Goal: Information Seeking & Learning: Learn about a topic

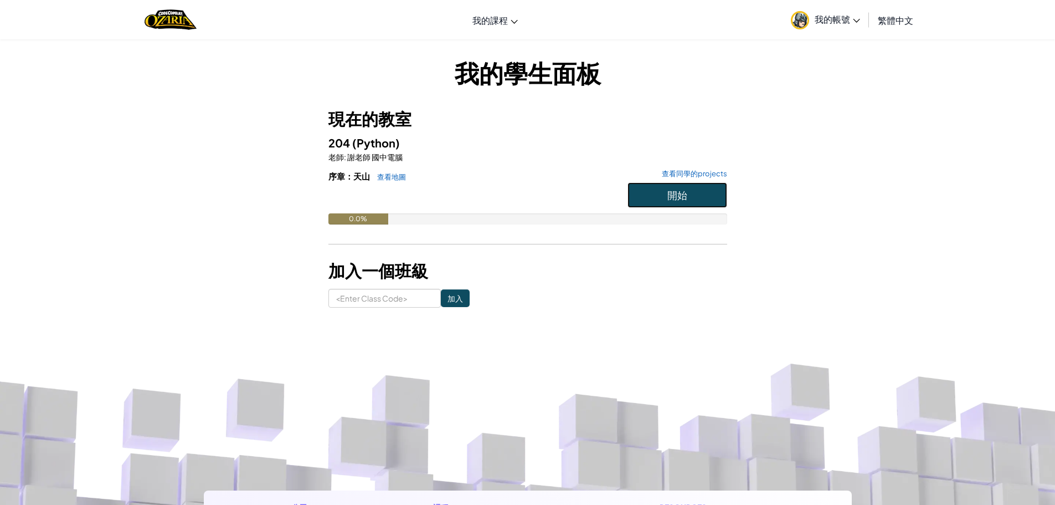
click at [677, 203] on button "開始" at bounding box center [678, 194] width 100 height 25
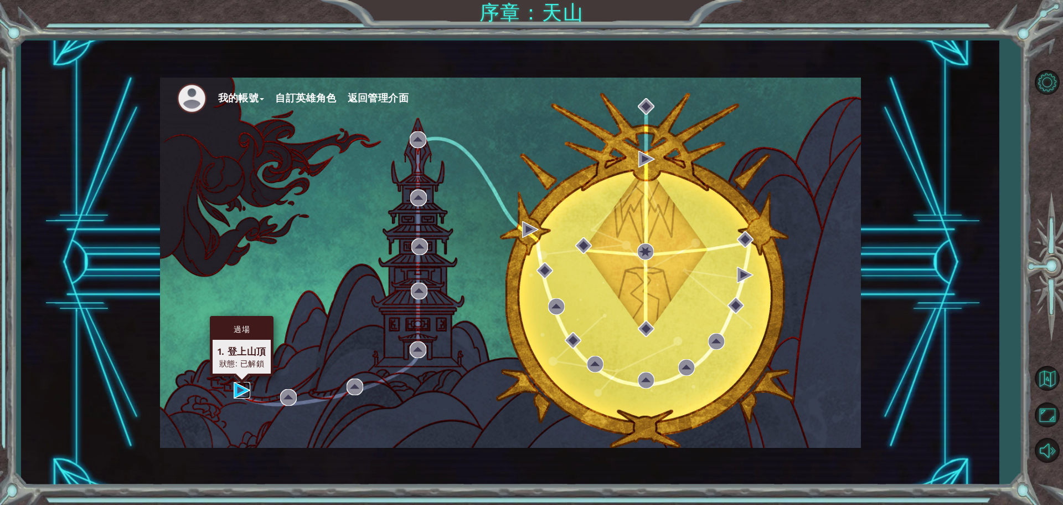
click at [234, 391] on img at bounding box center [242, 390] width 17 height 17
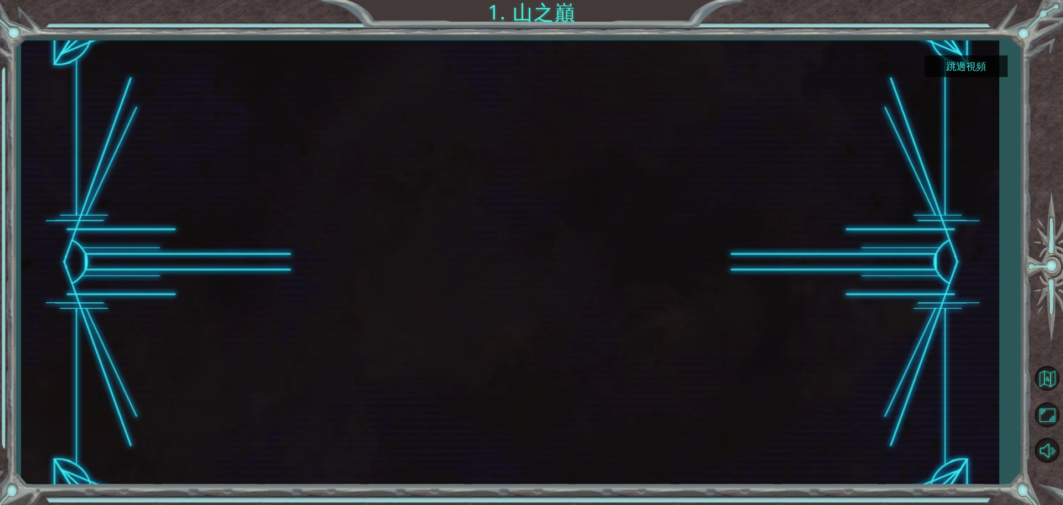
click at [987, 69] on button "跳過視頻" at bounding box center [966, 66] width 83 height 22
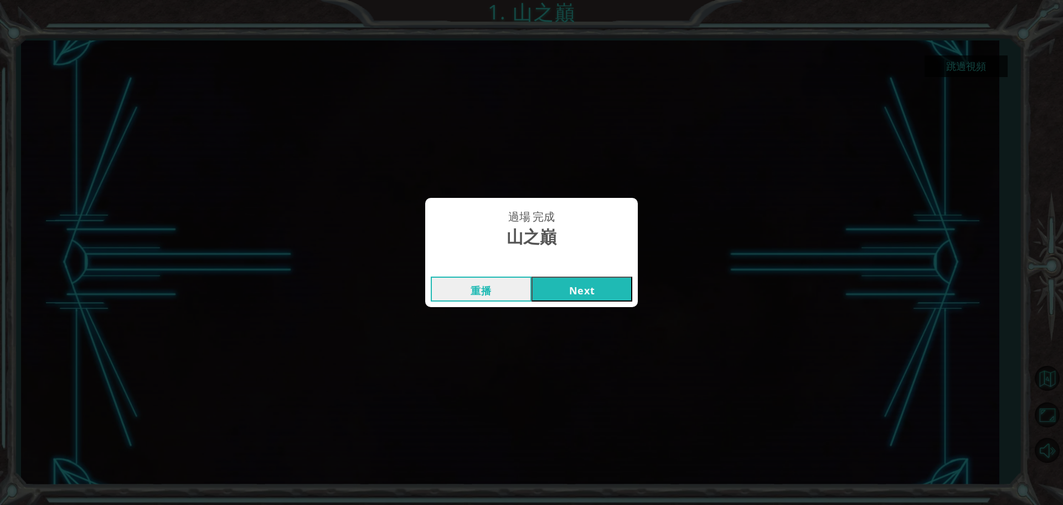
click at [600, 288] on button "Next" at bounding box center [582, 288] width 101 height 25
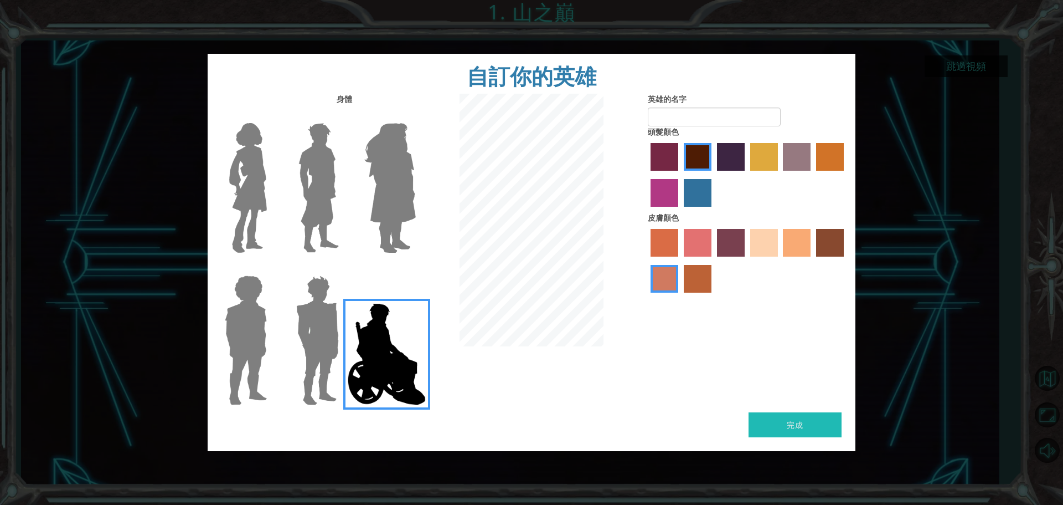
click at [415, 158] on img at bounding box center [390, 188] width 60 height 138
click at [415, 116] on input "Hero Amethyst" at bounding box center [415, 116] width 0 height 0
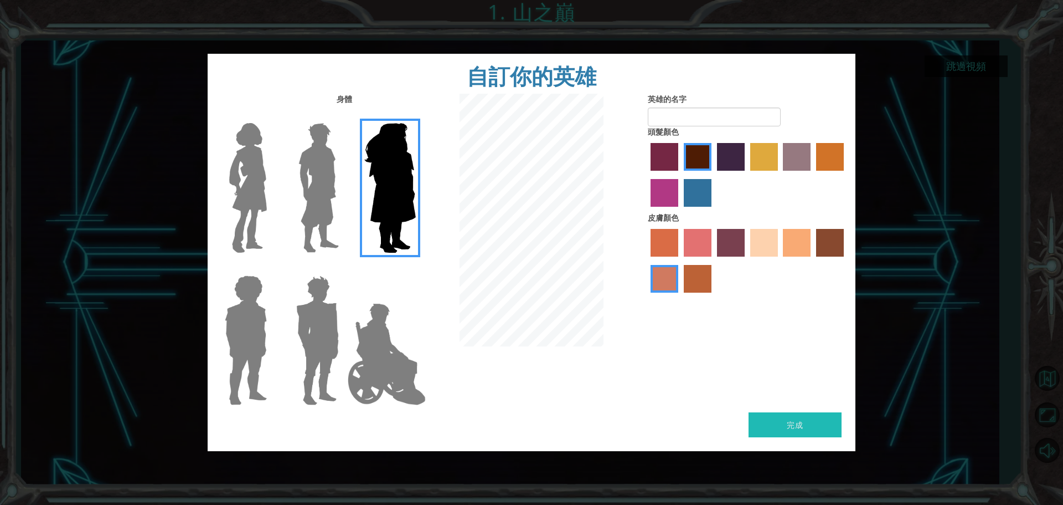
click at [311, 163] on img at bounding box center [318, 188] width 49 height 138
click at [343, 116] on input "Hero Lars" at bounding box center [343, 116] width 0 height 0
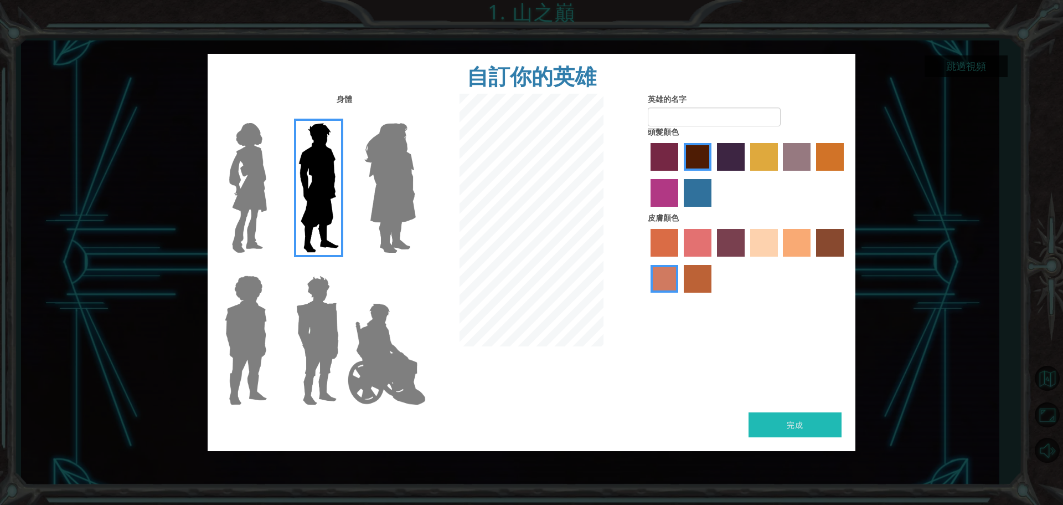
click at [246, 143] on img at bounding box center [248, 188] width 47 height 138
click at [271, 116] on input "Hero Connie" at bounding box center [271, 116] width 0 height 0
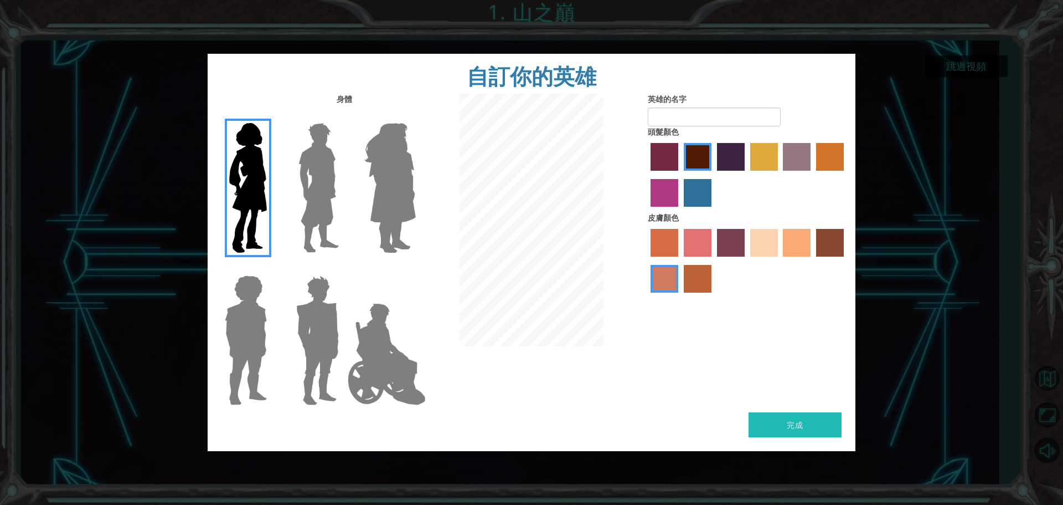
drag, startPoint x: 248, startPoint y: 326, endPoint x: 253, endPoint y: 310, distance: 16.7
click at [253, 310] on img at bounding box center [245, 340] width 51 height 138
click at [271, 268] on input "Hero Steven" at bounding box center [271, 268] width 0 height 0
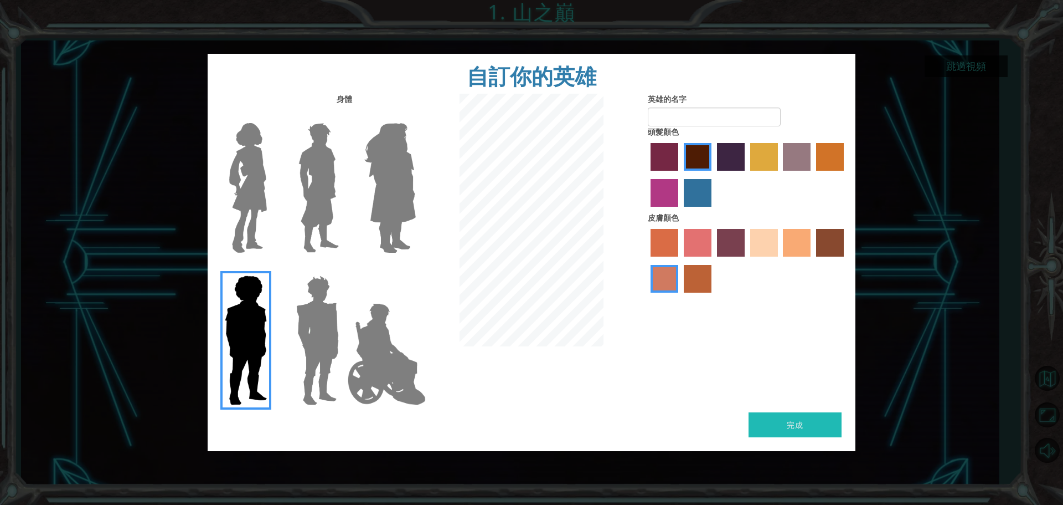
click at [315, 282] on img at bounding box center [318, 340] width 52 height 138
click at [343, 268] on input "Hero Garnet" at bounding box center [343, 268] width 0 height 0
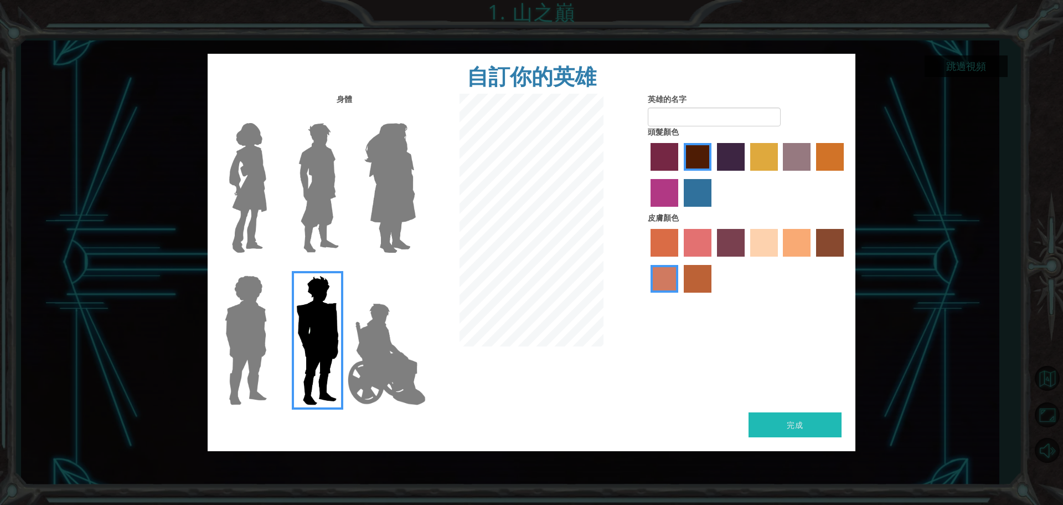
click at [383, 370] on img at bounding box center [386, 354] width 87 height 111
click at [415, 268] on input "Hero Jamie" at bounding box center [415, 268] width 0 height 0
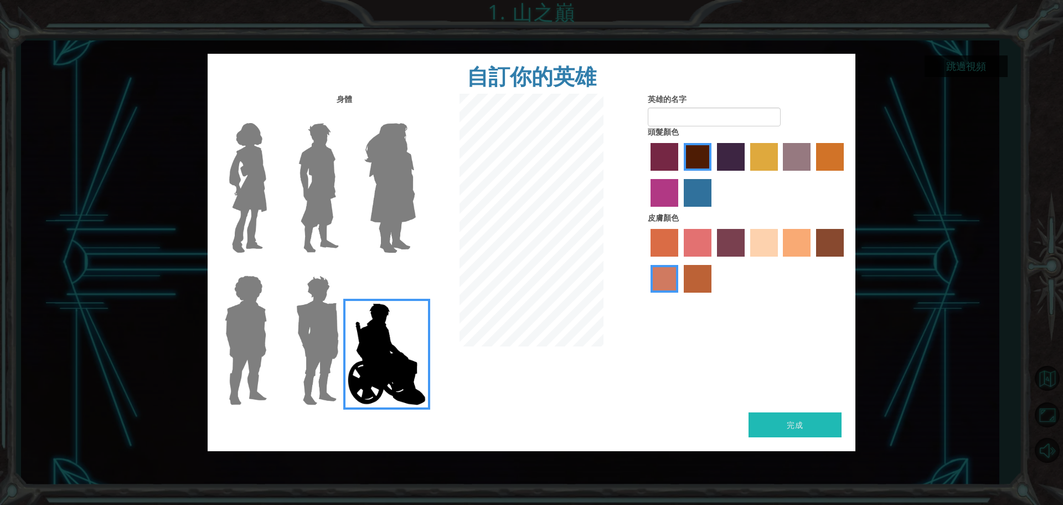
click at [248, 194] on img at bounding box center [248, 188] width 47 height 138
click at [271, 116] on input "Hero Connie" at bounding box center [271, 116] width 0 height 0
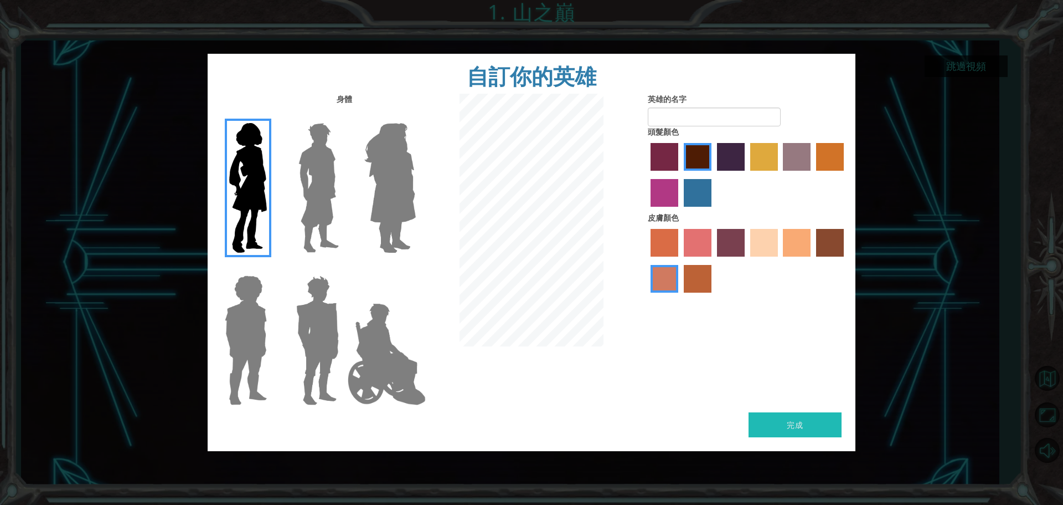
click at [405, 311] on img at bounding box center [386, 354] width 87 height 111
click at [415, 268] on input "Hero Jamie" at bounding box center [415, 268] width 0 height 0
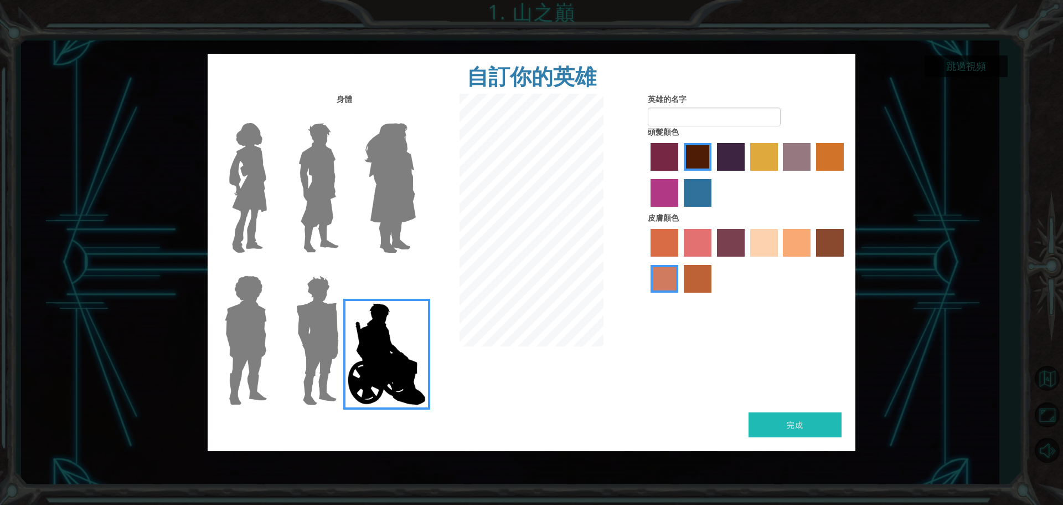
click at [763, 256] on label "sandy beach skin color" at bounding box center [764, 243] width 28 height 28
click at [747, 260] on input "sandy beach skin color" at bounding box center [747, 260] width 0 height 0
click at [725, 164] on label "hot purple hair color" at bounding box center [731, 157] width 28 height 28
click at [713, 174] on input "hot purple hair color" at bounding box center [713, 174] width 0 height 0
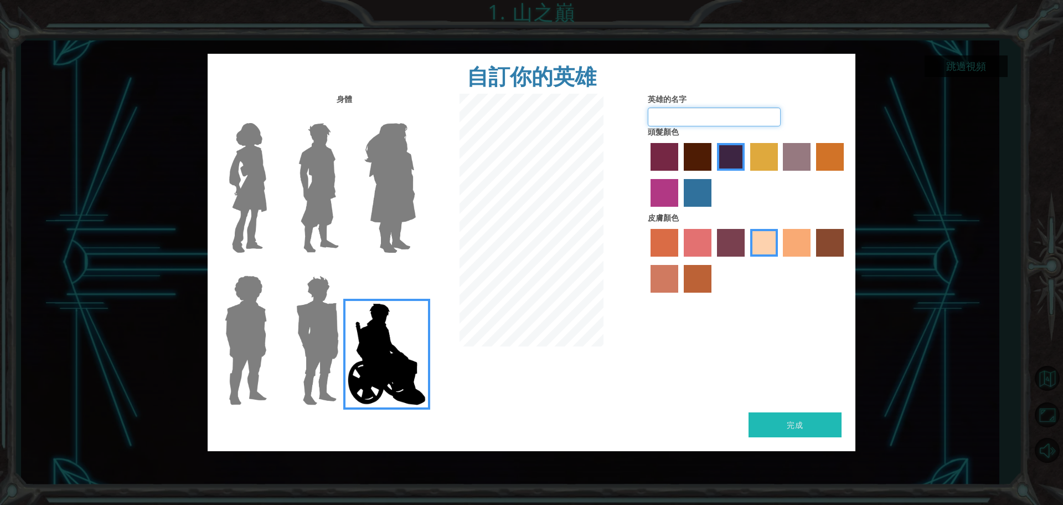
click at [676, 114] on input "英雄的名字" at bounding box center [714, 116] width 133 height 19
type input "peter"
click at [827, 421] on button "完成" at bounding box center [795, 424] width 93 height 25
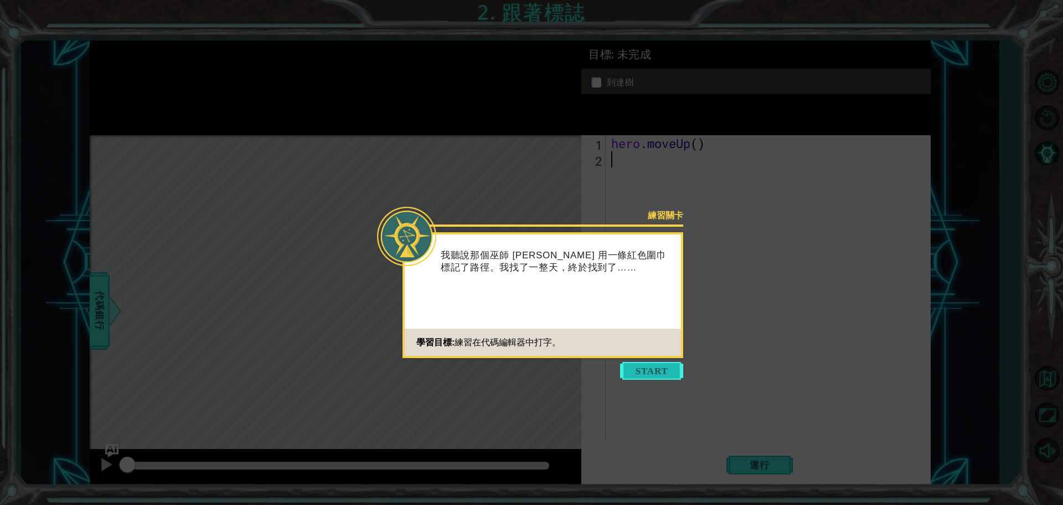
click at [621, 376] on button "Start" at bounding box center [651, 371] width 63 height 18
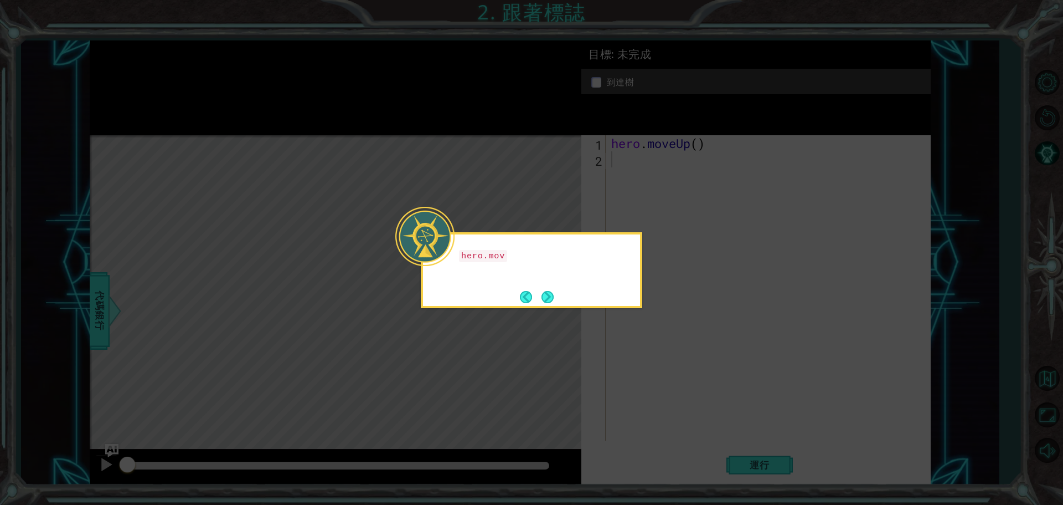
click at [622, 332] on icon at bounding box center [531, 252] width 1063 height 505
click at [548, 294] on button "Next" at bounding box center [548, 297] width 12 height 12
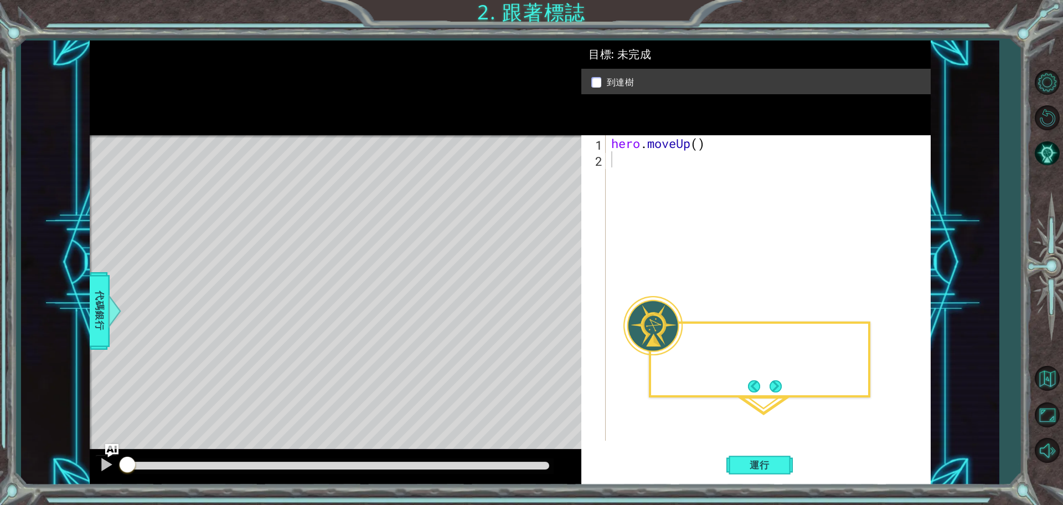
click at [548, 294] on div "Level Map" at bounding box center [346, 298] width 512 height 326
click at [698, 148] on div "hero . moveUp ( )" at bounding box center [771, 303] width 324 height 337
type textarea "hero.moveUp(2)"
click at [774, 464] on span "運行" at bounding box center [760, 464] width 42 height 11
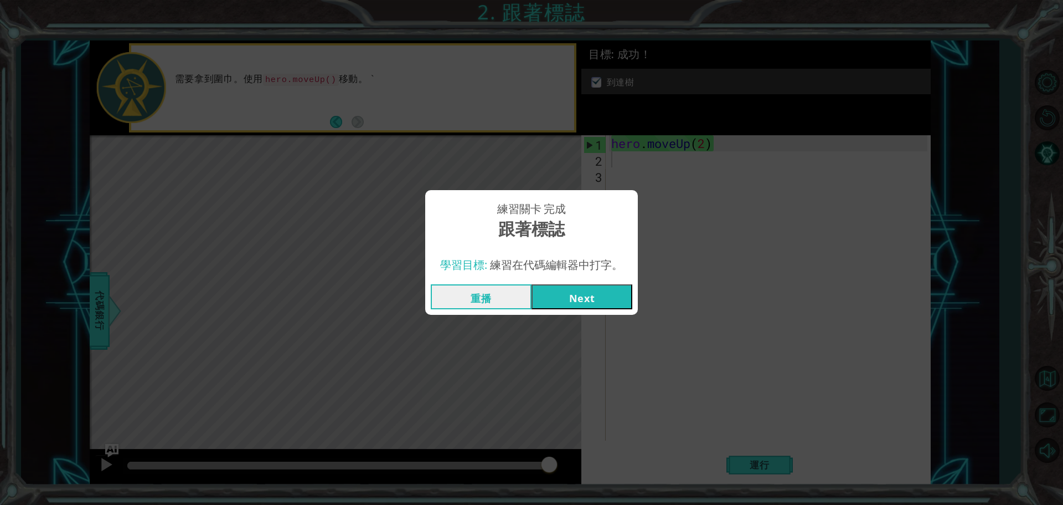
click at [604, 295] on button "Next" at bounding box center [582, 296] width 101 height 25
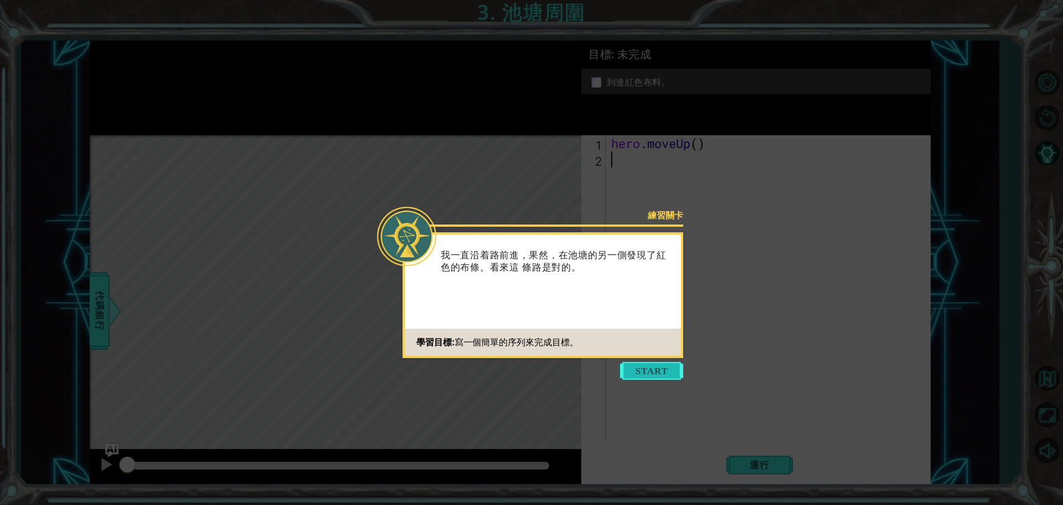
click at [654, 368] on button "Start" at bounding box center [651, 371] width 63 height 18
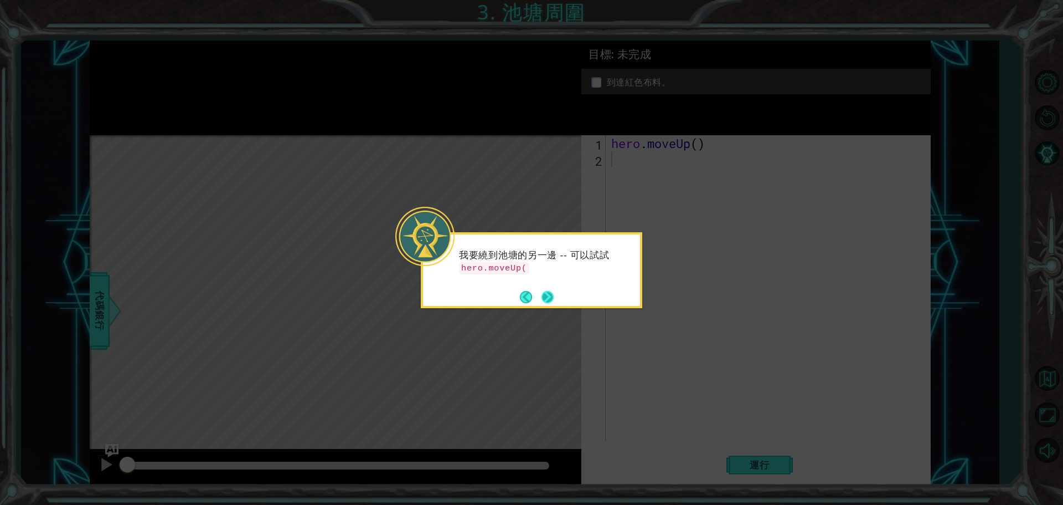
click at [550, 290] on button "Next" at bounding box center [547, 296] width 13 height 13
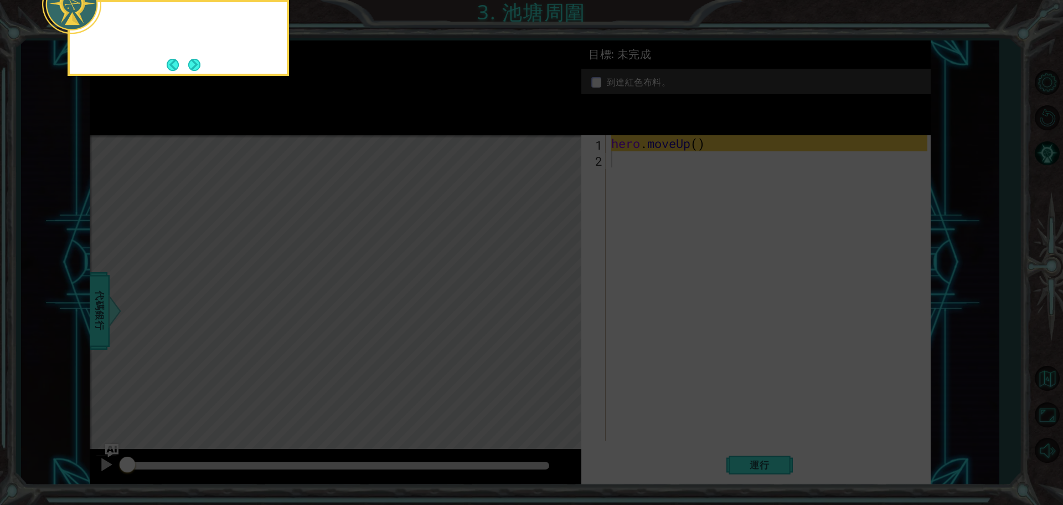
click at [549, 291] on icon at bounding box center [531, 76] width 1063 height 858
click at [195, 71] on button "Next" at bounding box center [194, 65] width 12 height 12
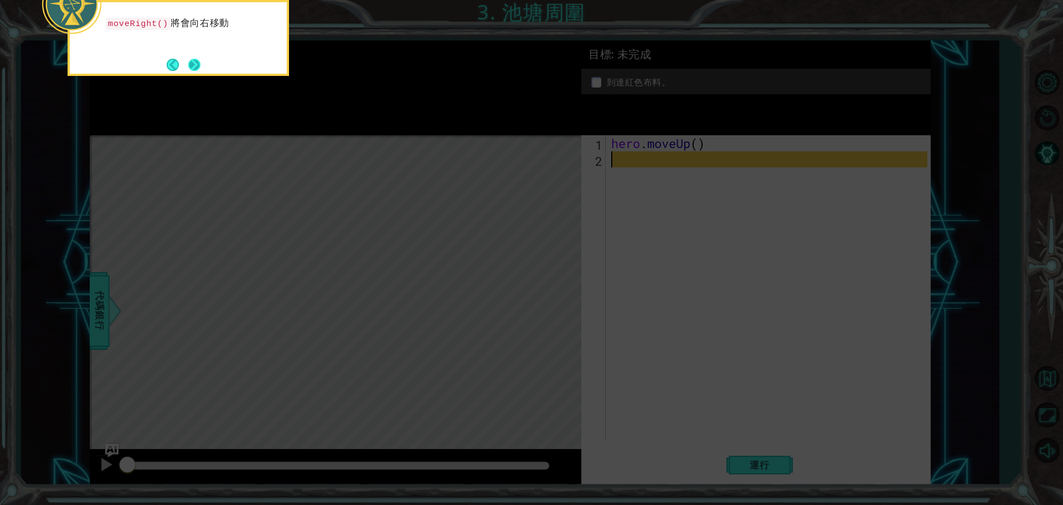
click at [189, 59] on button "Next" at bounding box center [194, 65] width 12 height 12
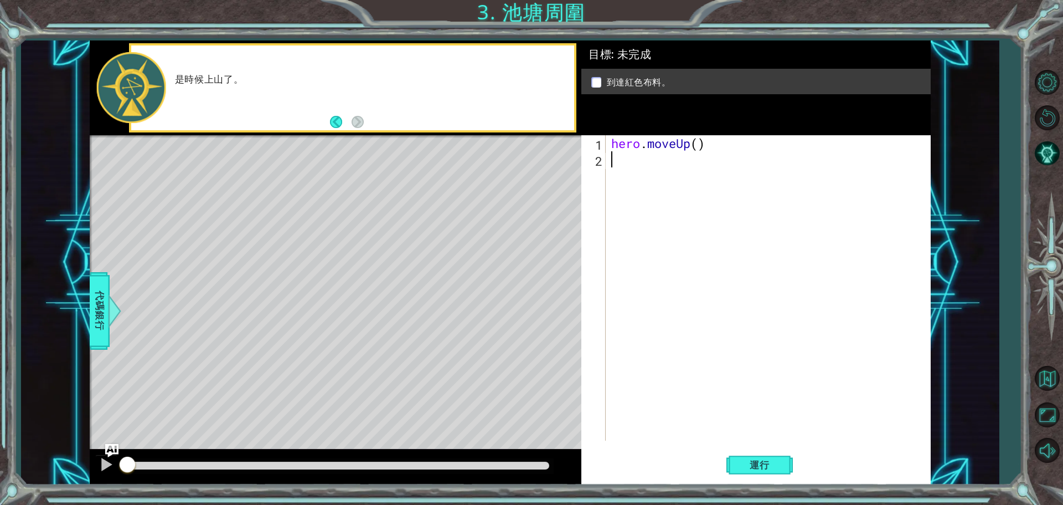
click at [627, 166] on div "hero . moveUp ( )" at bounding box center [771, 303] width 324 height 337
click at [706, 143] on div "hero . moveUp ( )" at bounding box center [771, 303] width 324 height 337
click at [693, 143] on div "hero . moveUp ( )" at bounding box center [771, 303] width 324 height 337
click at [700, 149] on div "hero . moveUp ( )" at bounding box center [771, 303] width 324 height 337
type textarea "hero.moveUp(2)"
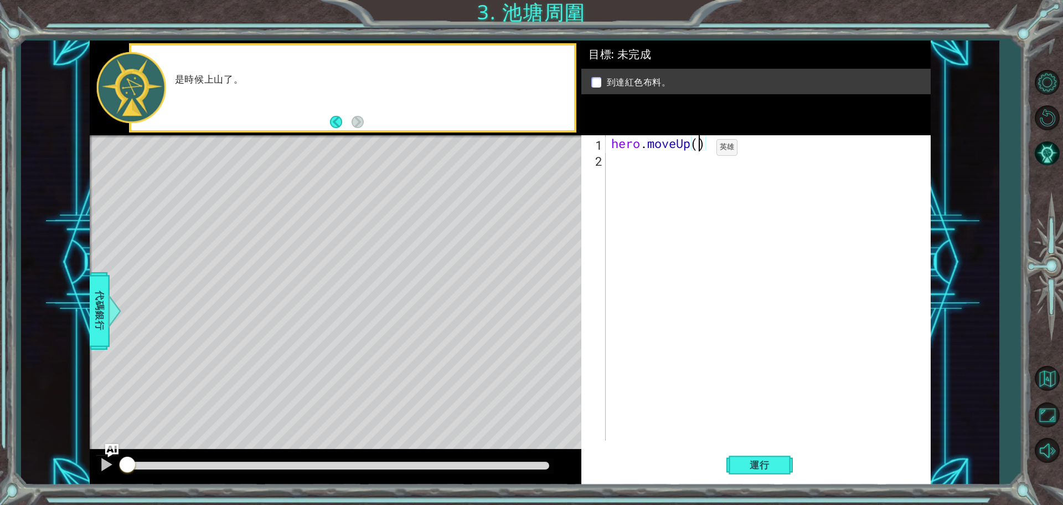
scroll to position [0, 4]
click at [619, 164] on div "hero . moveUp ( 2 )" at bounding box center [771, 303] width 324 height 337
click at [334, 122] on button "Back" at bounding box center [341, 122] width 22 height 12
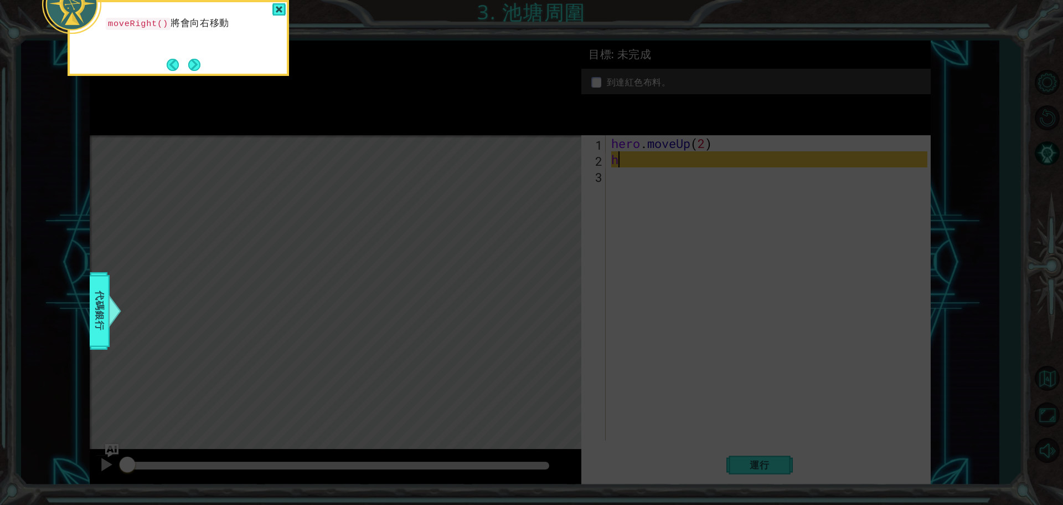
click at [334, 122] on icon at bounding box center [531, 76] width 1063 height 858
click at [191, 61] on button "Next" at bounding box center [194, 64] width 13 height 13
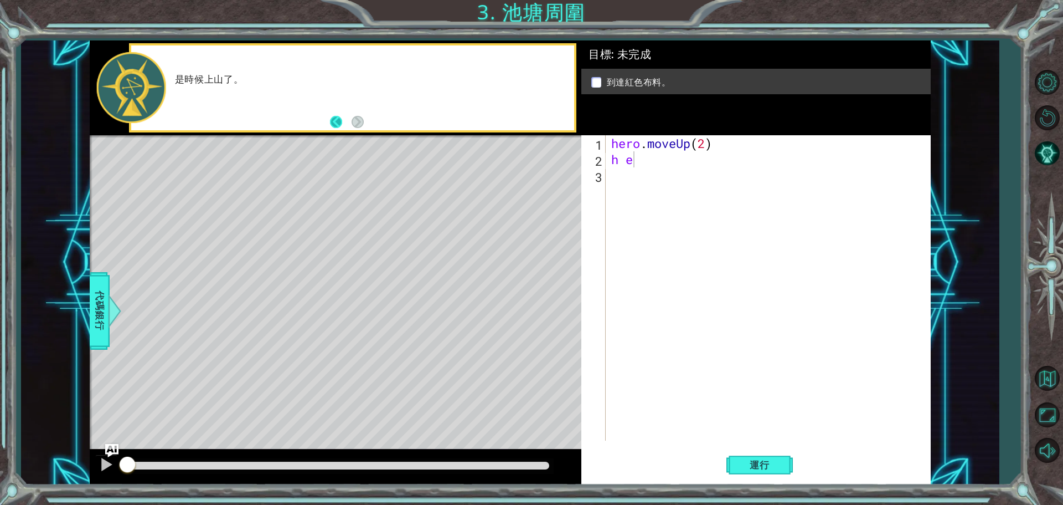
click at [338, 124] on button "Back" at bounding box center [341, 122] width 22 height 12
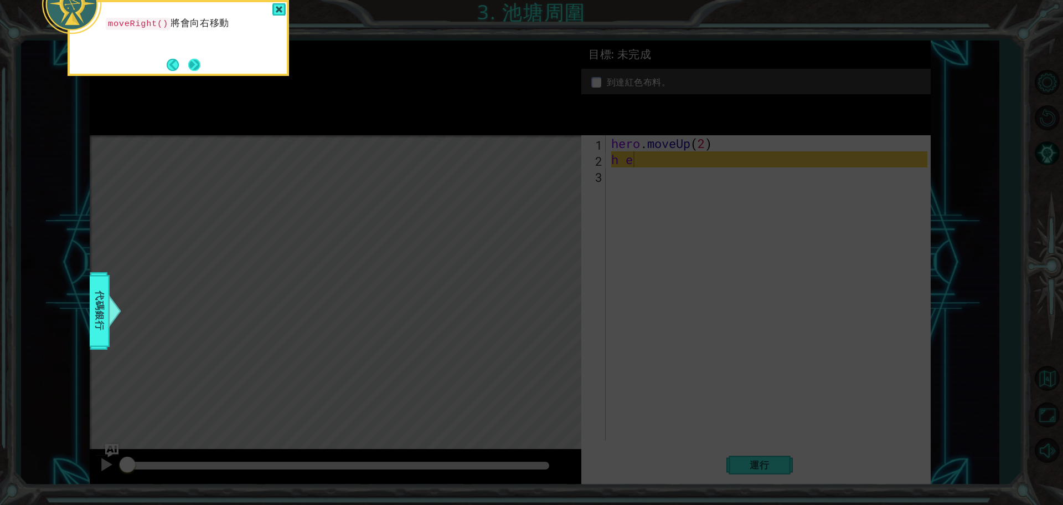
click at [200, 66] on button "Next" at bounding box center [194, 65] width 12 height 12
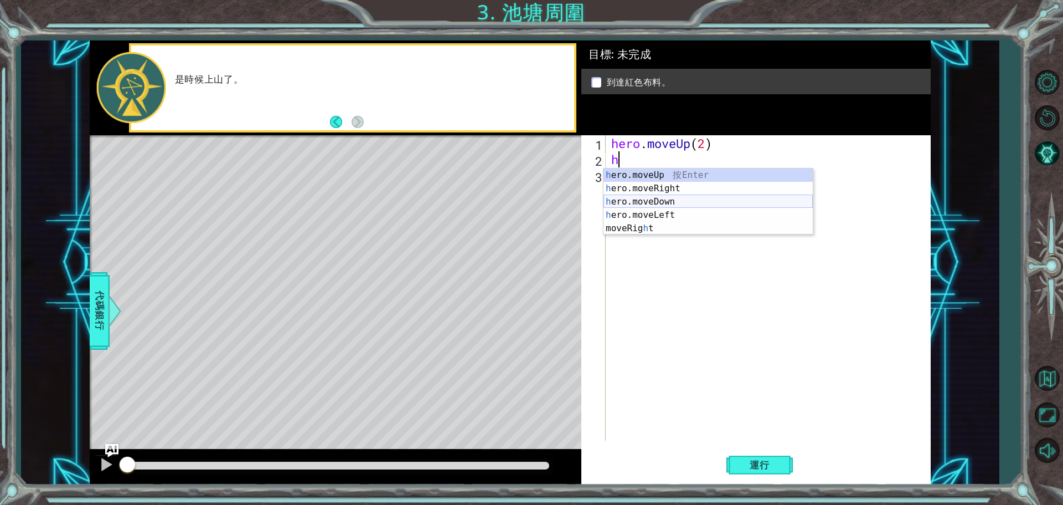
click at [666, 200] on div "h ero.moveUp 按 Enter h ero.moveRight 按 Enter h ero.moveDown 按 Enter h ero.moveL…" at bounding box center [708, 214] width 209 height 93
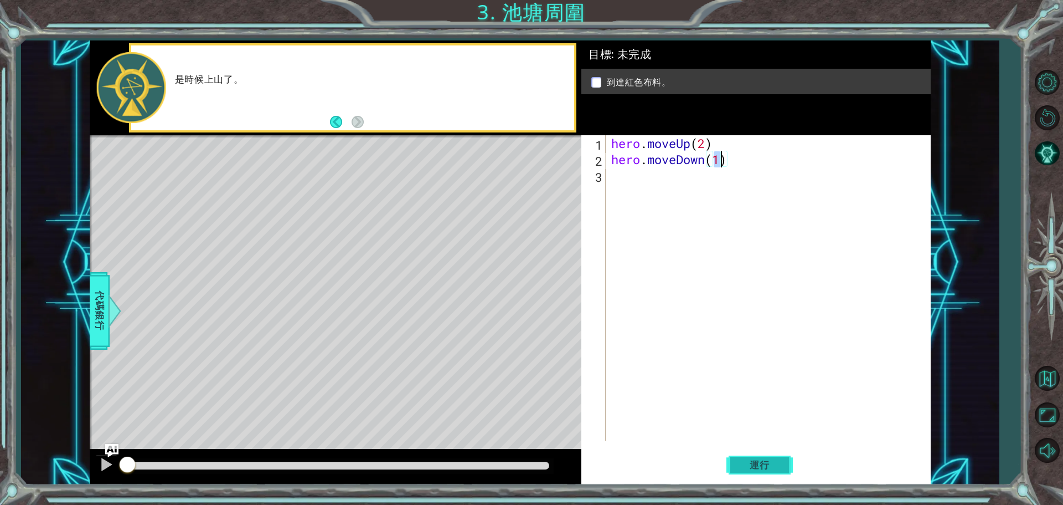
click at [773, 473] on button "運行" at bounding box center [760, 464] width 66 height 35
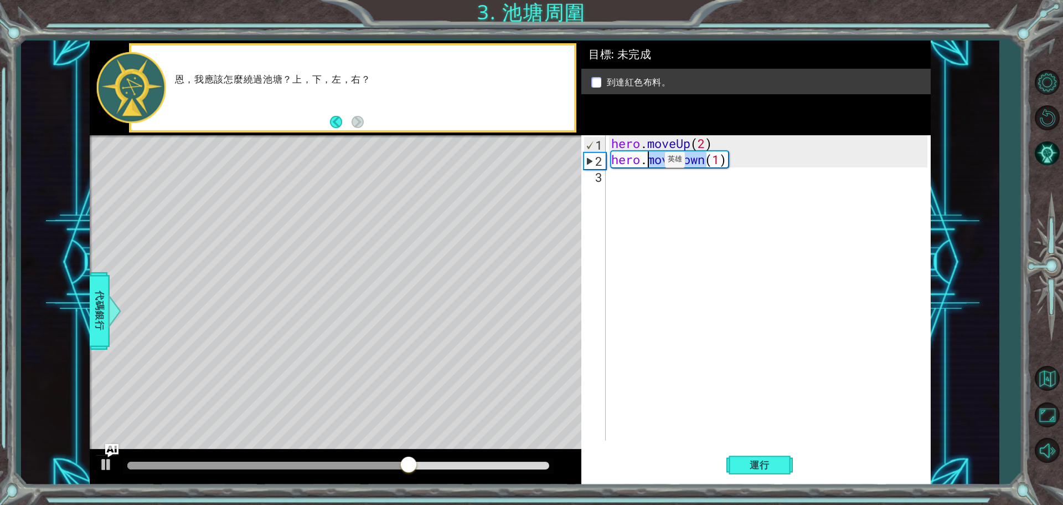
drag, startPoint x: 704, startPoint y: 163, endPoint x: 648, endPoint y: 162, distance: 55.9
click at [648, 162] on div "hero . moveUp ( 2 ) hero . moveDown ( 1 )" at bounding box center [771, 303] width 324 height 337
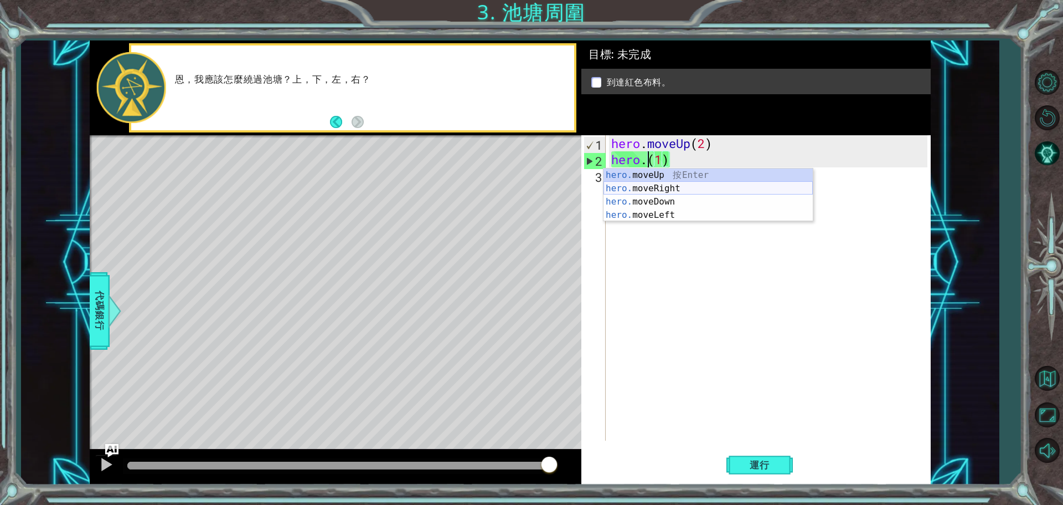
click at [678, 190] on div "hero. moveUp 按 Enter hero. moveRight 按 Enter hero. moveDown 按 Enter hero. moveL…" at bounding box center [708, 208] width 209 height 80
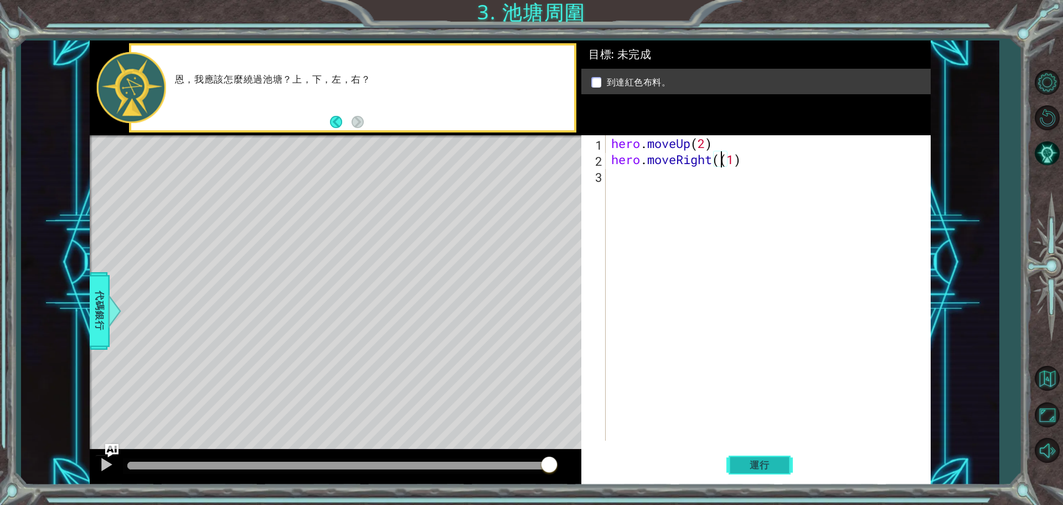
type textarea "hero.moveRight(1)"
click at [769, 466] on span "運行" at bounding box center [760, 464] width 42 height 11
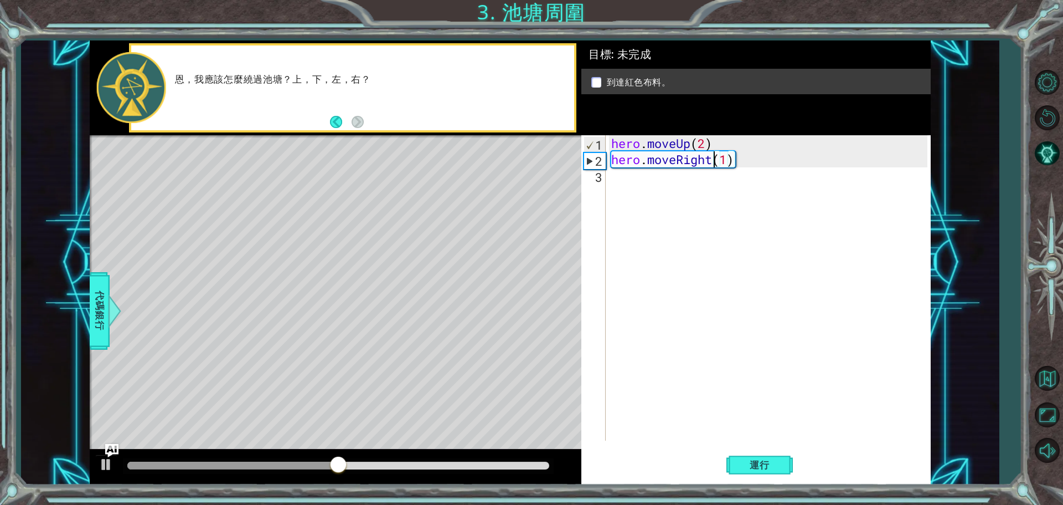
click at [624, 186] on div "hero . moveUp ( 2 ) hero . moveRight ( 1 )" at bounding box center [771, 303] width 324 height 337
type textarea "h"
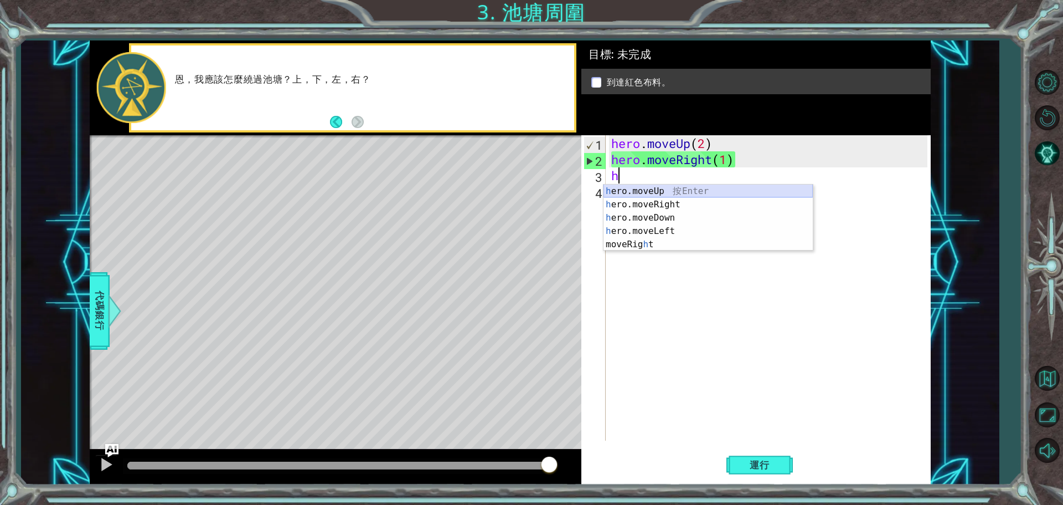
click at [666, 196] on div "h ero.moveUp 按 Enter h ero.moveRight 按 Enter h ero.moveDown 按 Enter h ero.moveL…" at bounding box center [708, 230] width 209 height 93
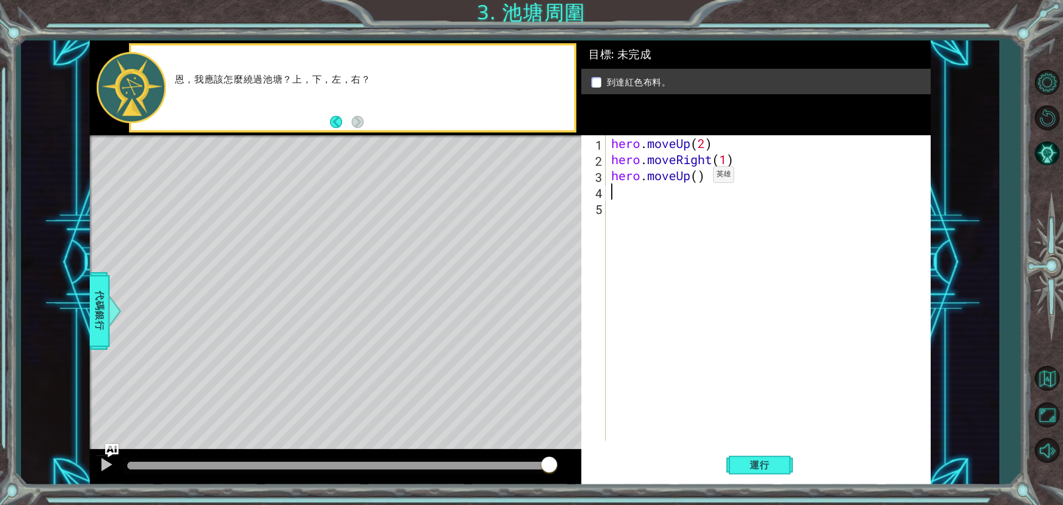
click at [697, 177] on div "hero . moveUp ( 2 ) hero . moveRight ( 1 ) hero . moveUp ( )" at bounding box center [771, 303] width 324 height 337
type textarea "hero.moveUp(1)"
click at [775, 451] on button "運行" at bounding box center [760, 464] width 66 height 35
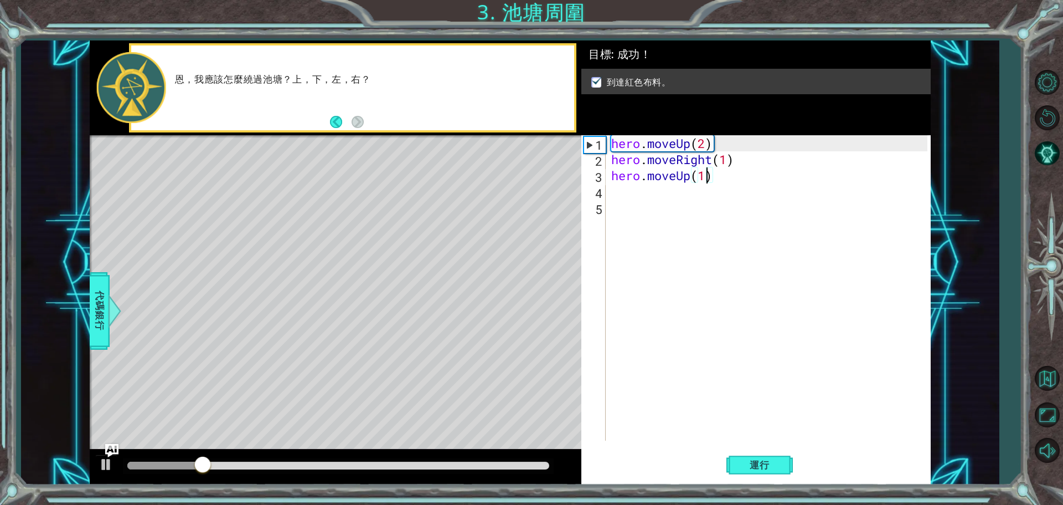
click at [533, 467] on div at bounding box center [338, 465] width 422 height 8
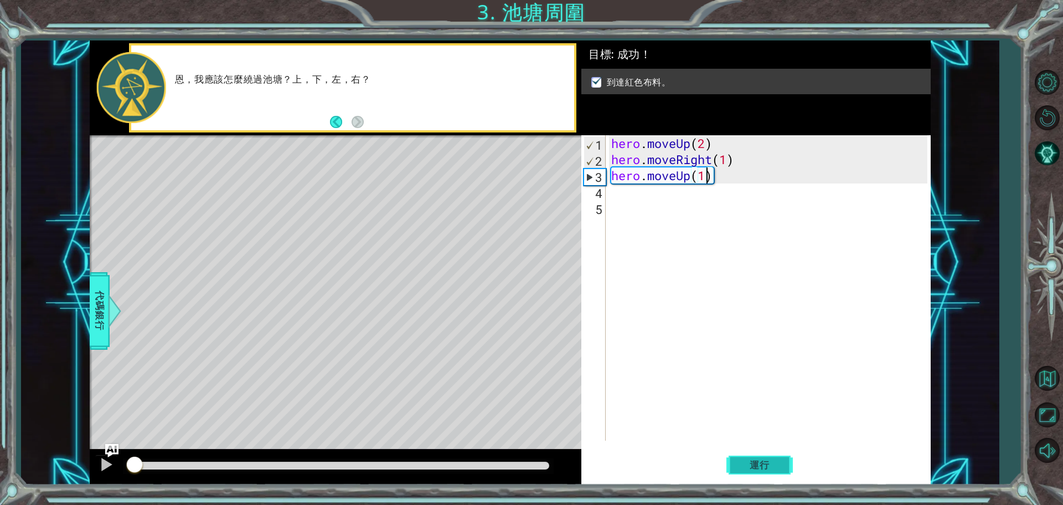
click at [745, 460] on span "運行" at bounding box center [760, 464] width 42 height 11
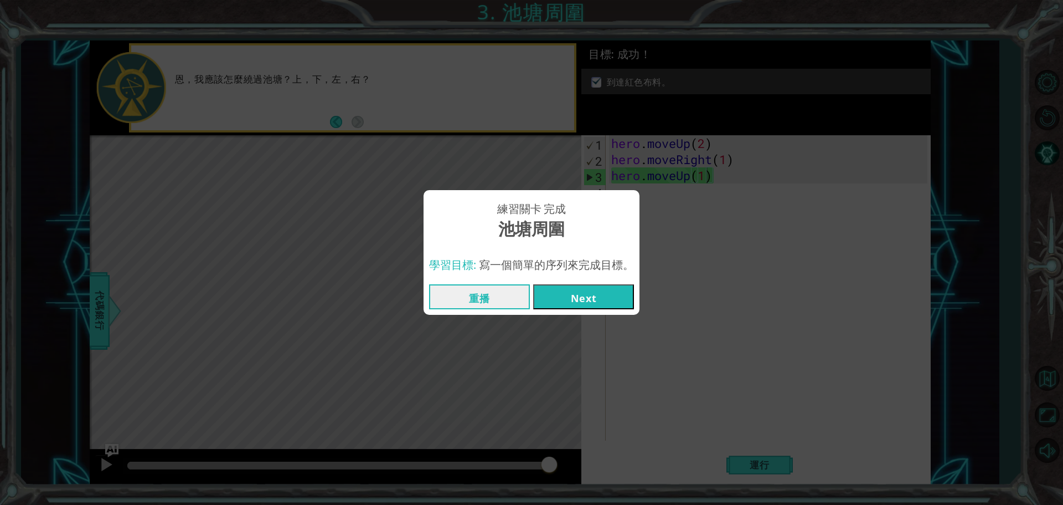
click at [580, 295] on button "Next" at bounding box center [583, 296] width 101 height 25
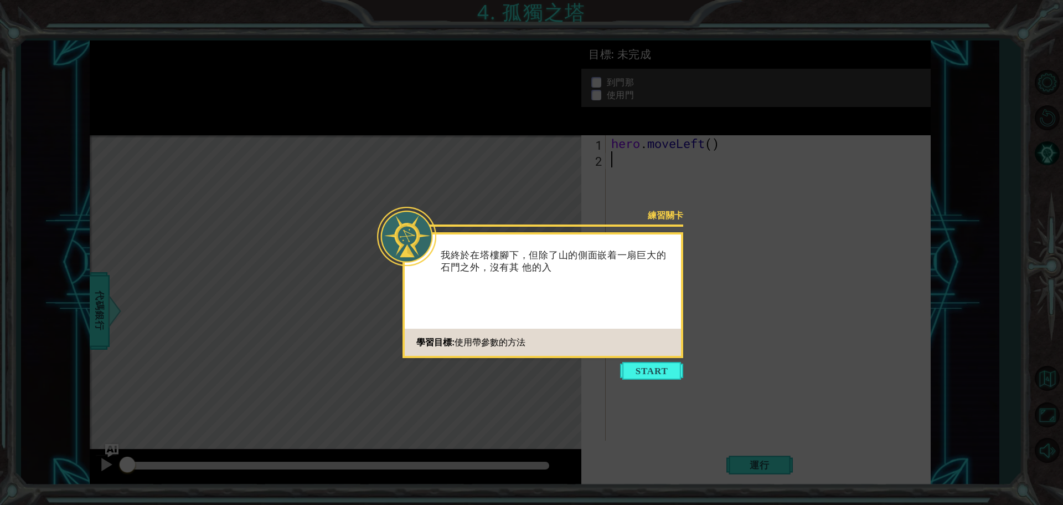
click at [642, 359] on icon at bounding box center [531, 252] width 1063 height 505
click at [643, 375] on button "Start" at bounding box center [651, 371] width 63 height 18
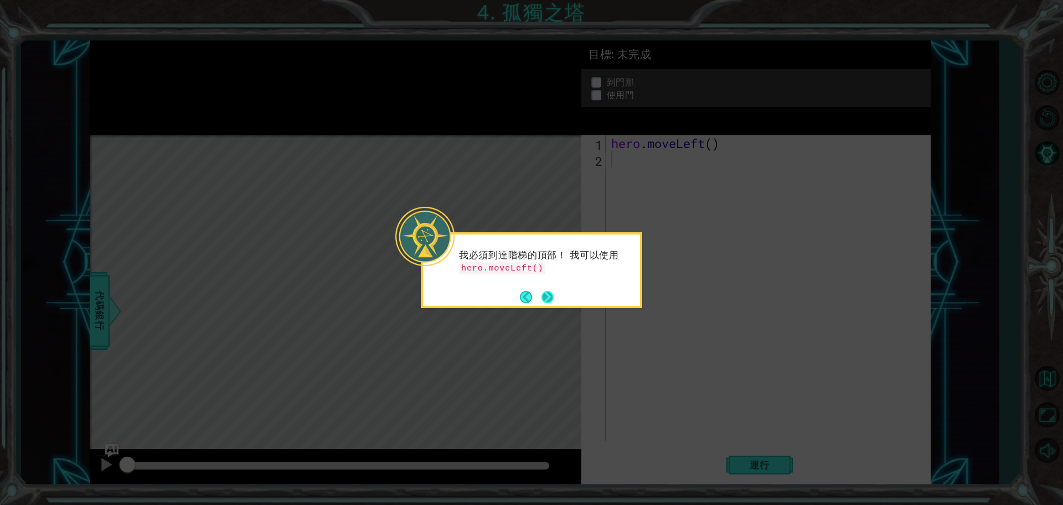
click at [548, 301] on button "Next" at bounding box center [548, 297] width 12 height 12
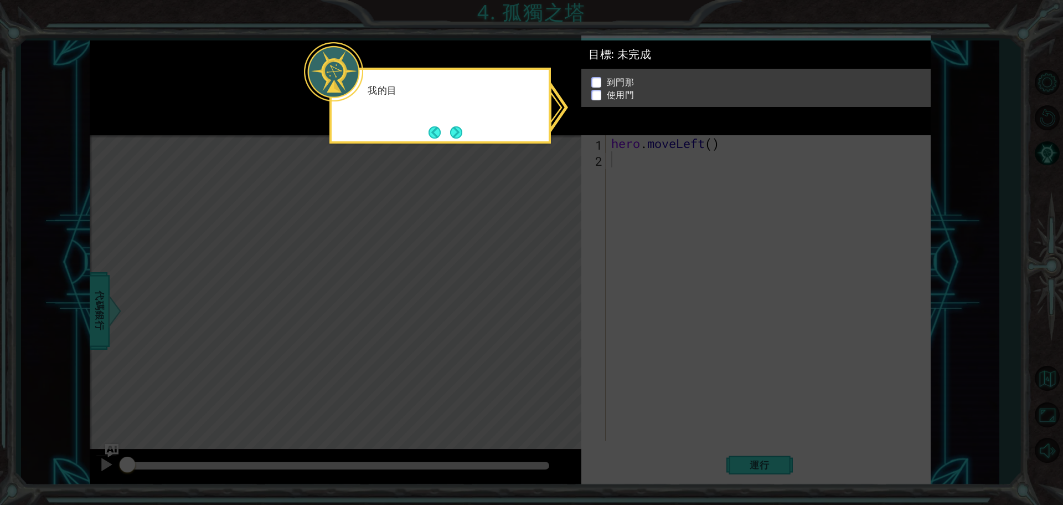
click at [548, 301] on icon at bounding box center [531, 252] width 1063 height 505
click at [462, 127] on button "Next" at bounding box center [456, 132] width 12 height 12
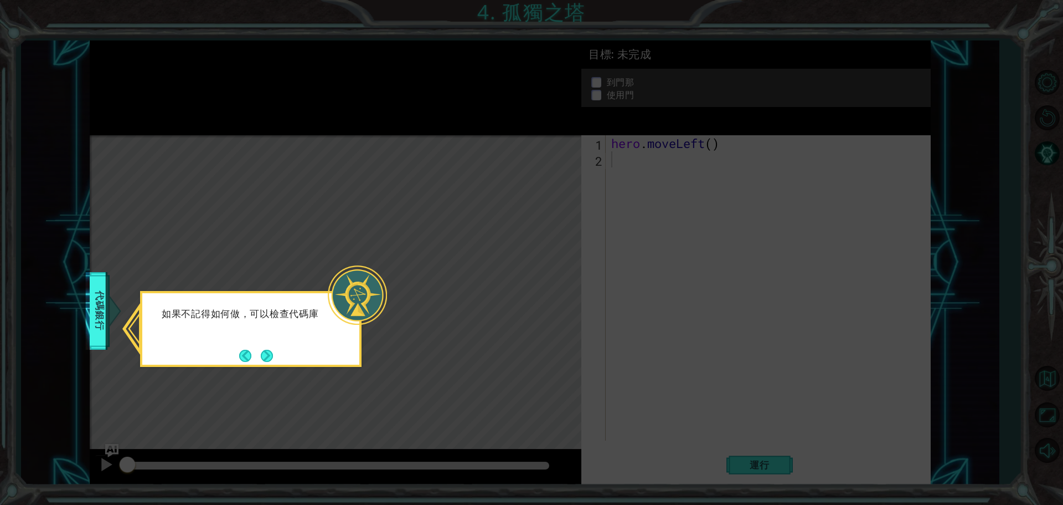
click at [268, 349] on button "Next" at bounding box center [267, 355] width 12 height 12
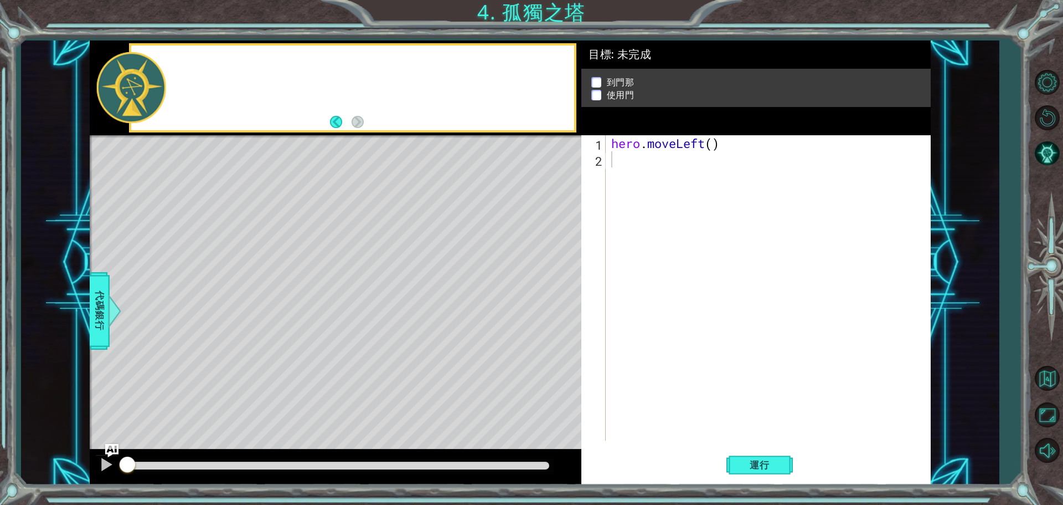
click at [268, 349] on div "Level Map" at bounding box center [346, 298] width 512 height 326
click at [713, 146] on div "hero . moveLeft ( )" at bounding box center [771, 303] width 324 height 337
type textarea "hero.moveLeft(2)"
click at [616, 158] on div "hero . moveLeft ( 2 )" at bounding box center [771, 303] width 324 height 337
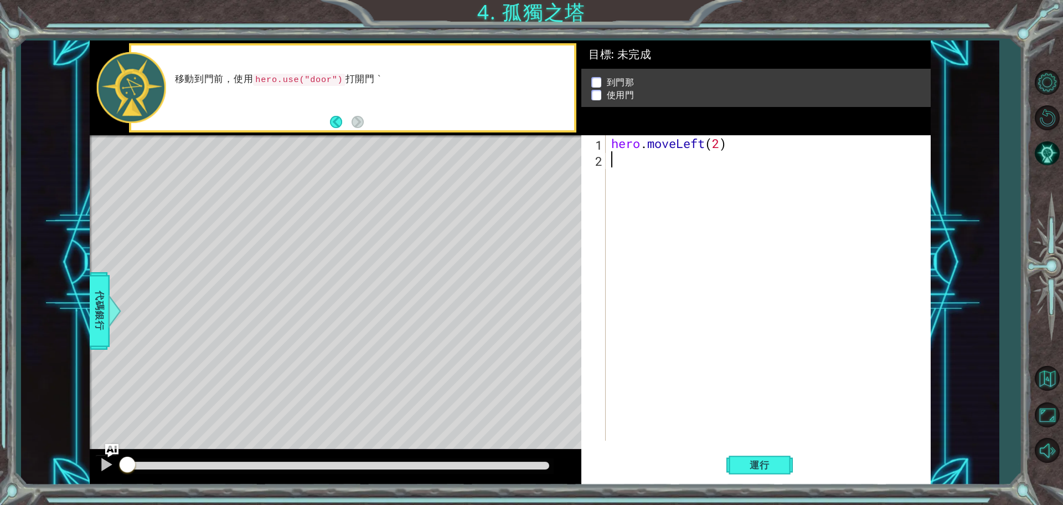
scroll to position [0, 0]
type textarea "h"
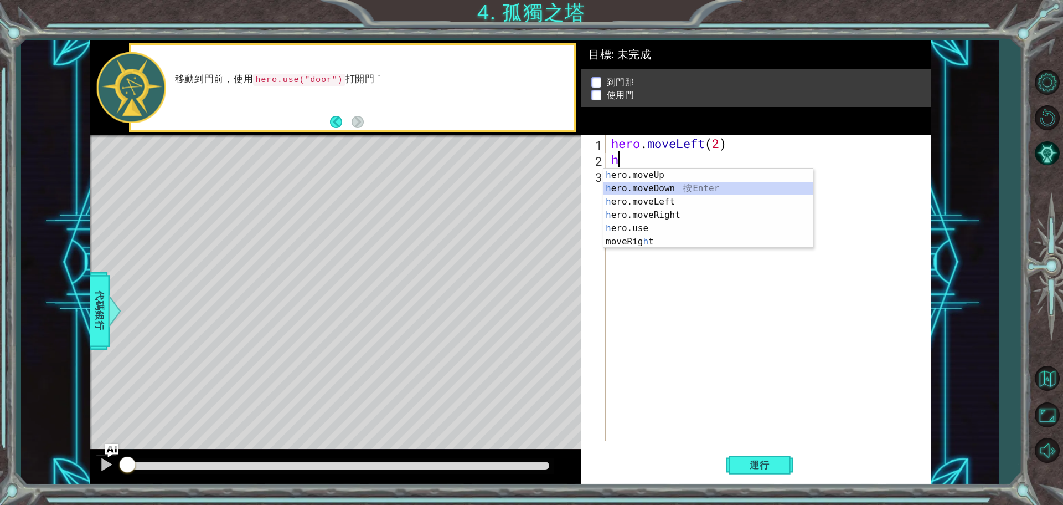
click at [701, 191] on div "h ero.moveUp 按 Enter h ero.moveDown 按 Enter h ero.moveLeft 按 Enter h ero.moveRi…" at bounding box center [708, 221] width 209 height 106
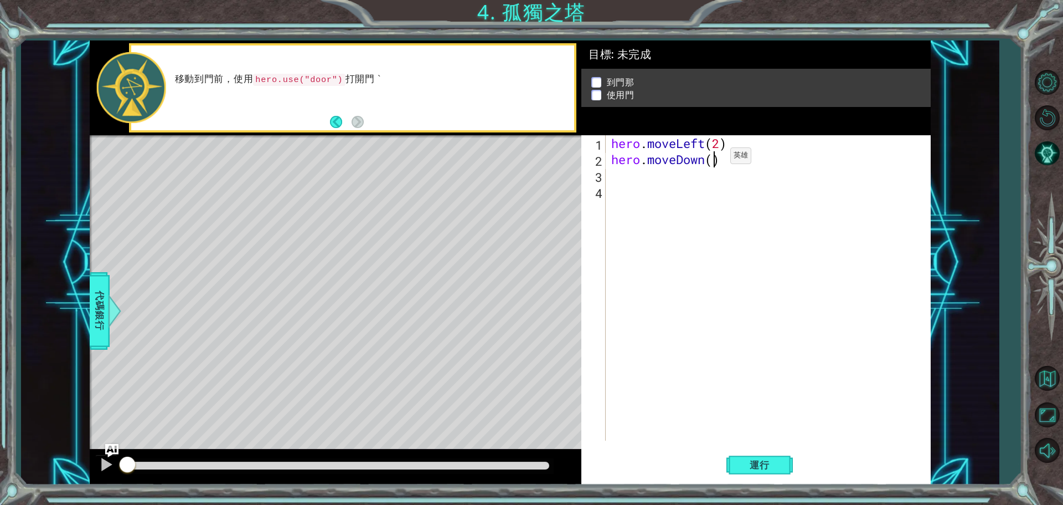
click at [714, 158] on div "hero . moveLeft ( 2 ) hero . moveDown ( )" at bounding box center [771, 303] width 324 height 337
click at [754, 458] on button "運行" at bounding box center [760, 464] width 66 height 35
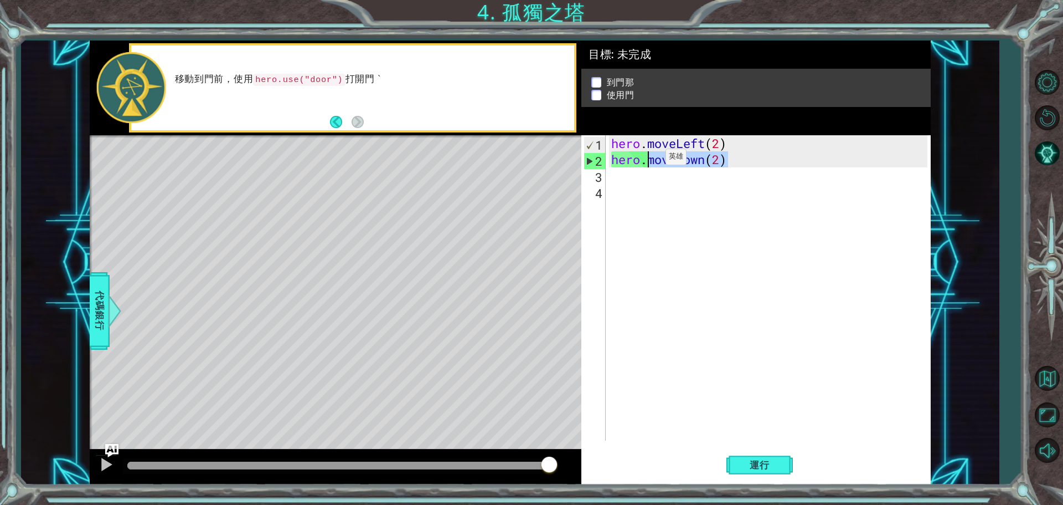
drag, startPoint x: 737, startPoint y: 160, endPoint x: 649, endPoint y: 160, distance: 87.5
click at [649, 160] on div "hero . moveLeft ( 2 ) hero . moveDown ( 2 )" at bounding box center [771, 303] width 324 height 337
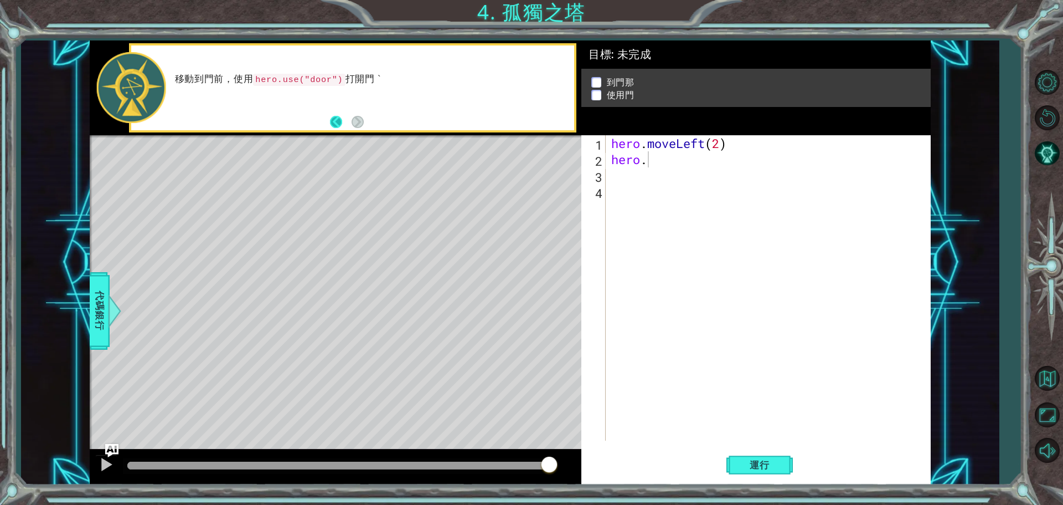
click at [340, 124] on button "Back" at bounding box center [341, 122] width 22 height 12
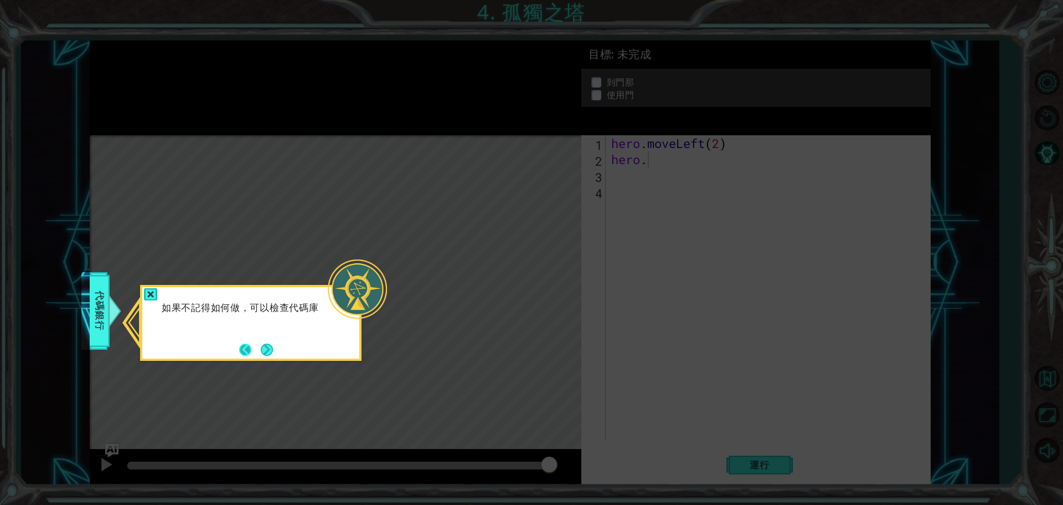
click at [247, 345] on button "Back" at bounding box center [250, 349] width 22 height 12
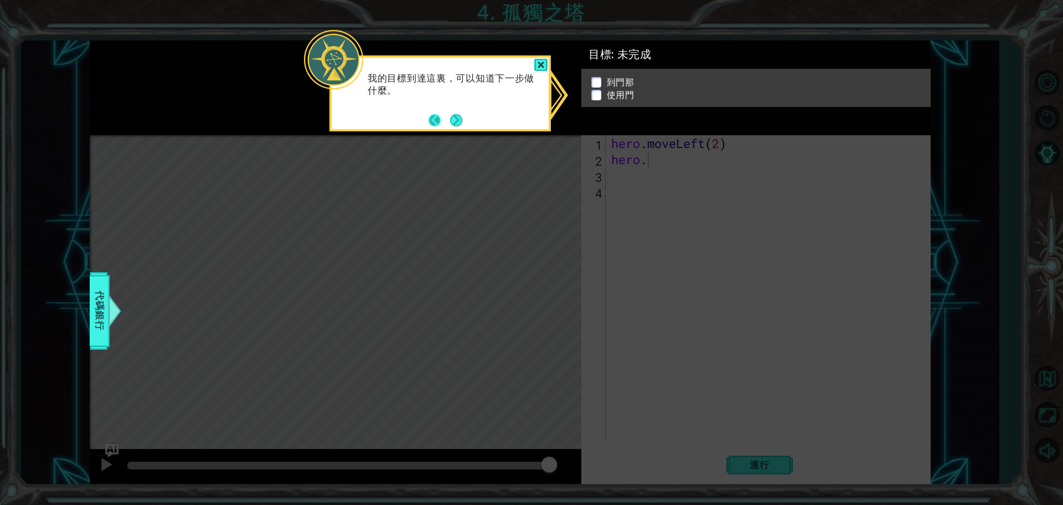
click at [432, 114] on button "Back" at bounding box center [440, 120] width 22 height 12
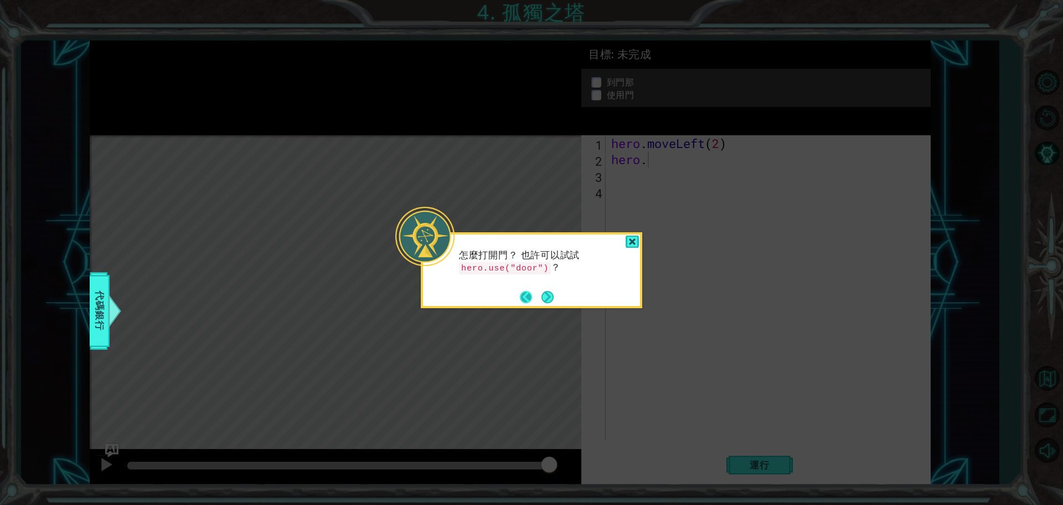
click at [527, 296] on button "Back" at bounding box center [531, 297] width 22 height 12
click at [634, 235] on header at bounding box center [531, 236] width 217 height 4
click at [630, 239] on div at bounding box center [632, 241] width 13 height 13
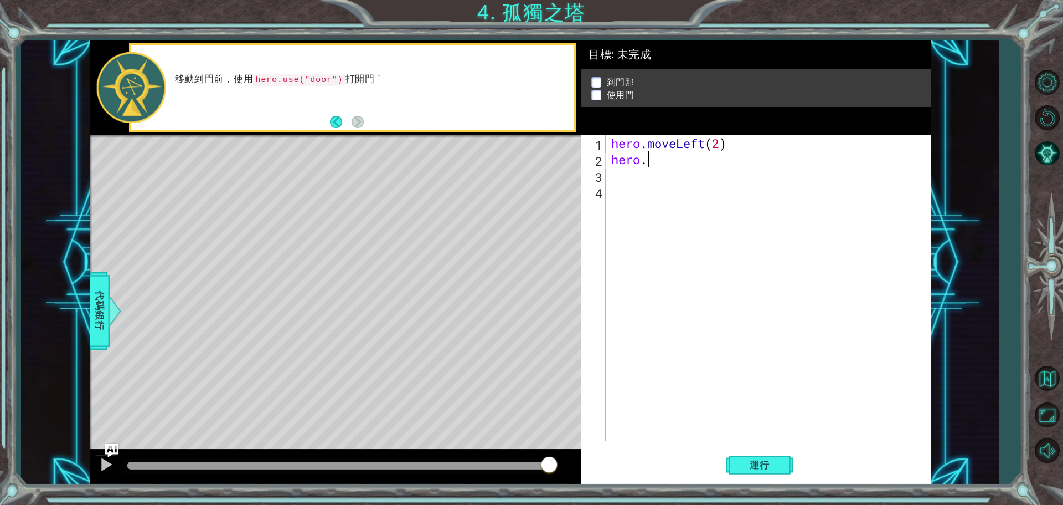
type textarea "hero.l"
click at [660, 177] on div "hero. move L eft 按 Enter" at bounding box center [708, 188] width 209 height 40
click at [711, 162] on div "hero . moveLeft ( 2 ) hero . moveLeft ( )" at bounding box center [771, 303] width 324 height 337
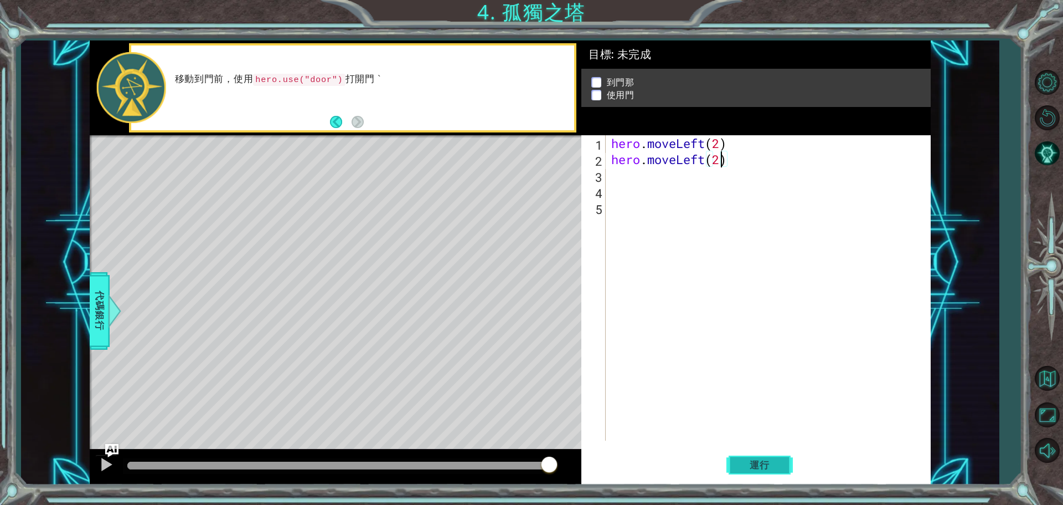
click at [755, 475] on button "運行" at bounding box center [760, 464] width 66 height 35
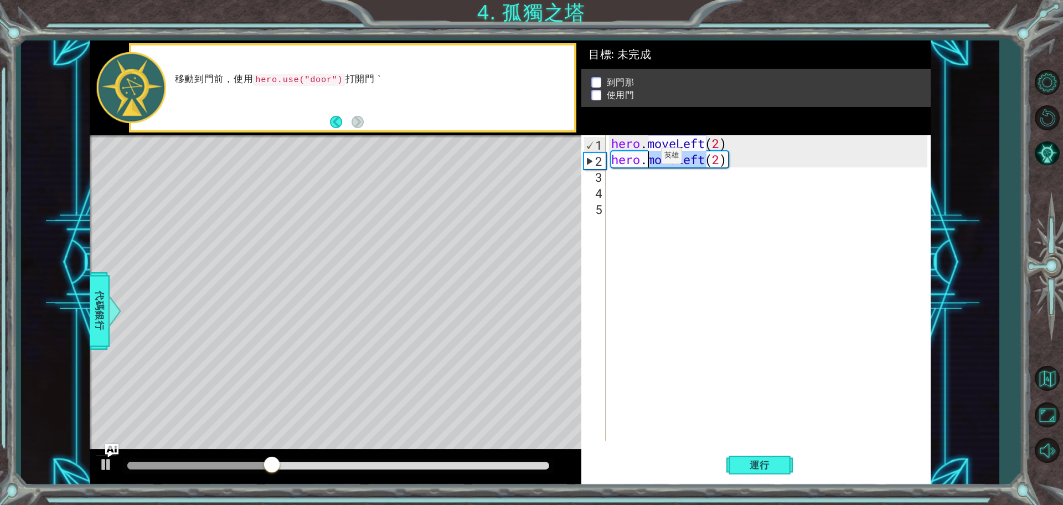
drag, startPoint x: 704, startPoint y: 161, endPoint x: 645, endPoint y: 158, distance: 59.3
click at [645, 158] on div "hero . moveLeft ( 2 ) hero . moveLeft ( 2 )" at bounding box center [771, 303] width 324 height 337
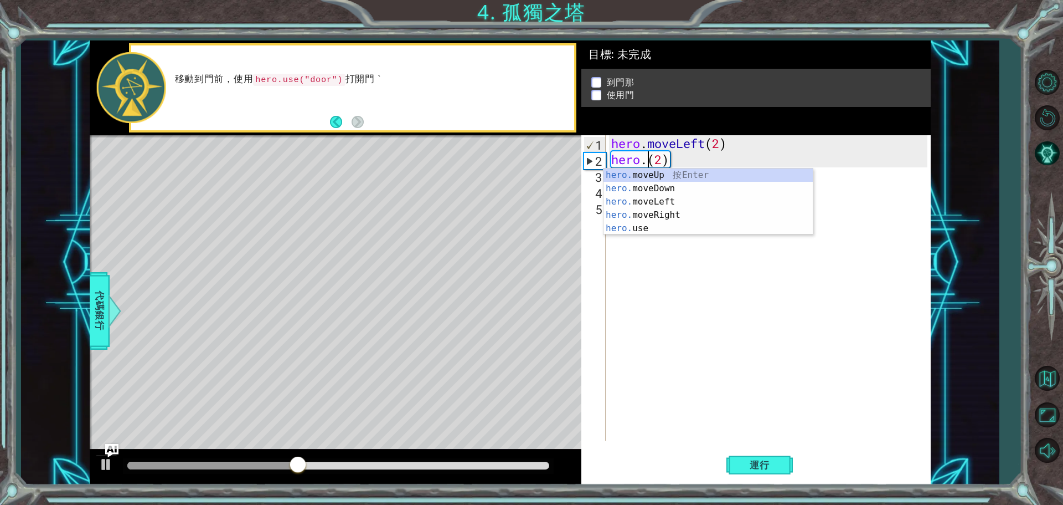
scroll to position [0, 2]
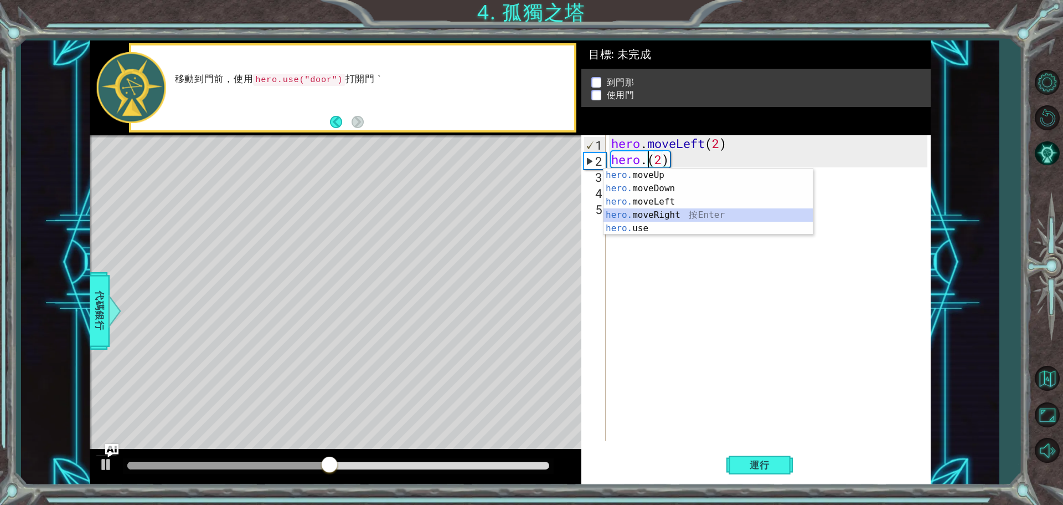
click at [682, 212] on div "hero. moveUp 按 Enter hero. moveDown 按 Enter hero. moveLeft 按 Enter hero. moveRi…" at bounding box center [708, 214] width 209 height 93
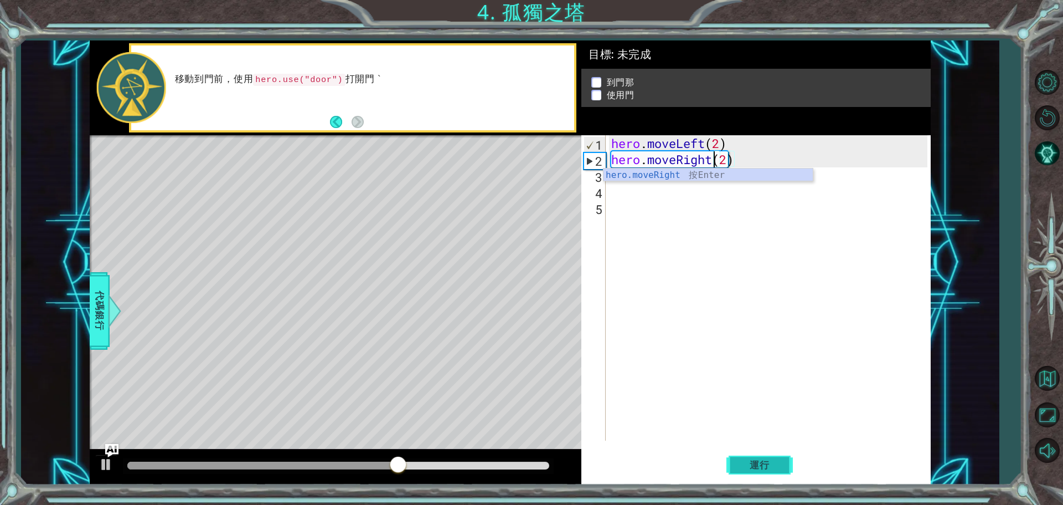
click at [766, 460] on span "運行" at bounding box center [760, 464] width 42 height 11
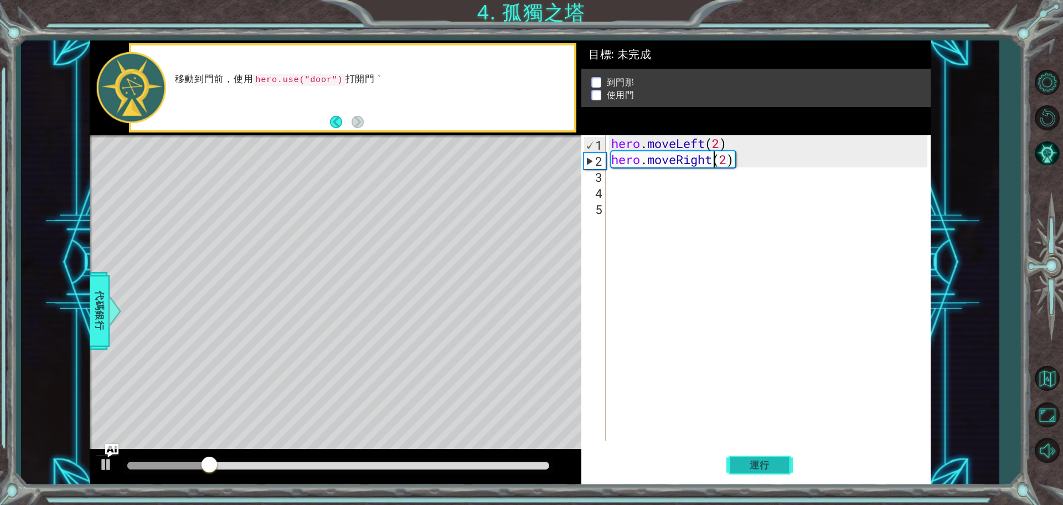
click at [755, 466] on span "運行" at bounding box center [760, 464] width 42 height 11
click at [749, 470] on button "運行" at bounding box center [760, 464] width 66 height 35
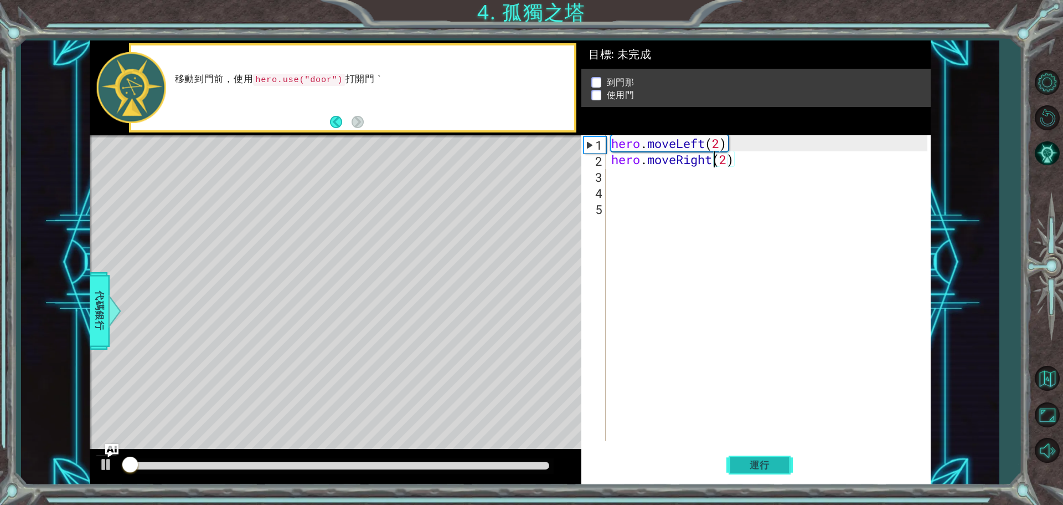
click at [749, 470] on button "運行" at bounding box center [760, 464] width 66 height 35
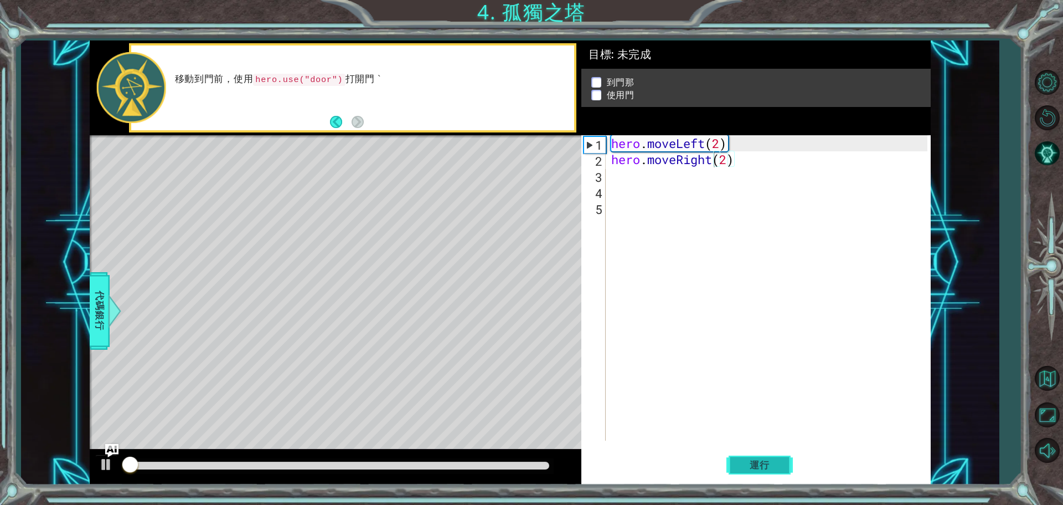
click at [749, 468] on span "運行" at bounding box center [760, 464] width 42 height 11
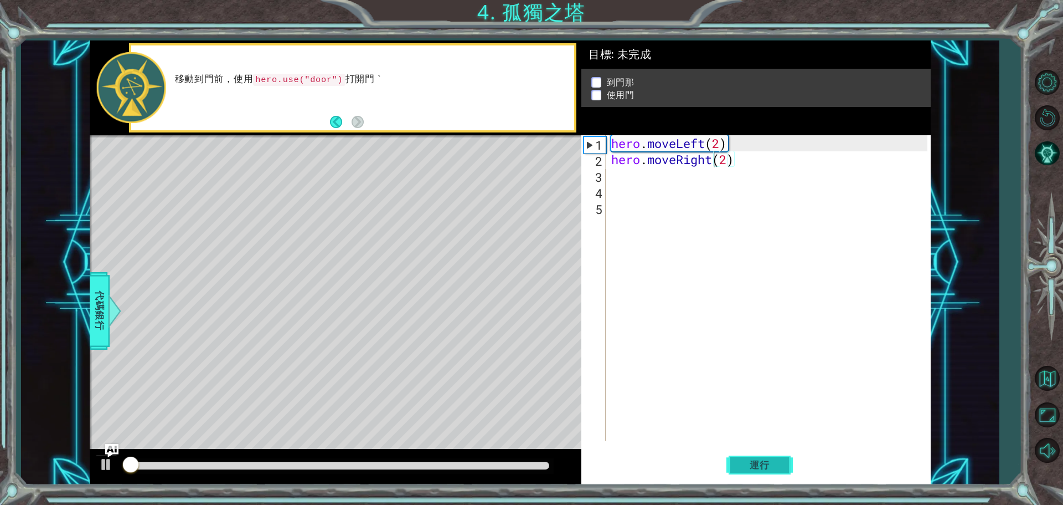
click at [749, 468] on span "運行" at bounding box center [760, 464] width 42 height 11
click at [746, 461] on span "運行" at bounding box center [760, 464] width 42 height 11
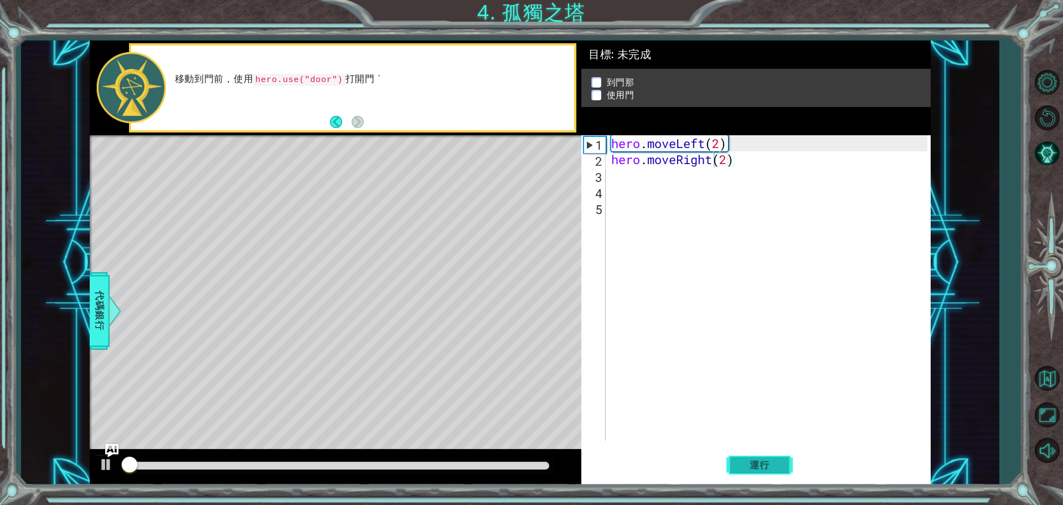
click at [746, 461] on span "運行" at bounding box center [760, 464] width 42 height 11
click at [745, 461] on span "運行" at bounding box center [760, 464] width 42 height 11
click at [743, 459] on button "運行" at bounding box center [760, 464] width 66 height 35
click at [741, 457] on button "運行" at bounding box center [760, 464] width 66 height 35
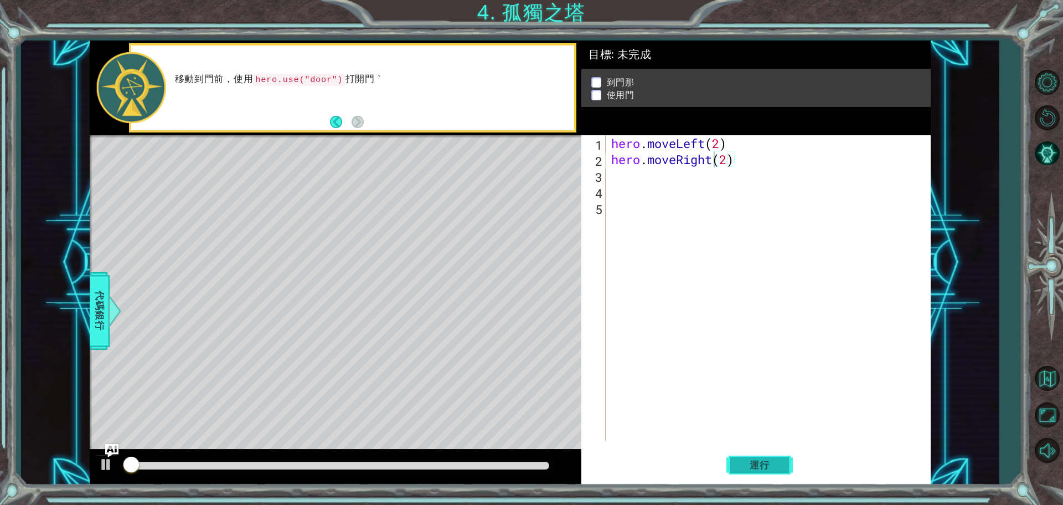
click at [739, 454] on button "運行" at bounding box center [760, 464] width 66 height 35
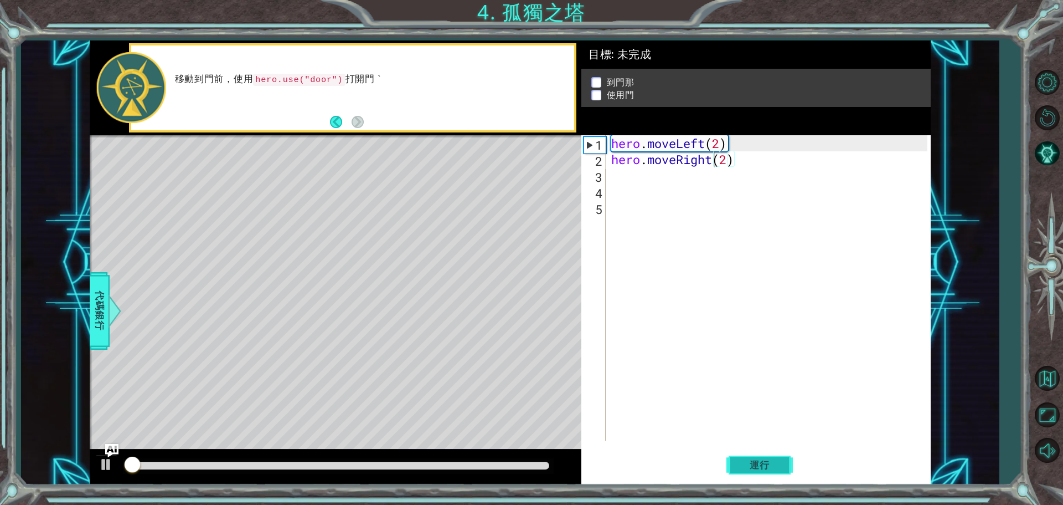
click at [739, 453] on button "運行" at bounding box center [760, 464] width 66 height 35
click at [738, 453] on button "運行" at bounding box center [760, 464] width 66 height 35
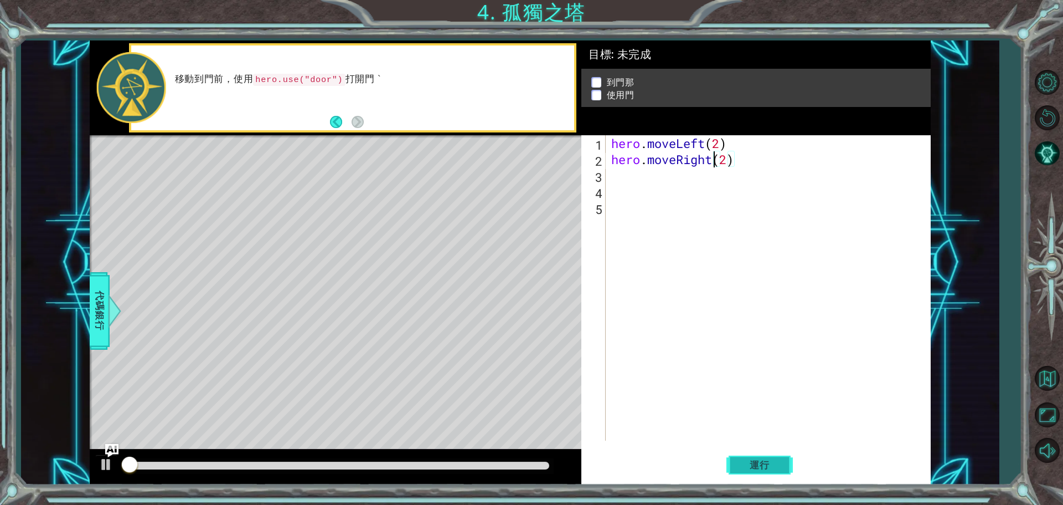
click at [738, 452] on button "運行" at bounding box center [760, 464] width 66 height 35
click at [746, 452] on button "運行" at bounding box center [760, 464] width 66 height 35
click at [747, 452] on button "運行" at bounding box center [760, 464] width 66 height 35
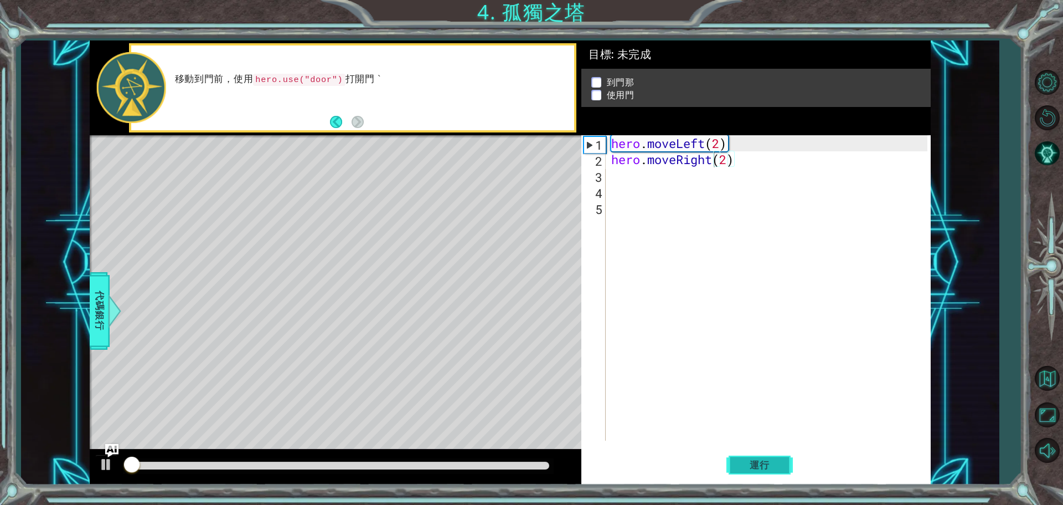
click at [747, 452] on button "運行" at bounding box center [760, 464] width 66 height 35
click at [747, 446] on div "hero.moveRight(2) 1 2 3 4 5 hero . moveLeft ( 2 ) hero . moveRight ( 2 ) הההההה…" at bounding box center [756, 309] width 349 height 349
click at [750, 461] on span "運行" at bounding box center [760, 464] width 42 height 11
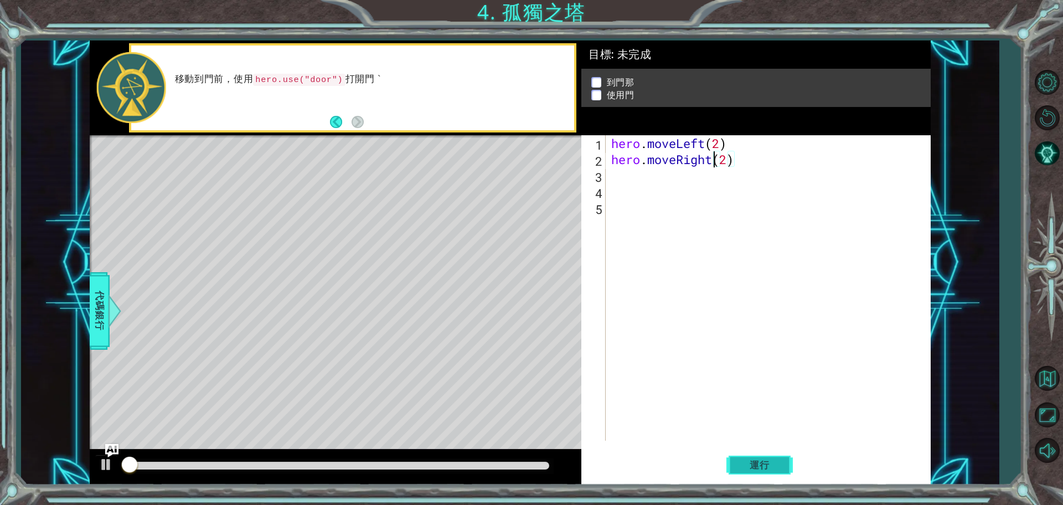
click at [750, 461] on span "運行" at bounding box center [760, 464] width 42 height 11
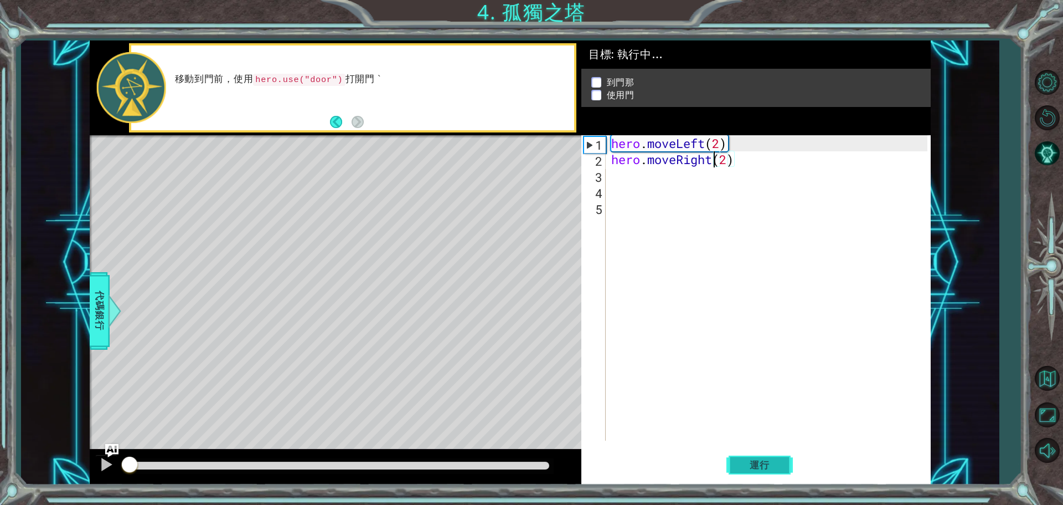
click at [750, 461] on span "運行" at bounding box center [760, 464] width 42 height 11
click at [751, 461] on span "運行" at bounding box center [760, 464] width 42 height 11
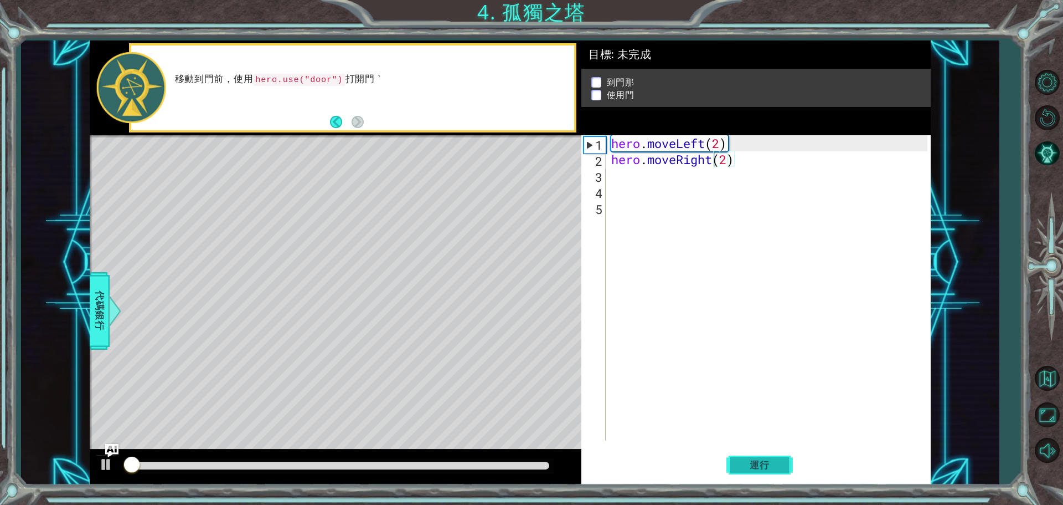
click at [751, 461] on span "運行" at bounding box center [760, 464] width 42 height 11
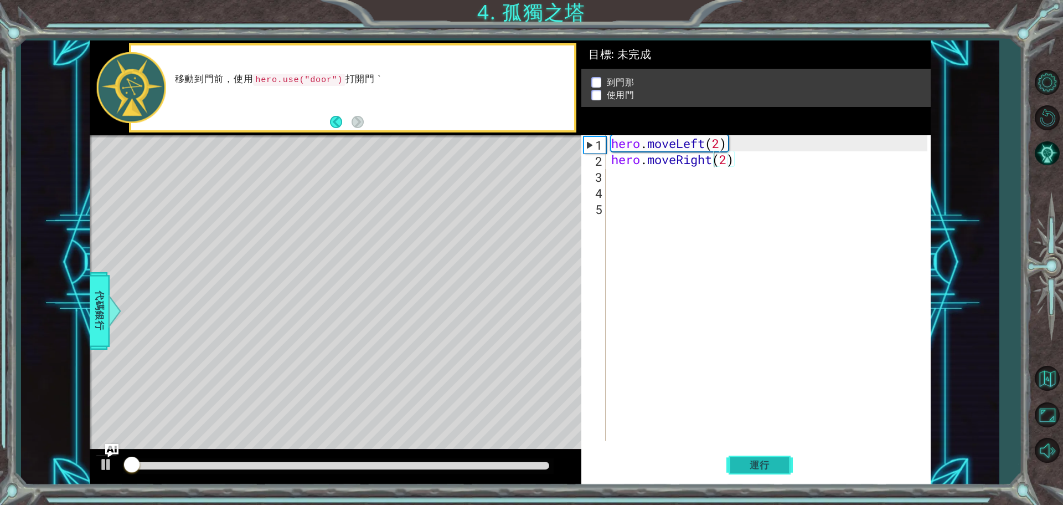
click at [751, 461] on span "運行" at bounding box center [760, 464] width 42 height 11
click at [752, 461] on span "運行" at bounding box center [760, 464] width 42 height 11
click at [753, 461] on span "運行" at bounding box center [760, 464] width 42 height 11
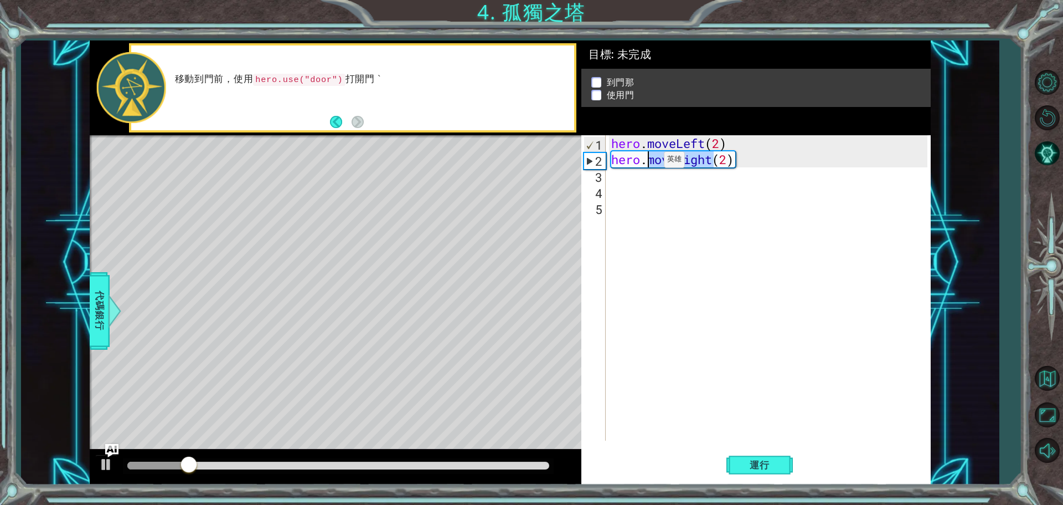
drag, startPoint x: 711, startPoint y: 162, endPoint x: 647, endPoint y: 162, distance: 63.1
click at [647, 162] on div "hero . moveLeft ( 2 ) hero . moveRight ( 2 )" at bounding box center [771, 303] width 324 height 337
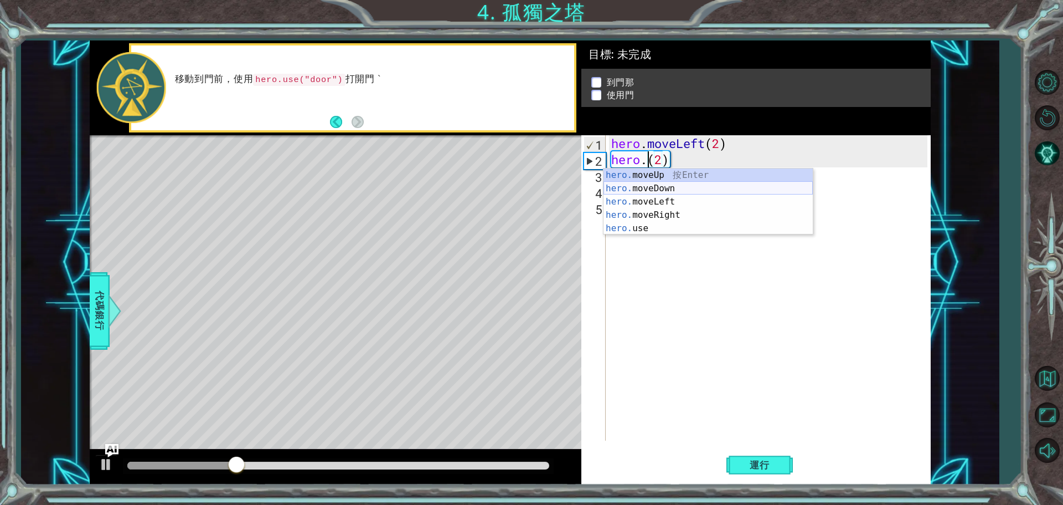
click at [667, 189] on div "hero. moveUp 按 Enter hero. moveDown 按 Enter hero. moveLeft 按 Enter hero. moveRi…" at bounding box center [708, 214] width 209 height 93
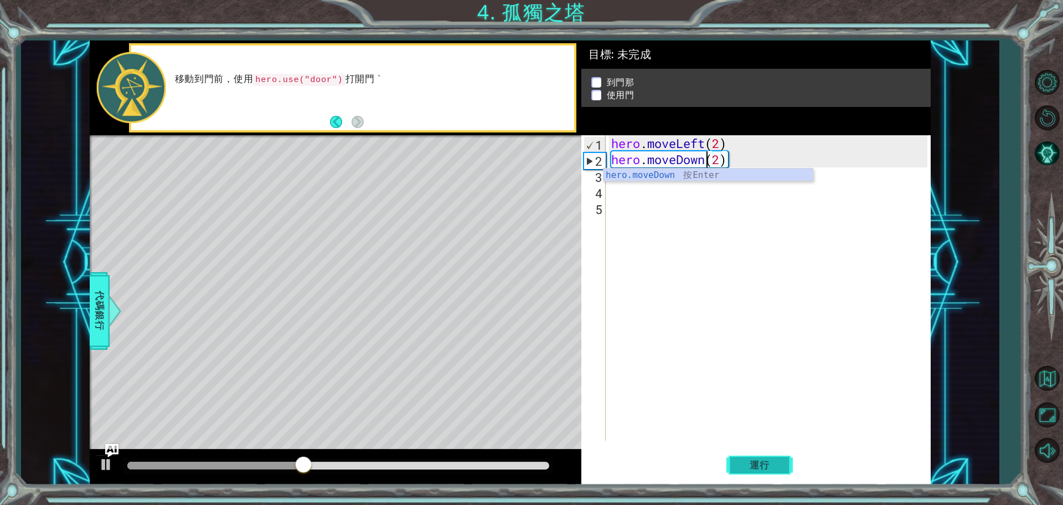
click at [779, 472] on button "運行" at bounding box center [760, 464] width 66 height 35
click at [769, 456] on button "運行" at bounding box center [760, 464] width 66 height 35
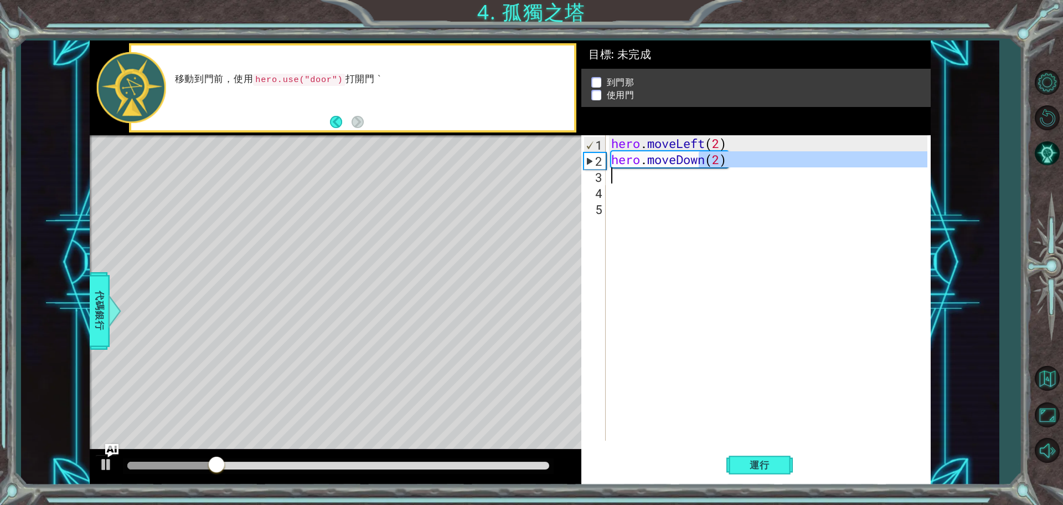
drag, startPoint x: 703, startPoint y: 166, endPoint x: 713, endPoint y: 168, distance: 10.3
click at [713, 168] on div "hero . moveLeft ( 2 ) hero . moveDown ( 2 )" at bounding box center [771, 303] width 324 height 337
click at [706, 166] on div "hero . moveLeft ( 2 ) hero . moveDown ( 2 )" at bounding box center [768, 287] width 318 height 305
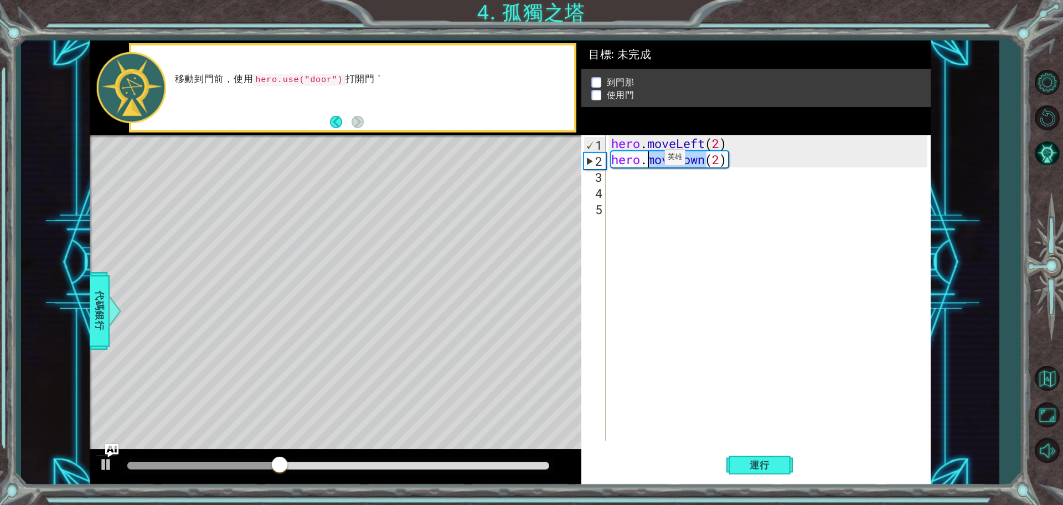
drag, startPoint x: 706, startPoint y: 155, endPoint x: 648, endPoint y: 160, distance: 57.8
click at [648, 160] on div "hero . moveLeft ( 2 ) hero . moveDown ( 2 )" at bounding box center [771, 303] width 324 height 337
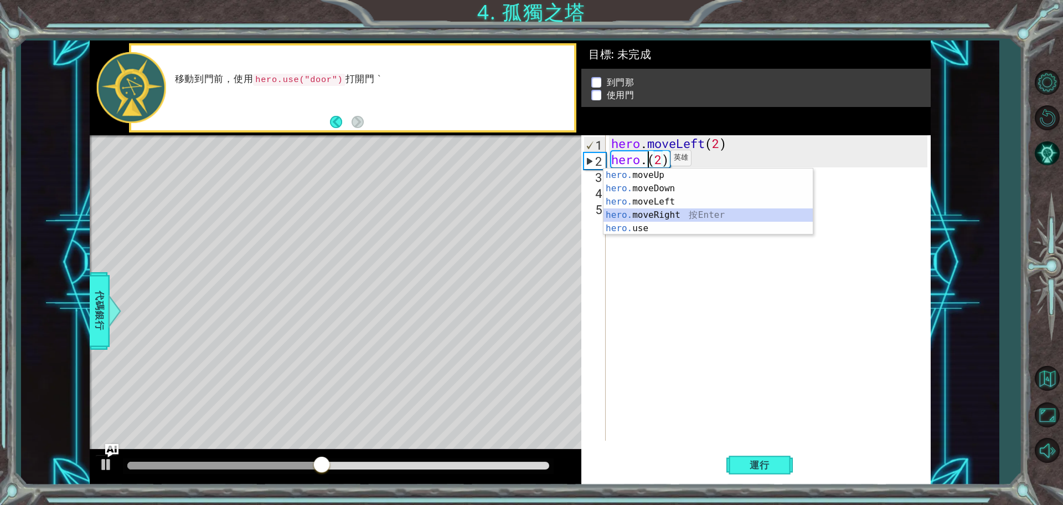
click at [670, 213] on div "hero. moveUp 按 Enter hero. moveDown 按 Enter hero. moveLeft 按 Enter hero. moveRi…" at bounding box center [708, 214] width 209 height 93
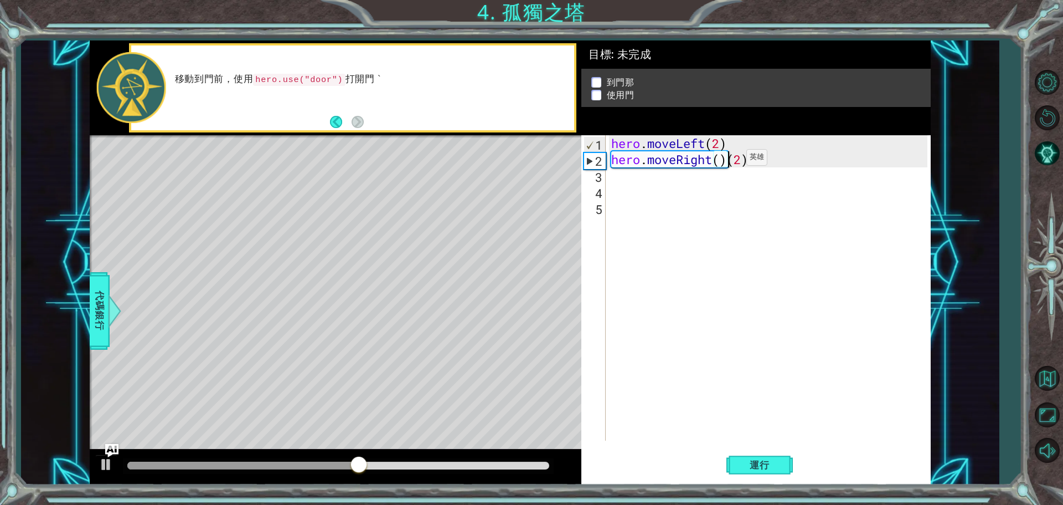
click at [730, 160] on div "hero . moveLeft ( 2 ) hero . moveRight ( ) ( 2 )" at bounding box center [771, 303] width 324 height 337
click at [757, 470] on span "運行" at bounding box center [760, 464] width 42 height 11
drag, startPoint x: 713, startPoint y: 158, endPoint x: 649, endPoint y: 160, distance: 64.8
click at [649, 160] on div "hero . moveLeft ( 2 ) hero . moveRight ( 2 )" at bounding box center [771, 303] width 324 height 337
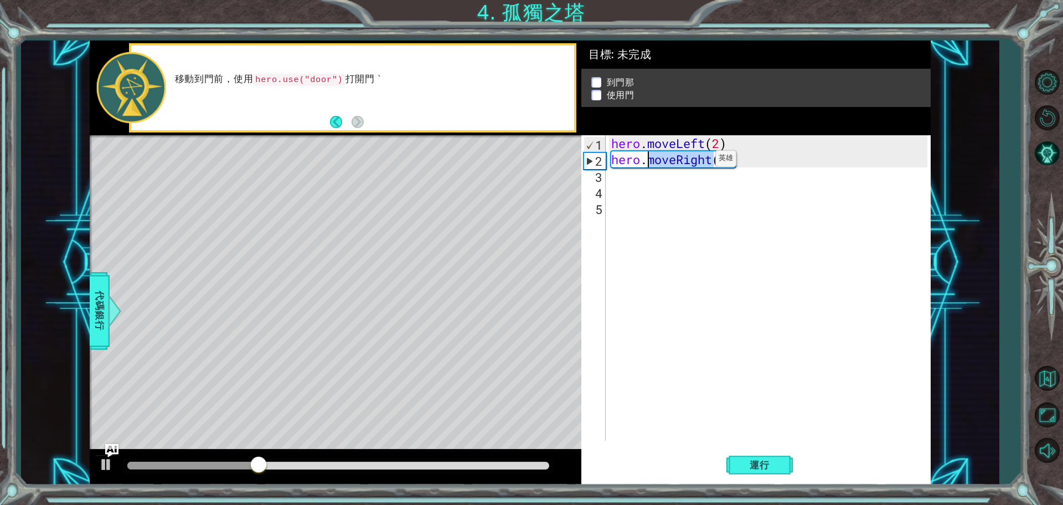
type textarea "hero.(2)"
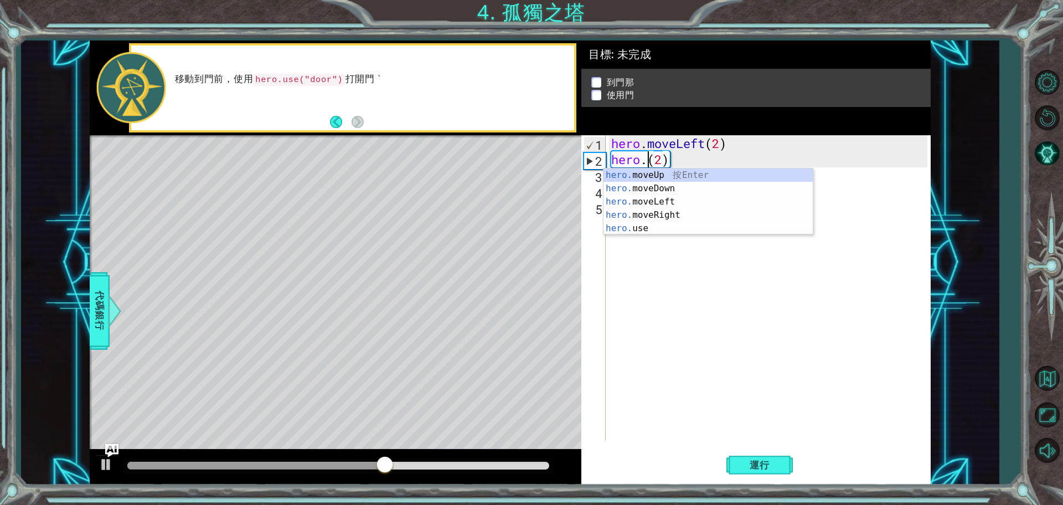
click at [814, 414] on div "hero . moveLeft ( 2 ) hero . ( 2 )" at bounding box center [771, 303] width 324 height 337
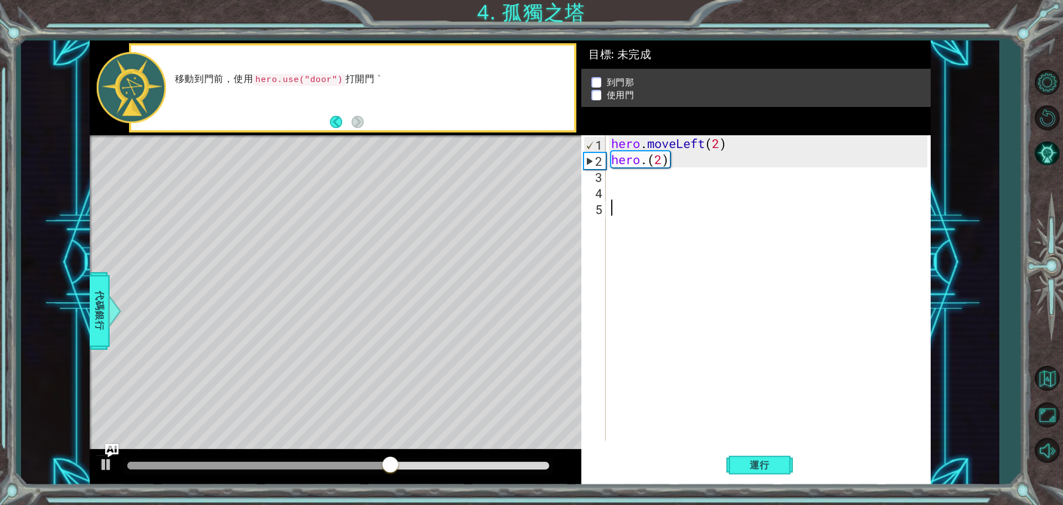
scroll to position [0, 0]
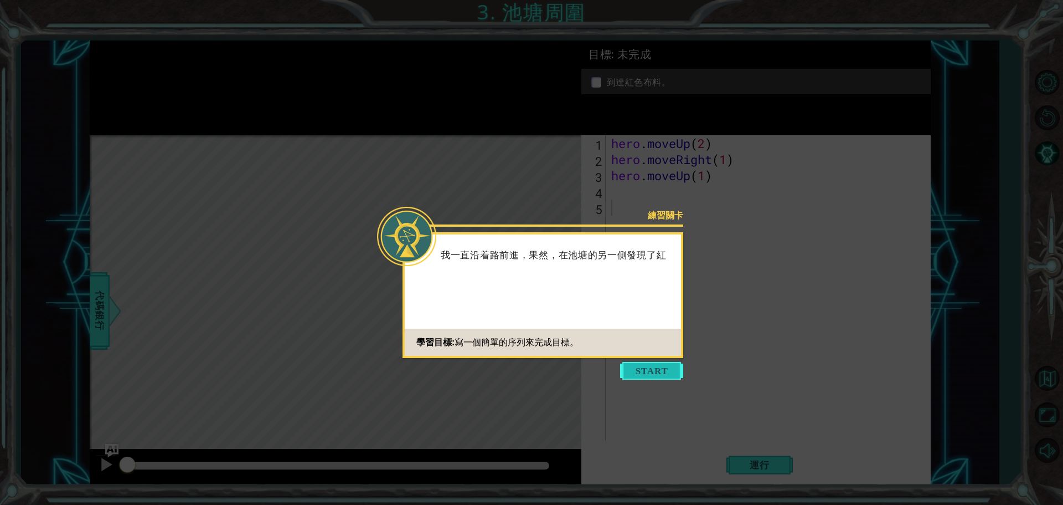
click at [663, 371] on button "Start" at bounding box center [651, 371] width 63 height 18
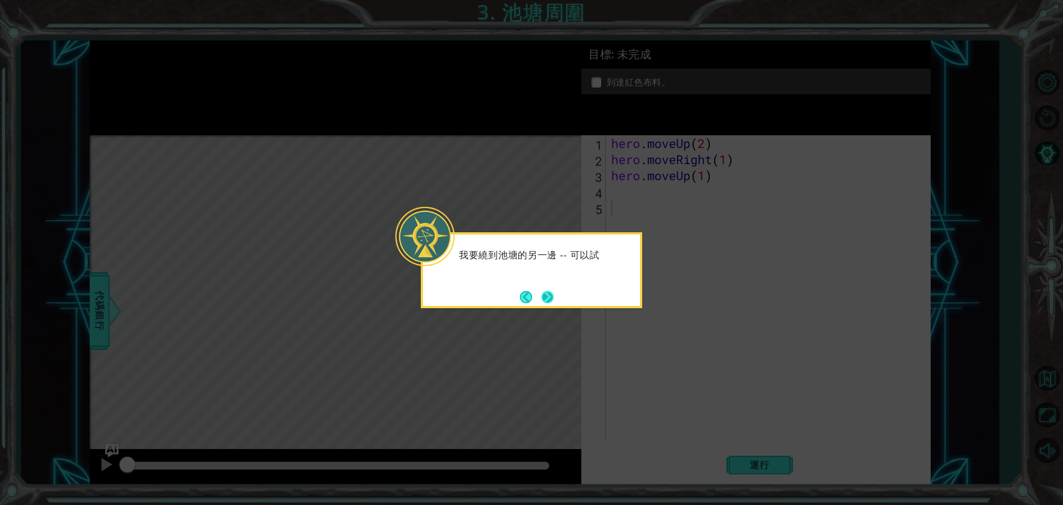
click at [547, 291] on button "Next" at bounding box center [548, 297] width 12 height 12
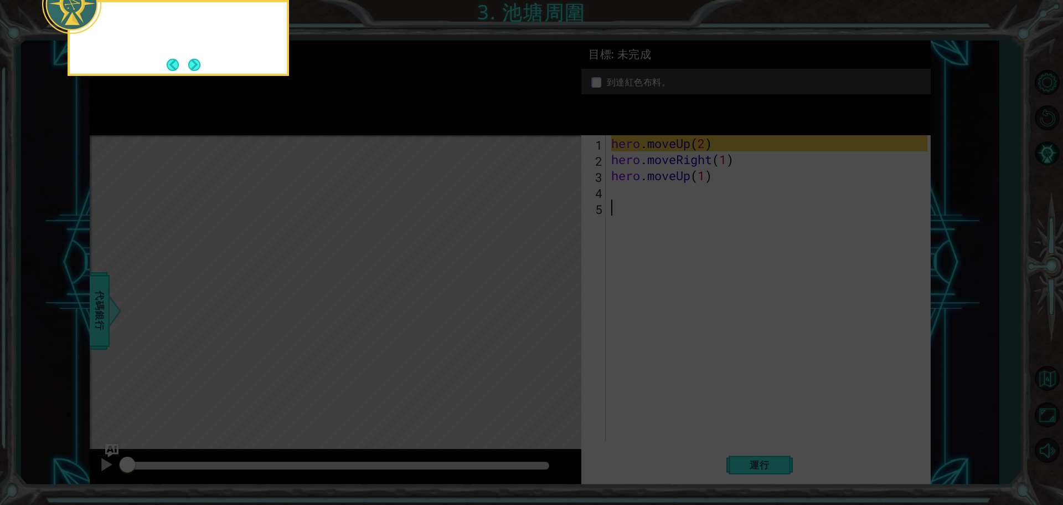
click at [547, 290] on icon at bounding box center [531, 76] width 1063 height 858
click at [190, 51] on div "如果需要向上移動，可以使用 hero." at bounding box center [178, 29] width 217 height 44
click at [191, 55] on div "如果需要向上移動，可以使用 hero.moveUp(" at bounding box center [178, 32] width 217 height 61
click at [192, 63] on button "Next" at bounding box center [194, 65] width 12 height 12
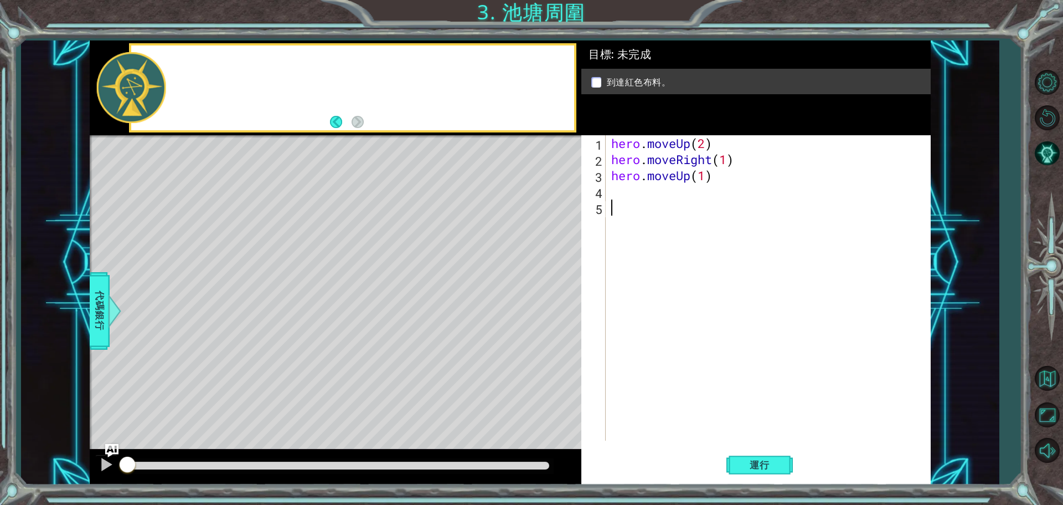
click at [192, 63] on div at bounding box center [352, 87] width 443 height 85
click at [1046, 89] on button "關卡選項" at bounding box center [1047, 82] width 32 height 32
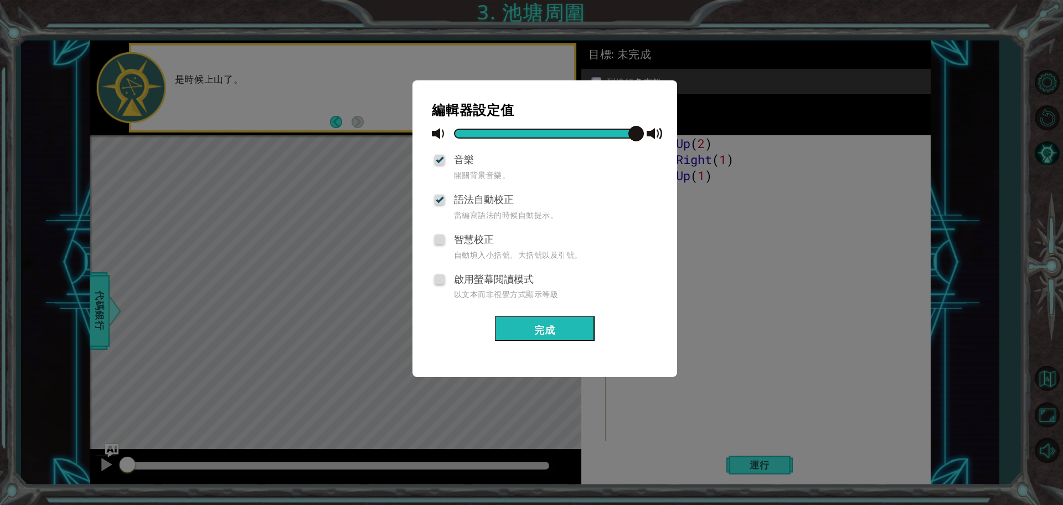
click at [560, 332] on button "完成" at bounding box center [545, 328] width 100 height 25
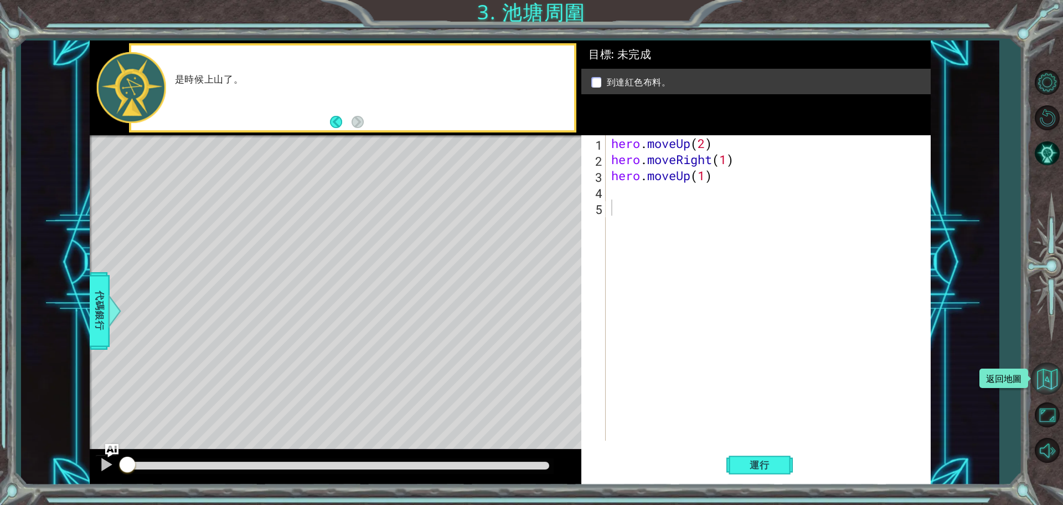
click at [1053, 368] on button "返回地圖" at bounding box center [1047, 378] width 32 height 32
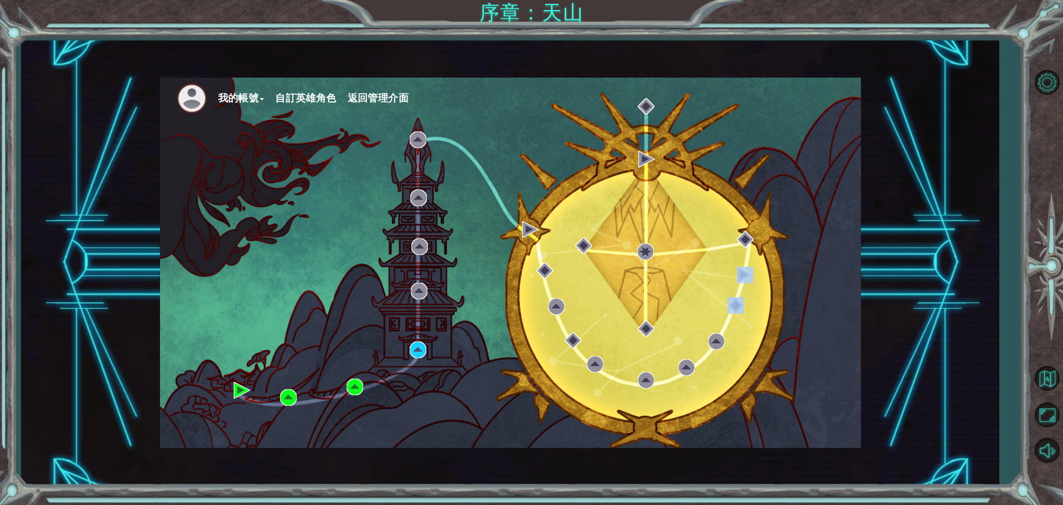
drag, startPoint x: 742, startPoint y: 284, endPoint x: 737, endPoint y: 294, distance: 10.7
click at [738, 292] on div "我的帳號 自訂英雄角色 返回管理介面" at bounding box center [510, 263] width 701 height 370
click at [245, 390] on img at bounding box center [242, 390] width 17 height 17
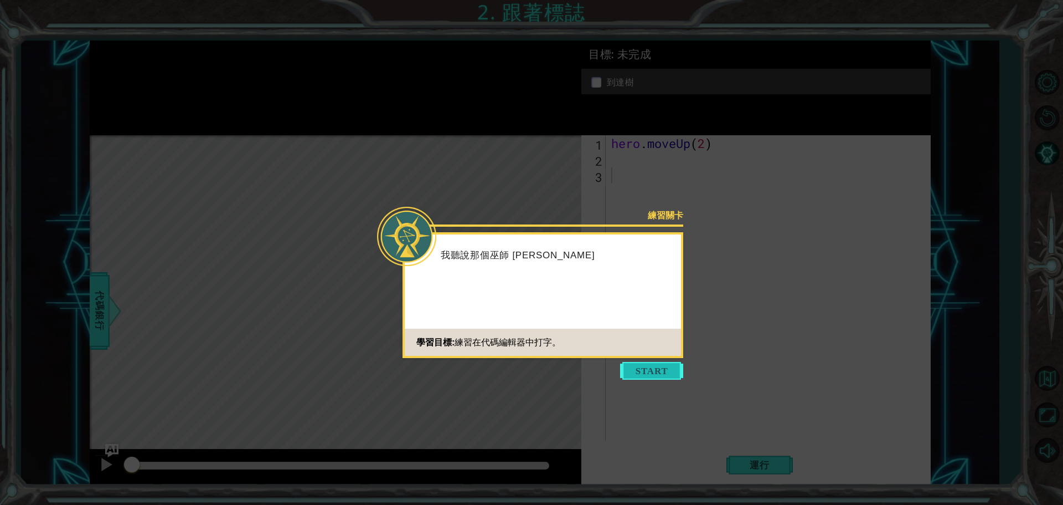
click at [643, 368] on button "Start" at bounding box center [651, 371] width 63 height 18
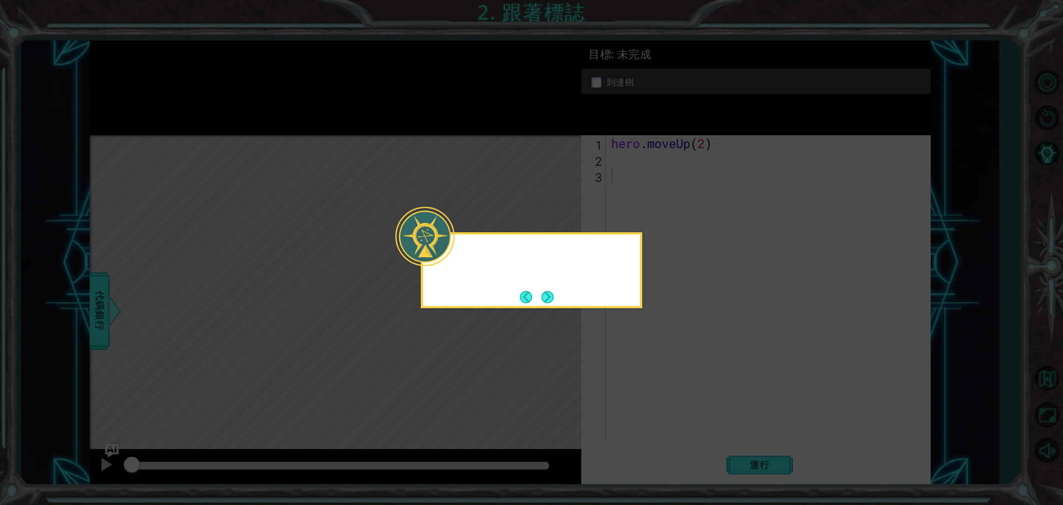
click at [644, 368] on icon at bounding box center [531, 252] width 1063 height 505
click at [558, 296] on div "hero.moveUp() 讓我向上移動。" at bounding box center [532, 270] width 222 height 76
click at [550, 296] on button "Next" at bounding box center [548, 297] width 12 height 12
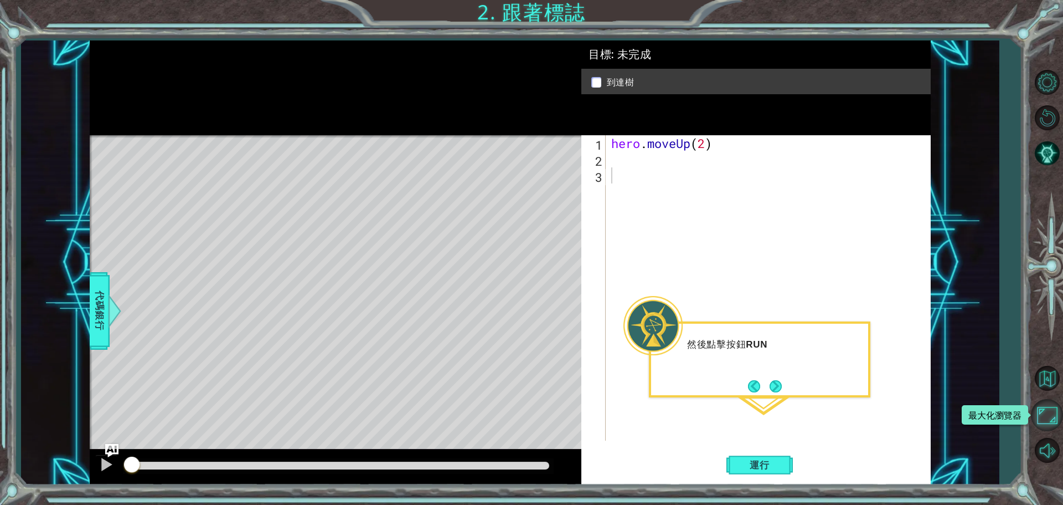
click at [1059, 405] on button "最大化瀏覽器" at bounding box center [1047, 415] width 32 height 32
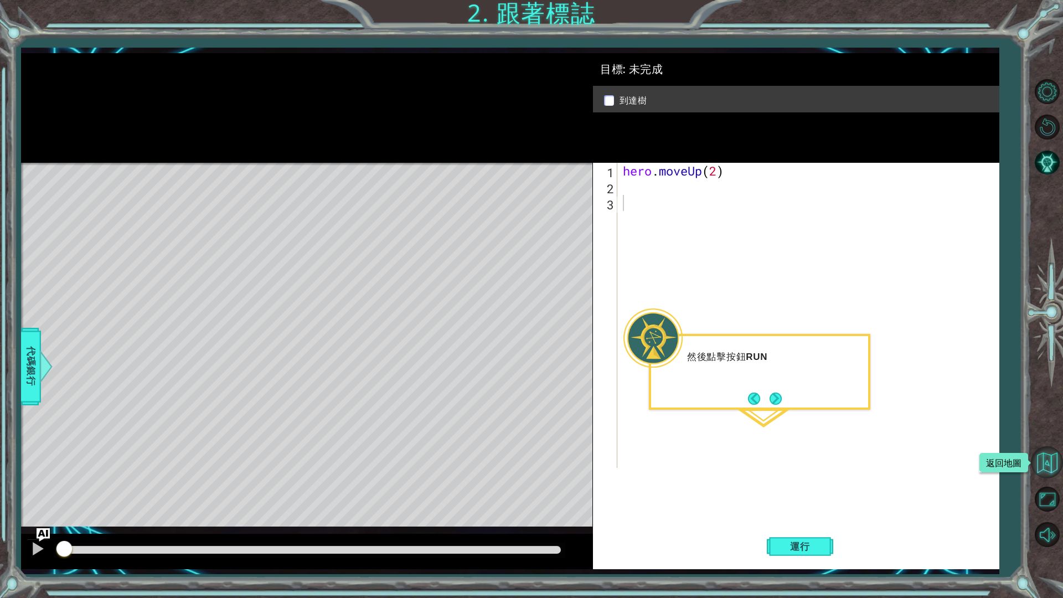
click at [1050, 465] on button "返回地圖" at bounding box center [1047, 462] width 32 height 32
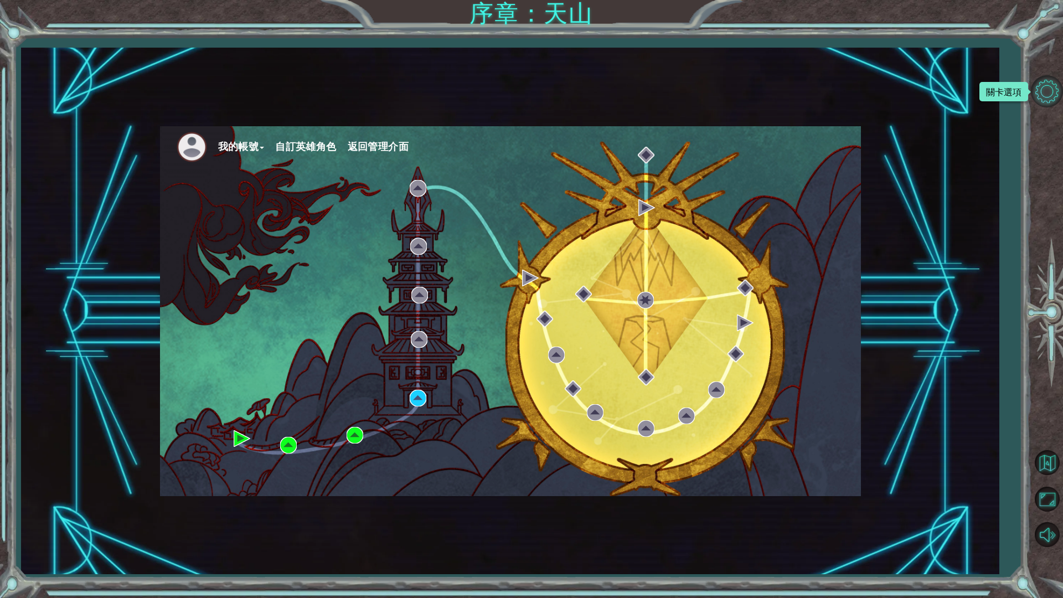
click at [1044, 87] on button "關卡選項" at bounding box center [1047, 91] width 32 height 32
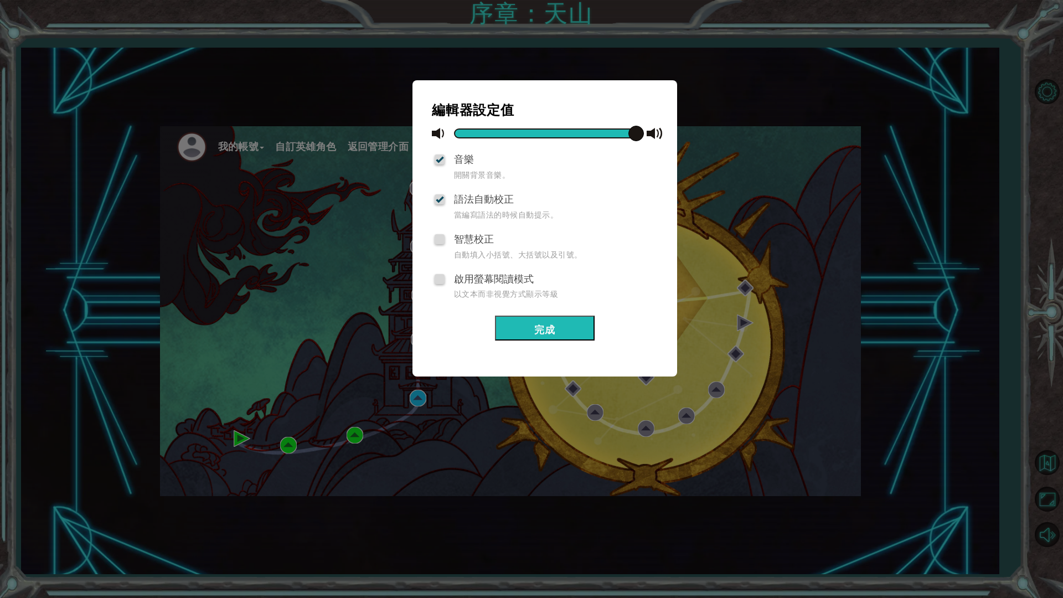
click at [973, 332] on div "編輯器設定值 音樂 開關背景音樂。 語法自動校正 當編寫語法的時候自動提示。 智慧校正 自動填入小括號、大括號以及引號。 啟用螢幕閱讀模式 以文本而非視覺方式…" at bounding box center [531, 299] width 1063 height 598
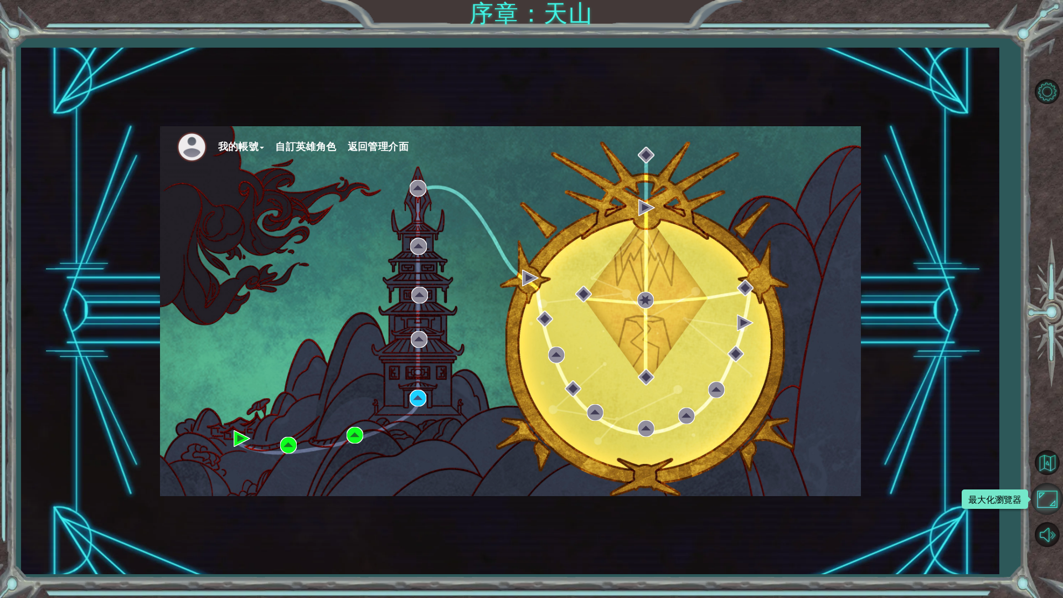
click at [1047, 502] on button "最大化瀏覽器" at bounding box center [1047, 499] width 32 height 32
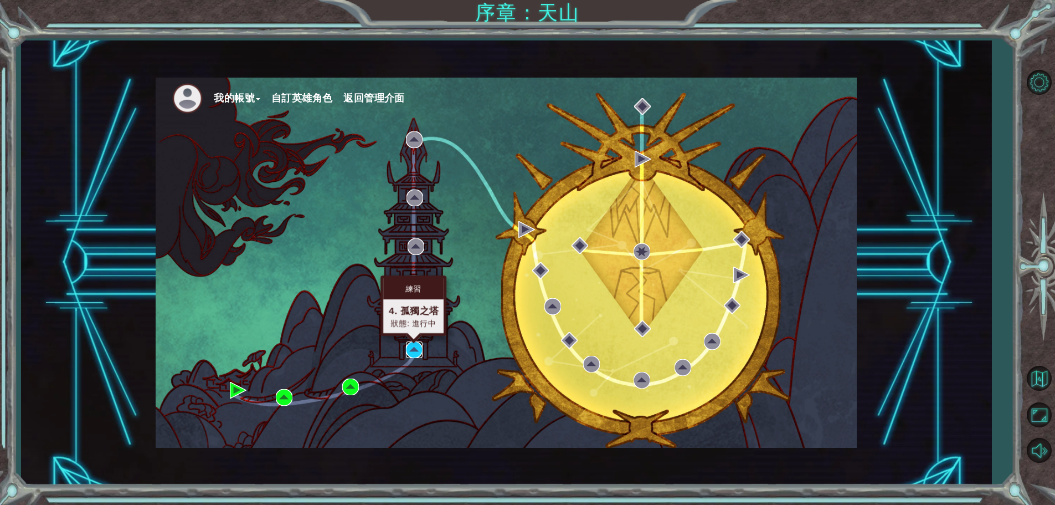
click at [409, 357] on img at bounding box center [414, 349] width 17 height 17
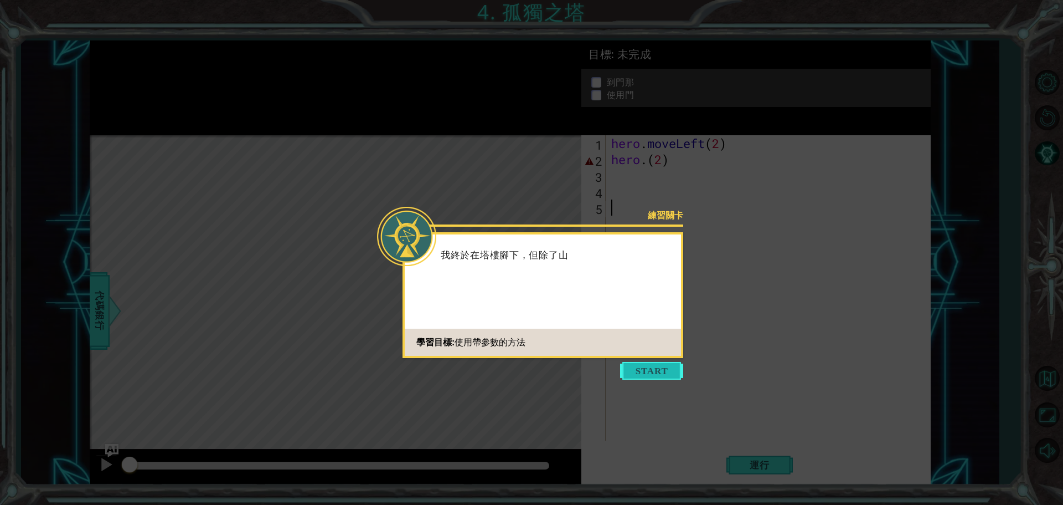
click at [657, 376] on button "Start" at bounding box center [651, 371] width 63 height 18
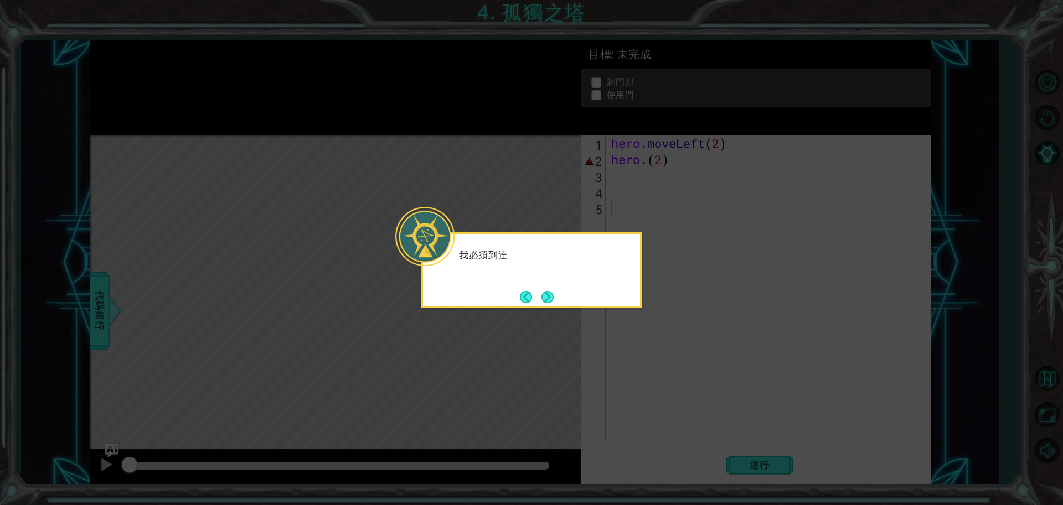
click at [578, 327] on icon at bounding box center [531, 252] width 1063 height 505
click at [588, 301] on div "我必須到達階梯的頂部！ 我可以使用" at bounding box center [532, 270] width 222 height 76
click at [542, 298] on button "Next" at bounding box center [548, 297] width 12 height 12
click at [546, 296] on button "Next" at bounding box center [548, 297] width 12 height 12
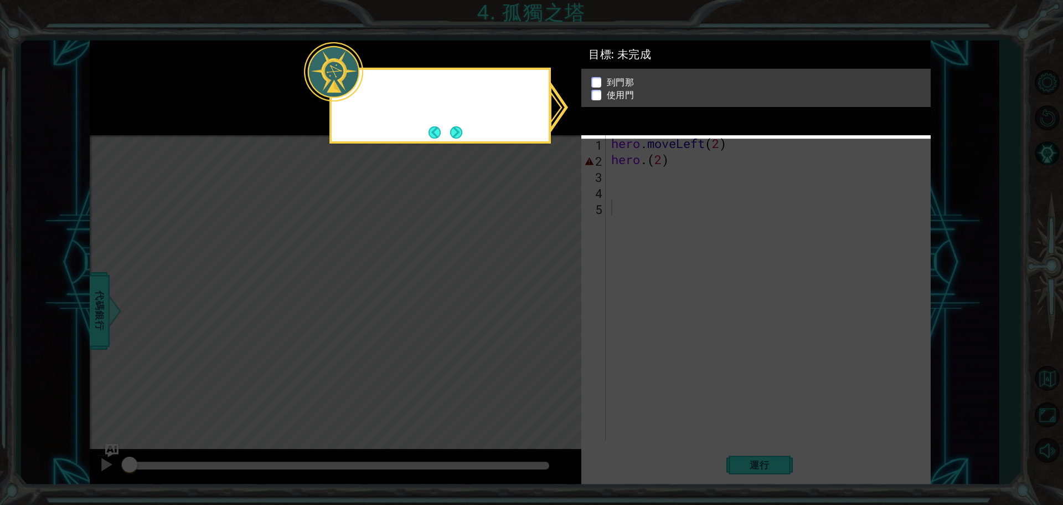
click at [546, 296] on icon at bounding box center [531, 252] width 1063 height 505
click at [663, 178] on icon at bounding box center [531, 252] width 1063 height 505
drag, startPoint x: 663, startPoint y: 178, endPoint x: 569, endPoint y: 120, distance: 110.4
click at [659, 167] on icon at bounding box center [531, 252] width 1063 height 505
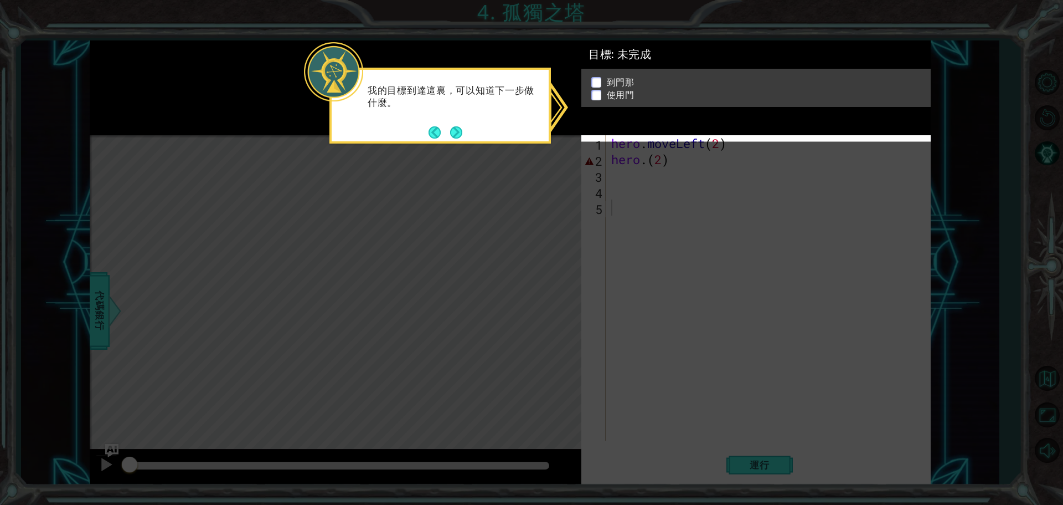
click at [462, 136] on button "Next" at bounding box center [456, 132] width 12 height 12
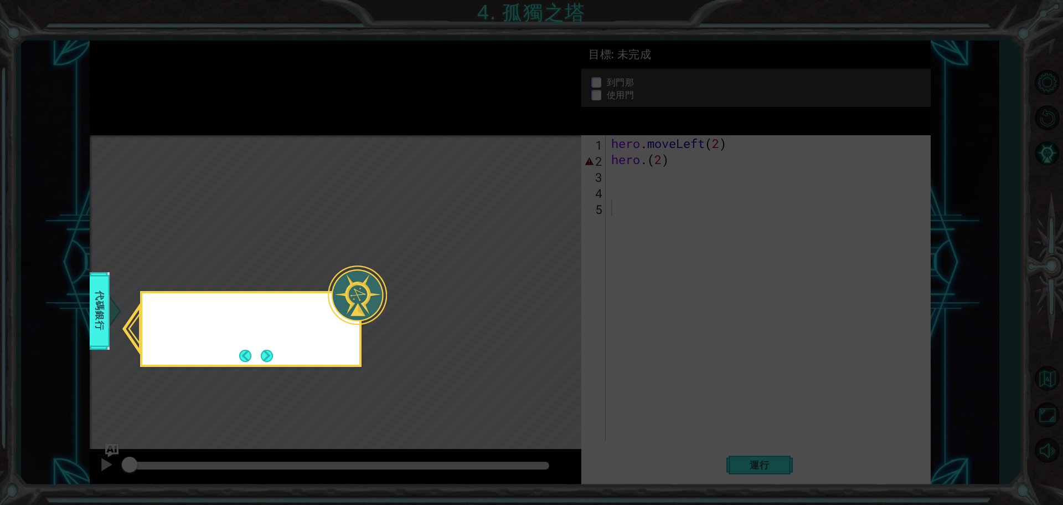
click at [451, 134] on icon at bounding box center [531, 252] width 1063 height 505
click at [264, 357] on button "Next" at bounding box center [267, 355] width 12 height 12
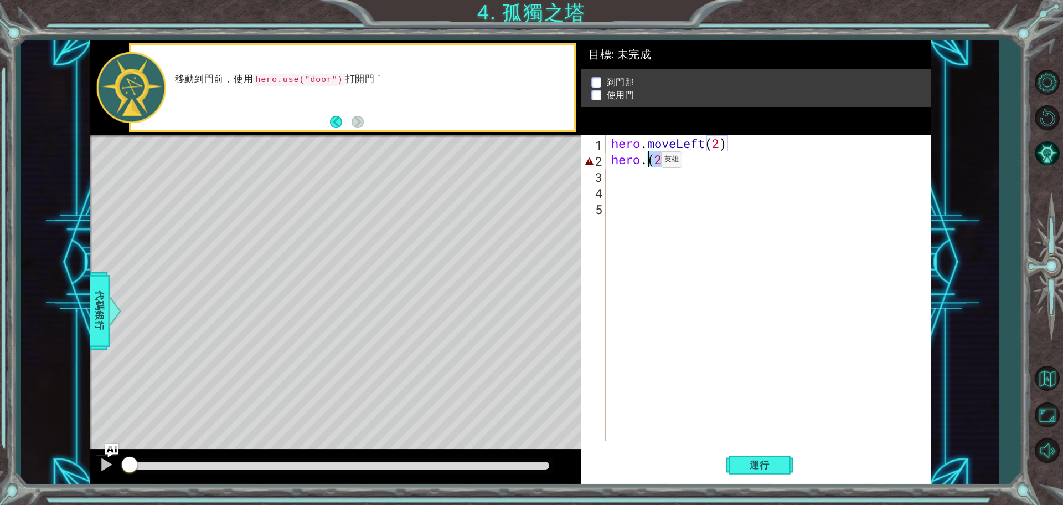
drag, startPoint x: 685, startPoint y: 164, endPoint x: 645, endPoint y: 162, distance: 39.9
click at [645, 162] on div "hero . moveLeft ( 2 ) hero . ( 2 )" at bounding box center [771, 303] width 324 height 337
type textarea "hero."
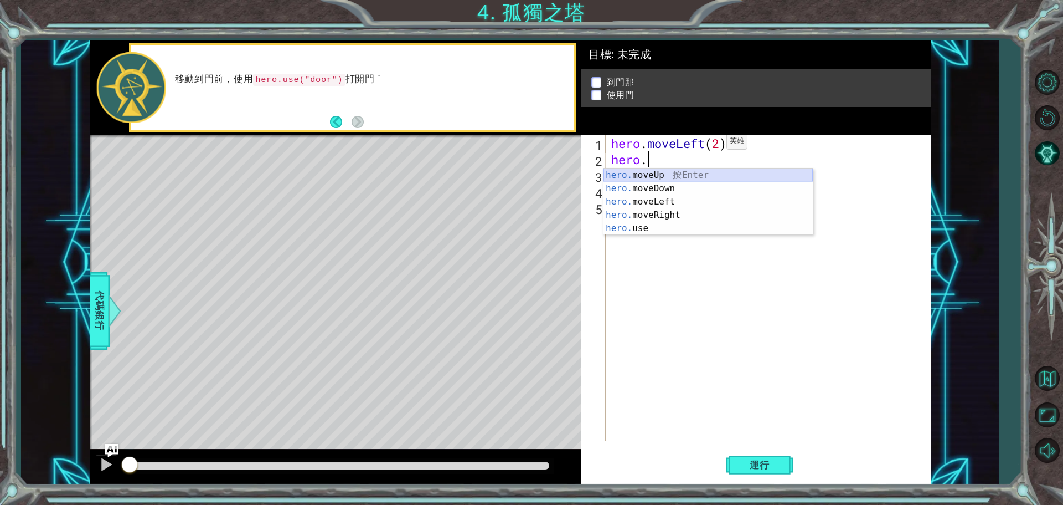
click at [656, 171] on div "hero. moveUp 按 Enter hero. moveDown 按 Enter hero. moveLeft 按 Enter hero. moveRi…" at bounding box center [708, 214] width 209 height 93
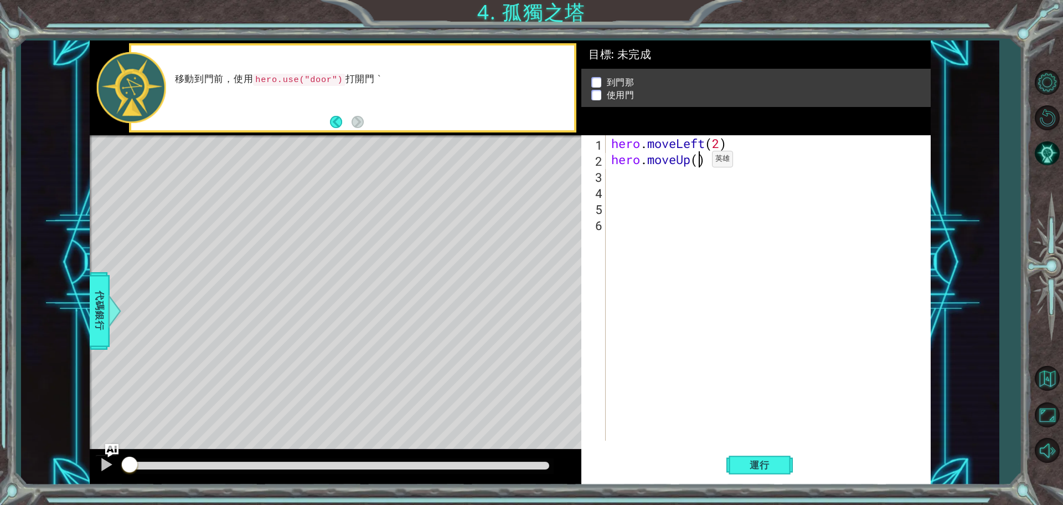
click at [696, 162] on div "hero . moveLeft ( 2 ) hero . moveUp ( )" at bounding box center [771, 303] width 324 height 337
type textarea "hero.moveUp(2)"
click at [749, 462] on span "運行" at bounding box center [760, 464] width 42 height 11
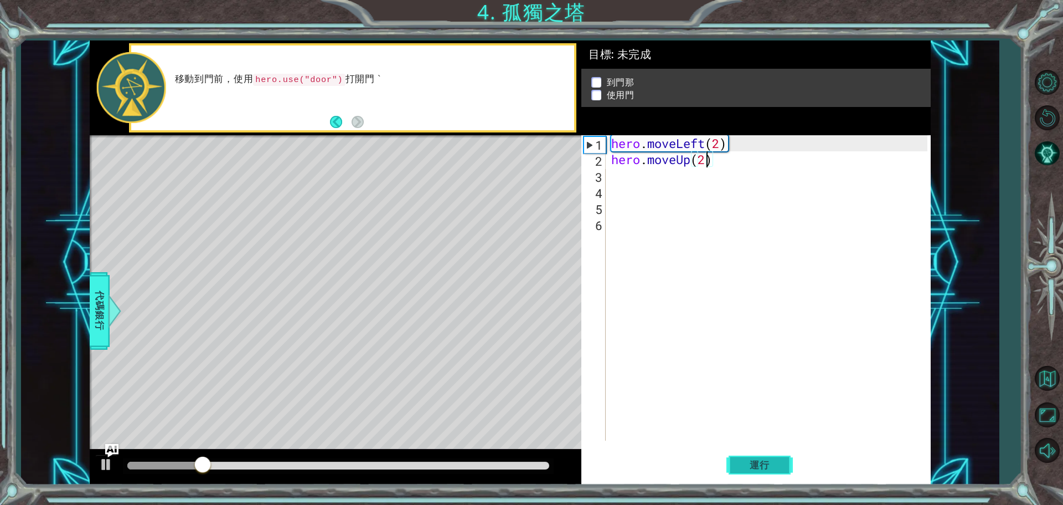
click at [765, 461] on span "運行" at bounding box center [760, 464] width 42 height 11
click at [615, 169] on div "hero . moveLeft ( 2 ) hero . moveUp ( 2 )" at bounding box center [771, 303] width 324 height 337
type textarea "h"
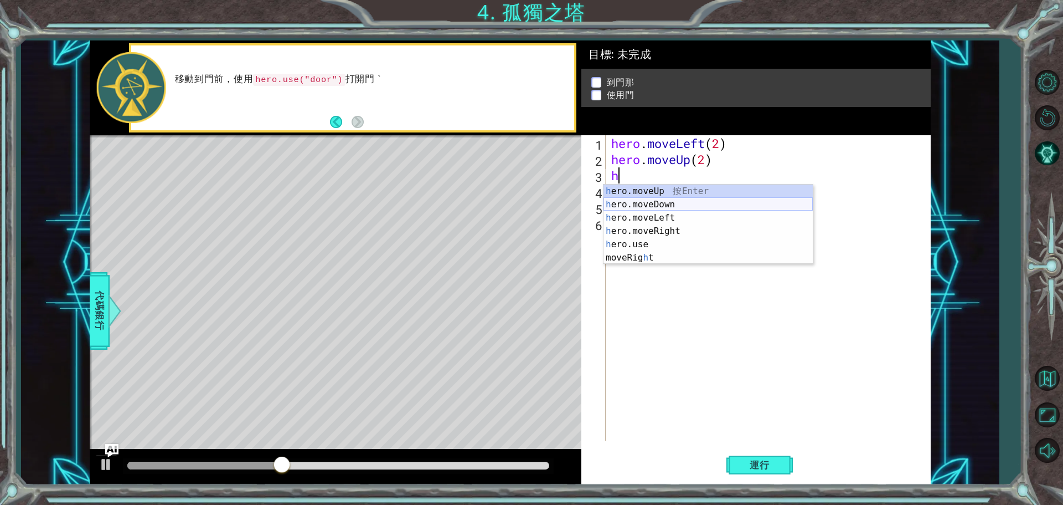
click at [670, 203] on div "h ero.moveUp 按 Enter h ero.moveDown 按 Enter h ero.moveLeft 按 Enter h ero.moveRi…" at bounding box center [708, 237] width 209 height 106
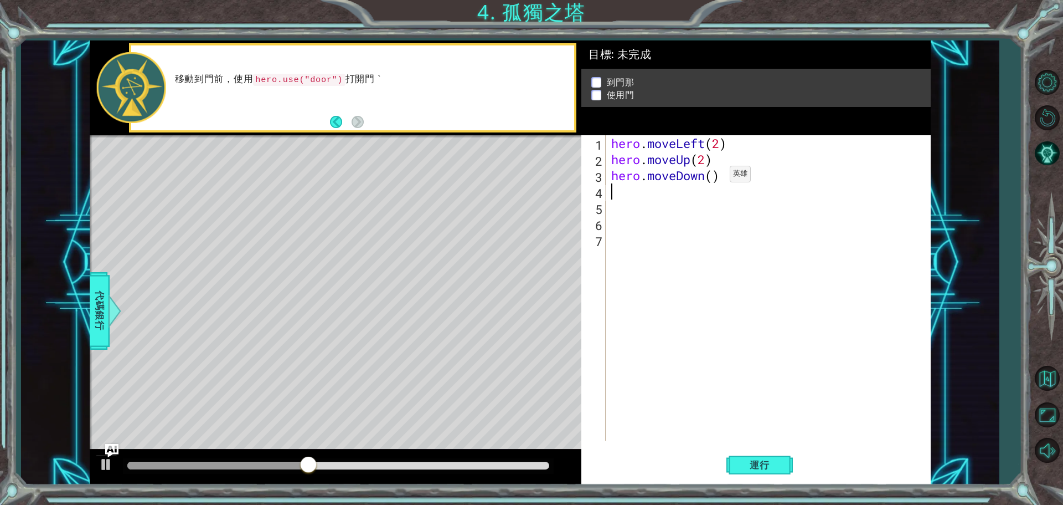
click at [714, 177] on div "hero . moveLeft ( 2 ) hero . moveUp ( 2 ) hero . moveDown ( )" at bounding box center [771, 303] width 324 height 337
type textarea "hero.moveDown(2)"
click at [490, 140] on div "methods hero moveDown(steps) moveUp(steps) moveLeft(steps) moveRight(steps) use…" at bounding box center [510, 262] width 841 height 444
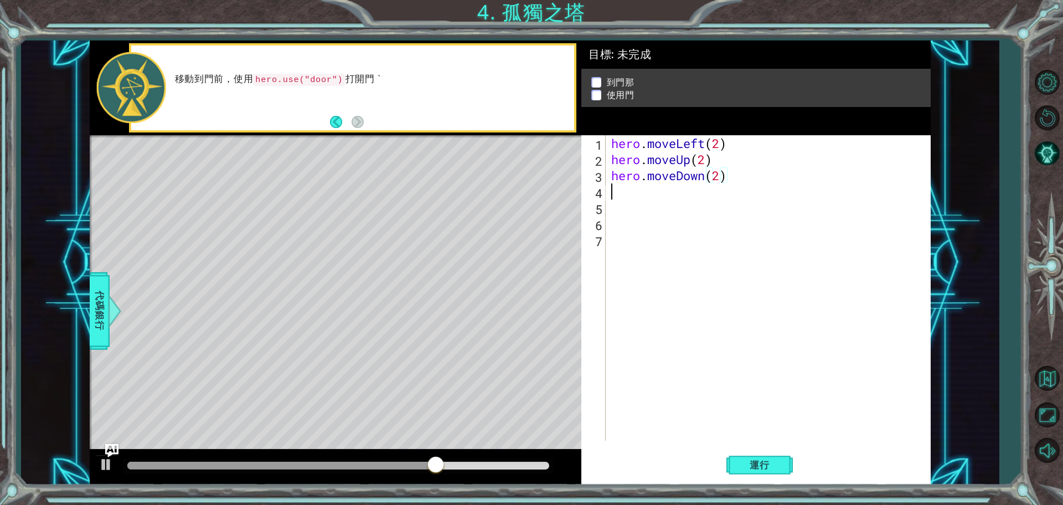
click at [616, 193] on div "hero . moveLeft ( 2 ) hero . moveUp ( 2 ) hero . moveDown ( 2 )" at bounding box center [771, 303] width 324 height 337
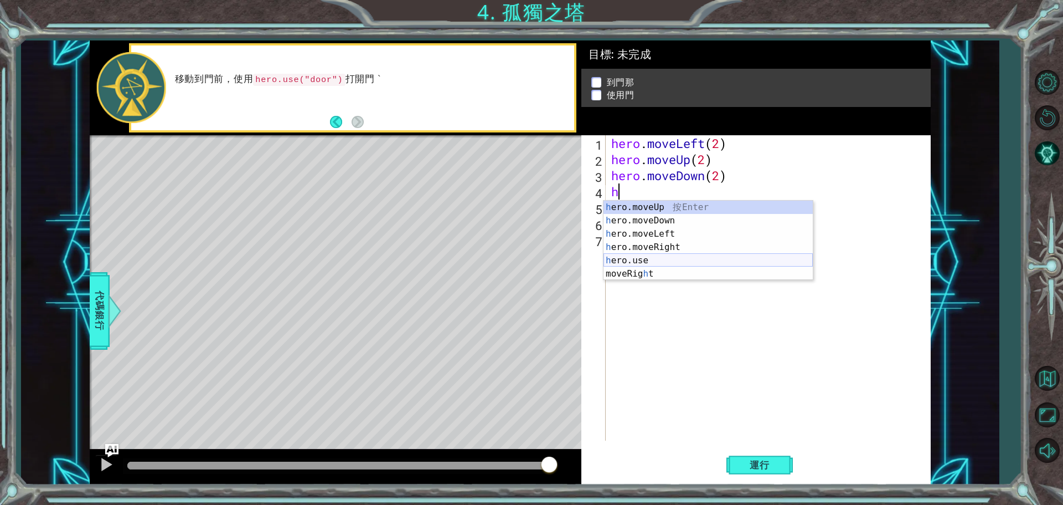
click at [641, 260] on div "h ero.moveUp 按 Enter h ero.moveDown 按 Enter h ero.moveLeft 按 Enter h ero.moveRi…" at bounding box center [708, 253] width 209 height 106
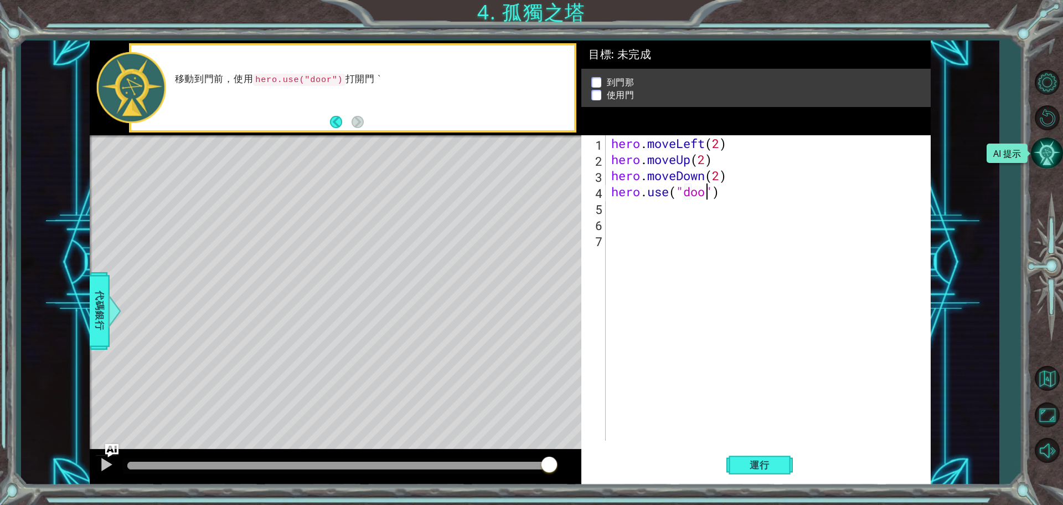
scroll to position [0, 4]
click at [764, 467] on span "運行" at bounding box center [760, 464] width 42 height 11
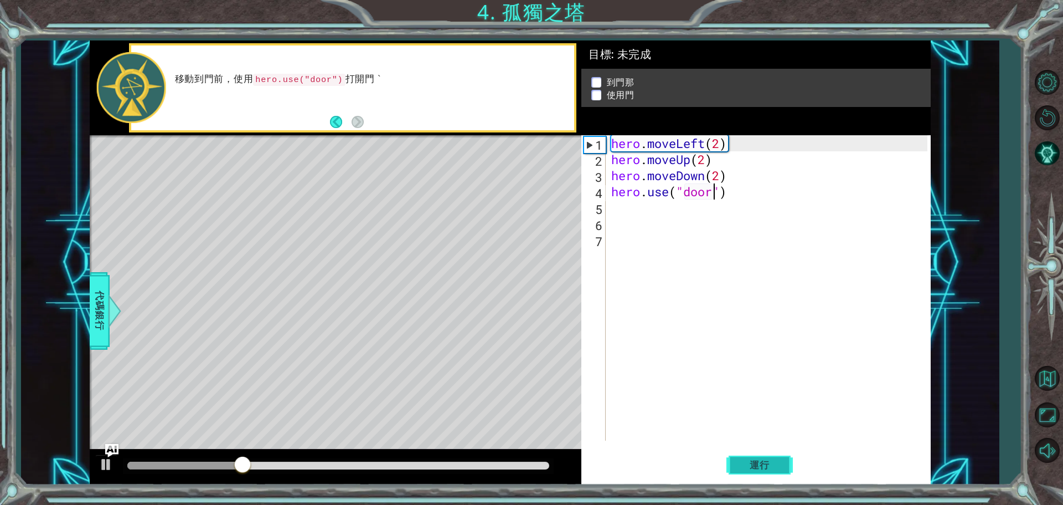
click at [764, 454] on button "運行" at bounding box center [760, 464] width 66 height 35
drag, startPoint x: 704, startPoint y: 173, endPoint x: 649, endPoint y: 181, distance: 55.9
click at [649, 181] on div "hero . moveLeft ( 2 ) hero . moveUp ( 2 ) hero . moveDown ( 2 ) hero . use ( "d…" at bounding box center [771, 303] width 324 height 337
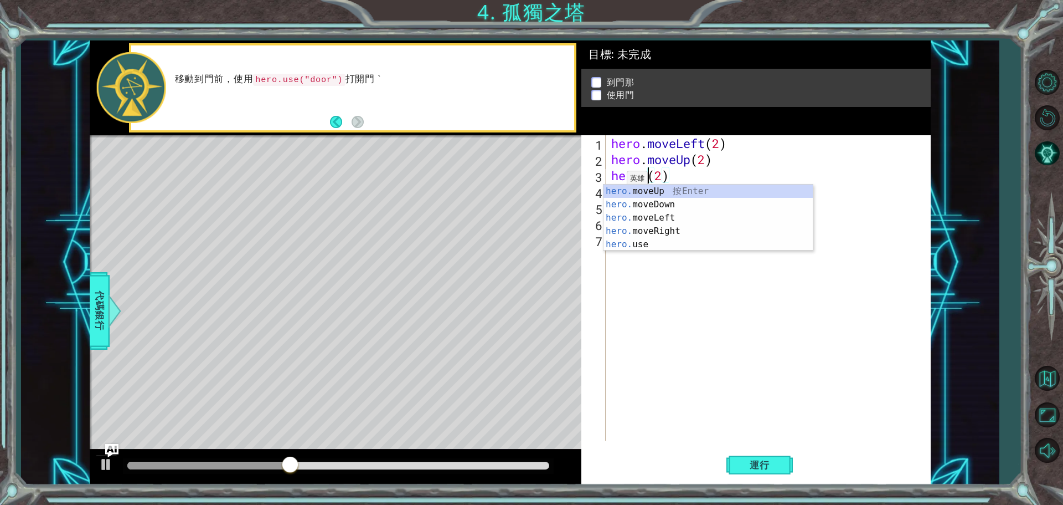
scroll to position [0, 2]
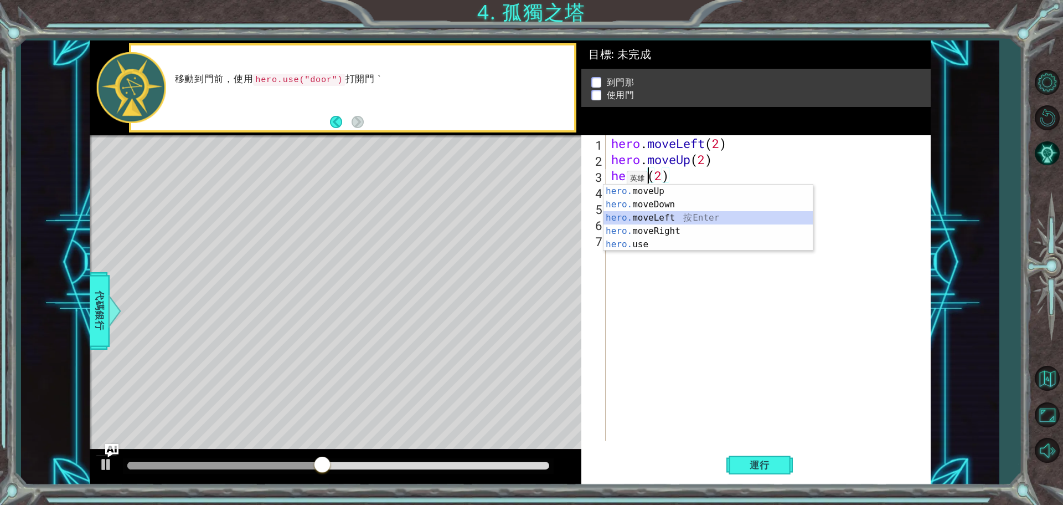
click at [660, 218] on div "hero. moveUp 按 Enter hero. moveDown 按 Enter hero. moveLeft 按 Enter hero. moveRi…" at bounding box center [708, 230] width 209 height 93
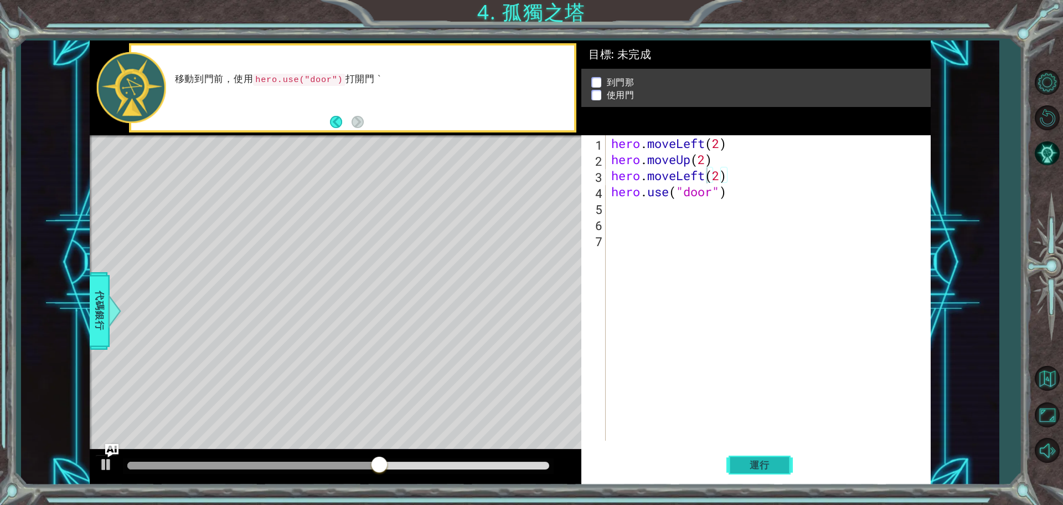
click at [758, 469] on span "運行" at bounding box center [760, 464] width 42 height 11
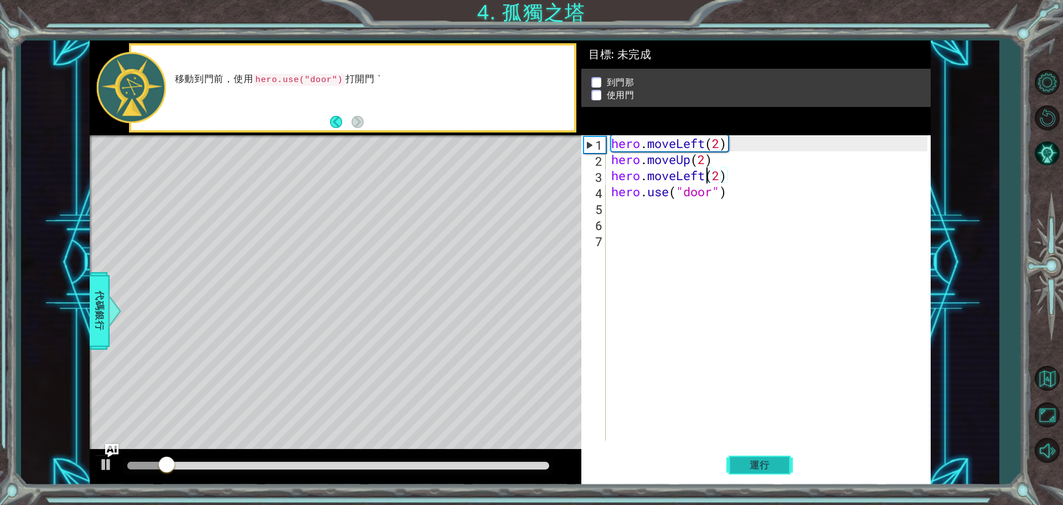
click at [752, 459] on span "運行" at bounding box center [760, 464] width 42 height 11
drag, startPoint x: 704, startPoint y: 176, endPoint x: 649, endPoint y: 177, distance: 55.4
click at [649, 177] on div "hero . moveLeft ( 2 ) hero . moveUp ( 2 ) hero . moveLeft ( 2 ) hero . use ( "d…" at bounding box center [771, 303] width 324 height 337
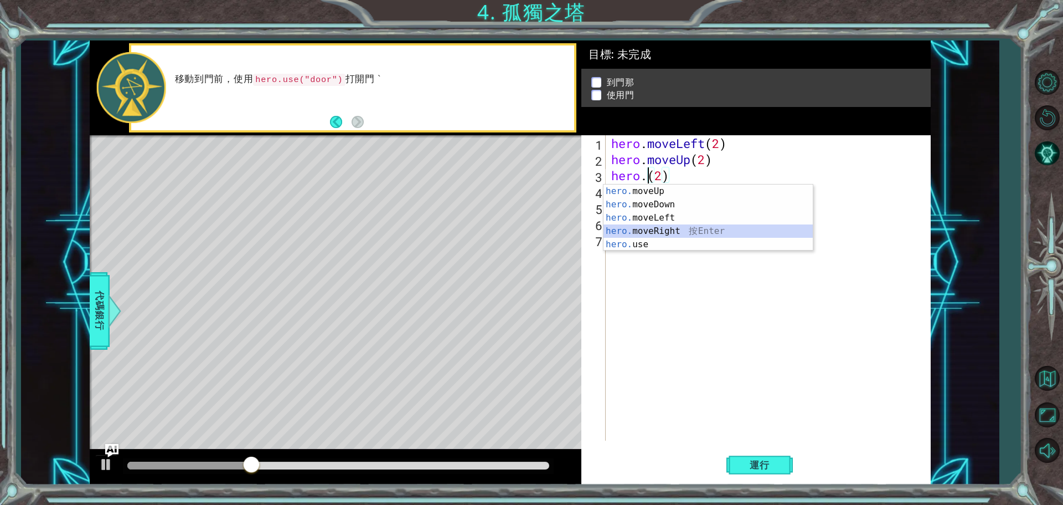
click at [671, 232] on div "hero. moveUp 按 Enter hero. moveDown 按 Enter hero. moveLeft 按 Enter hero. moveRi…" at bounding box center [708, 230] width 209 height 93
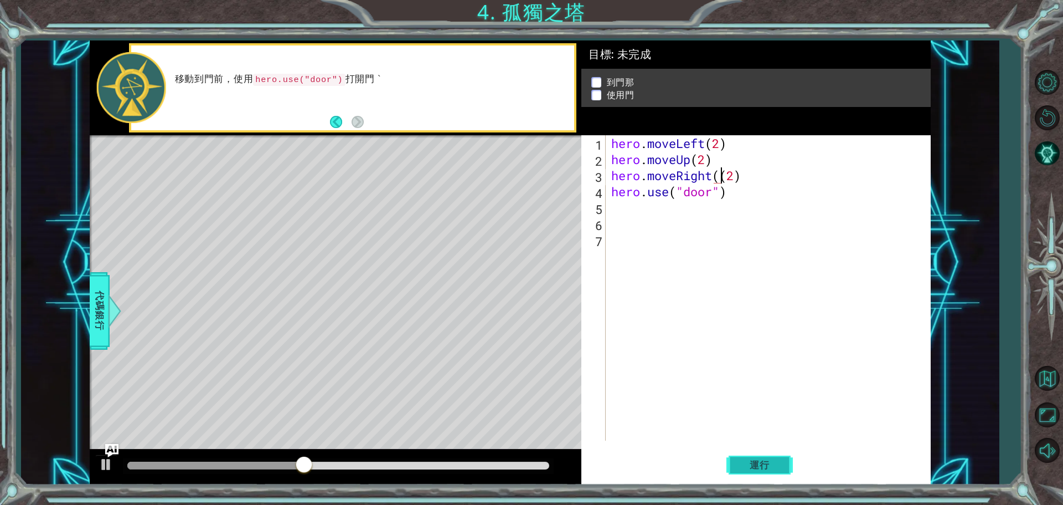
type textarea "hero.moveRight(2)"
click at [749, 458] on button "運行" at bounding box center [760, 464] width 66 height 35
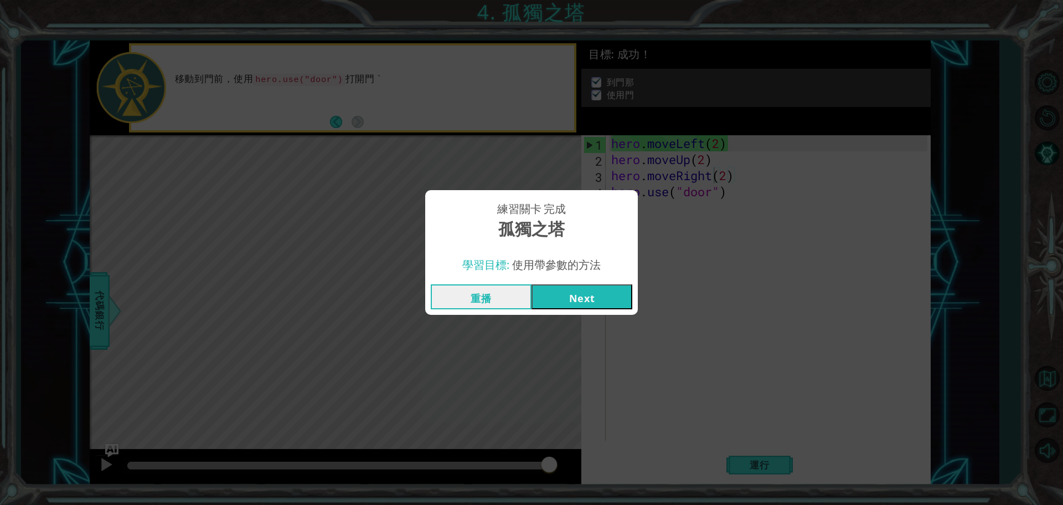
click at [587, 290] on button "Next" at bounding box center [582, 296] width 101 height 25
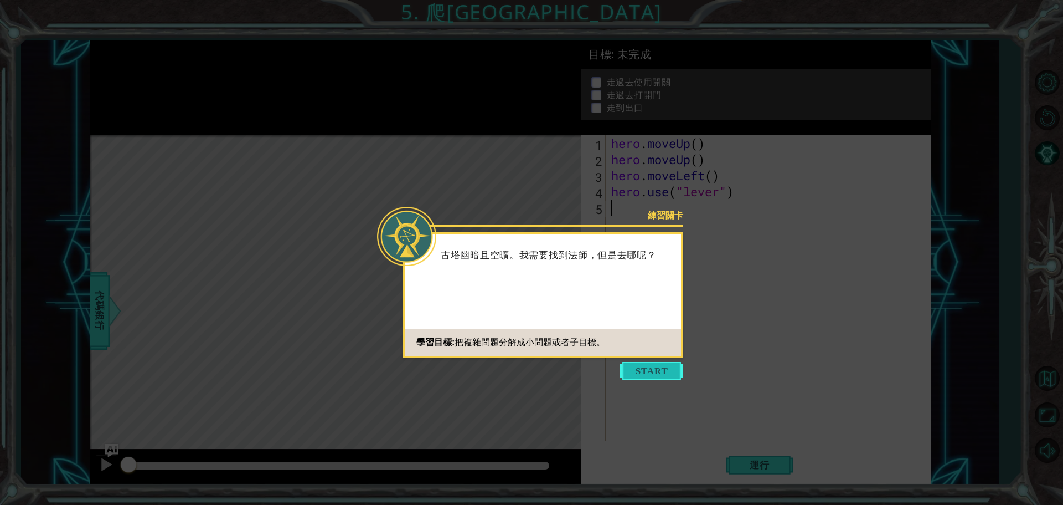
click at [665, 374] on button "Start" at bounding box center [651, 371] width 63 height 18
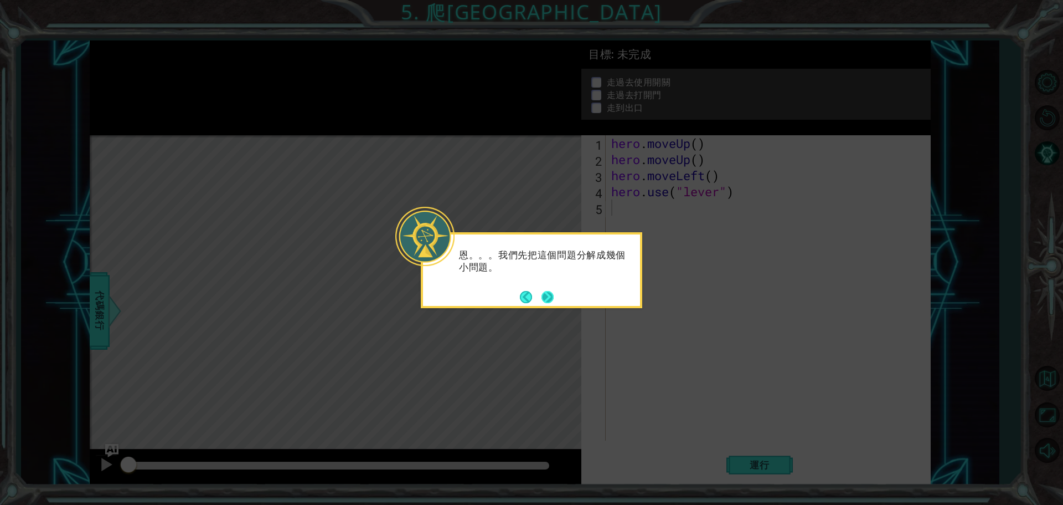
click at [551, 301] on button "Next" at bounding box center [548, 297] width 12 height 12
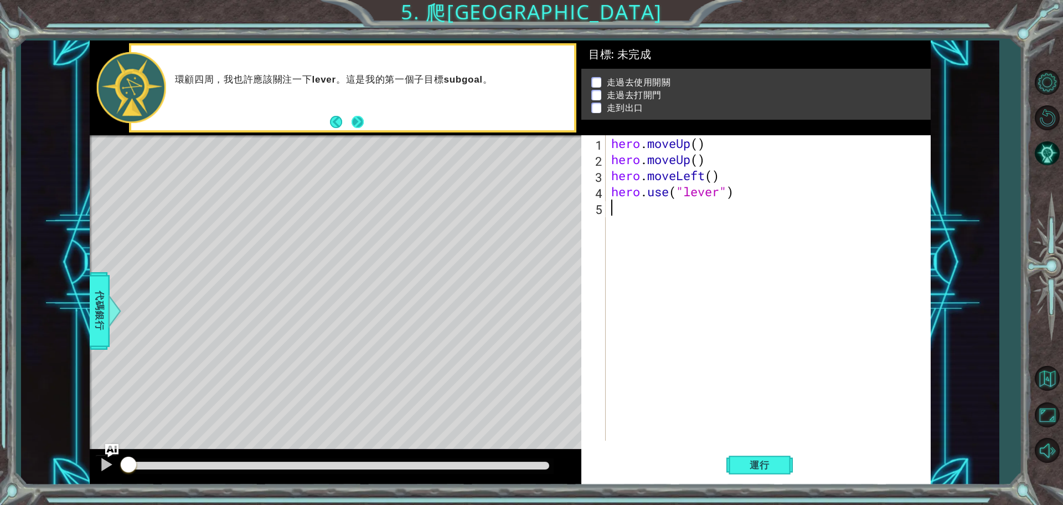
click at [364, 119] on button "Next" at bounding box center [358, 122] width 12 height 12
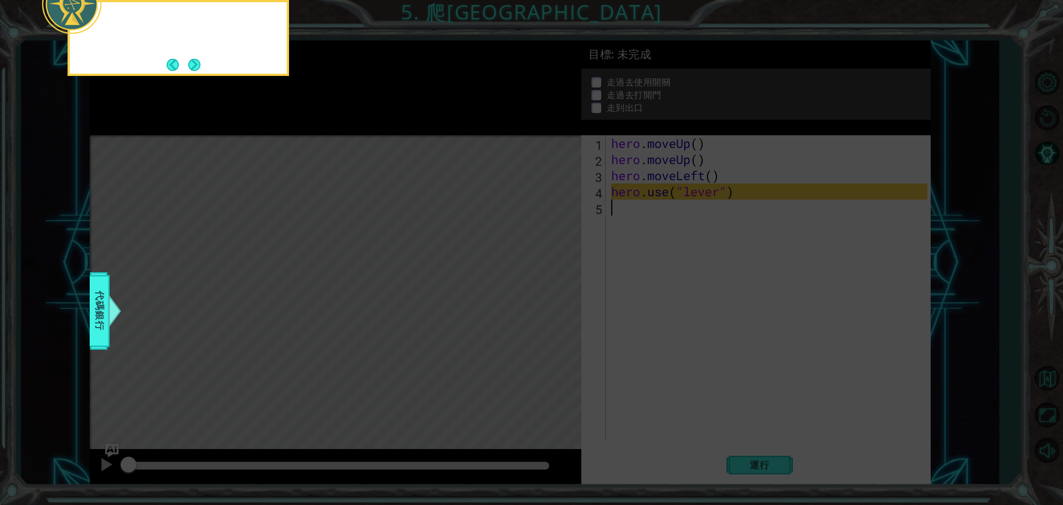
click at [364, 119] on icon at bounding box center [531, 76] width 1063 height 858
click at [209, 74] on div "我使用了Lever，我可以聚焦下一個" at bounding box center [179, 38] width 222 height 76
click at [205, 71] on div "我使用了Lever，我可以聚焦下一個子目標 subgoal ，嘗試打開門" at bounding box center [179, 38] width 222 height 76
click at [203, 69] on div "我使用了Lever，我可以聚焦下一個子目標 subgoal ，嘗試打開門 use the door" at bounding box center [179, 38] width 222 height 76
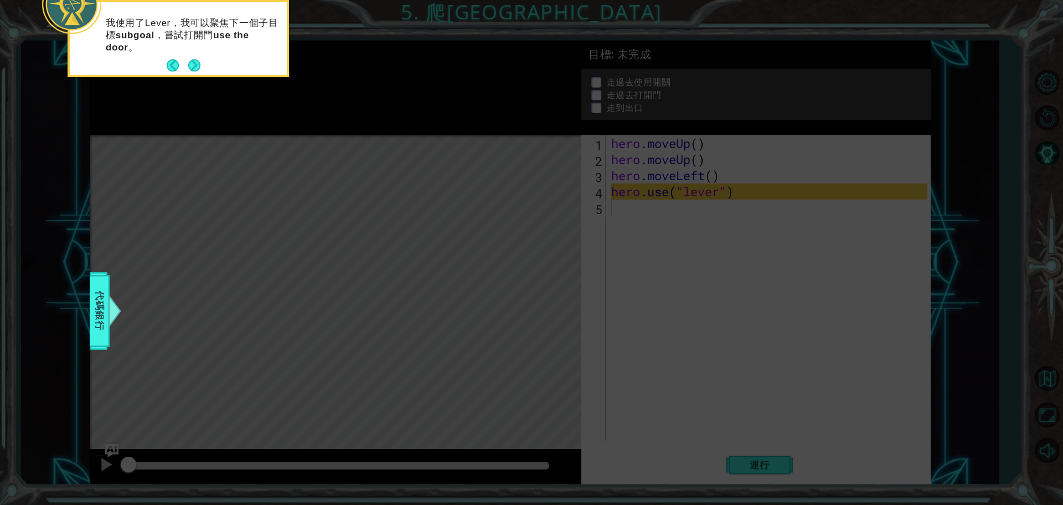
click at [200, 68] on button "Next" at bounding box center [194, 65] width 12 height 12
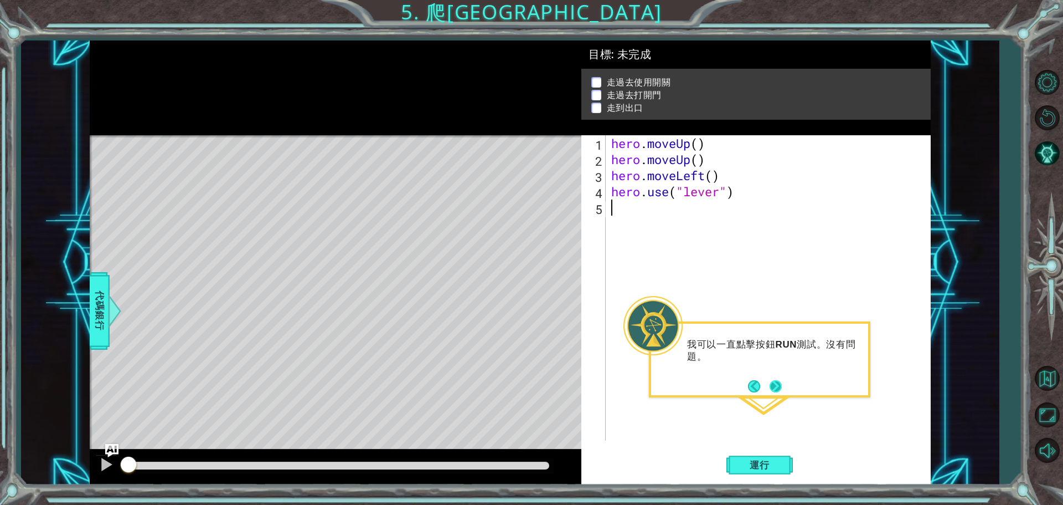
click at [772, 385] on button "Next" at bounding box center [776, 386] width 12 height 12
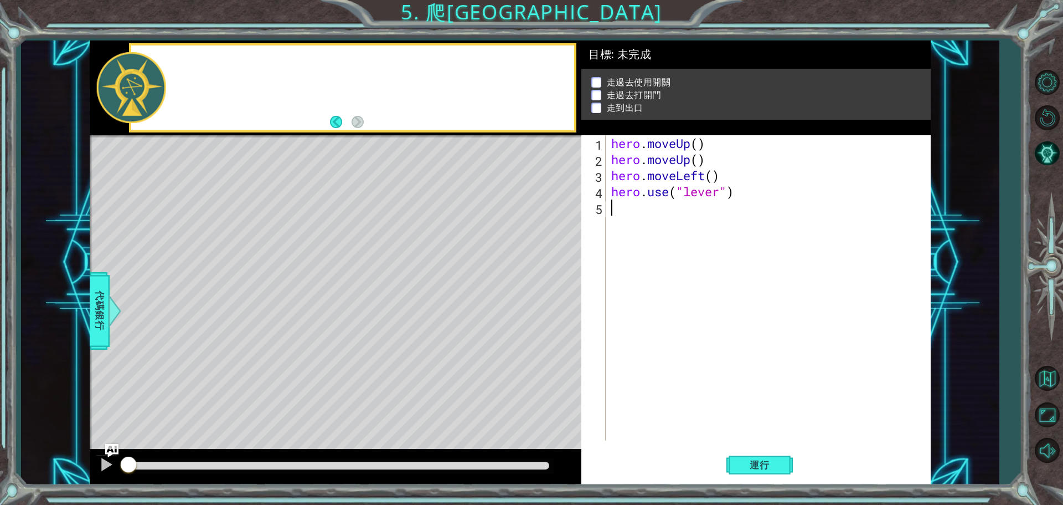
click at [772, 385] on div "hero . moveUp ( ) hero . moveUp ( ) hero . moveLeft ( ) hero . use ( "lever" )" at bounding box center [771, 303] width 324 height 337
click at [114, 325] on div "methods hero moveDown(steps) moveUp(steps) moveLeft(steps) moveRight(steps) use…" at bounding box center [510, 262] width 841 height 444
click at [109, 318] on div at bounding box center [114, 310] width 14 height 33
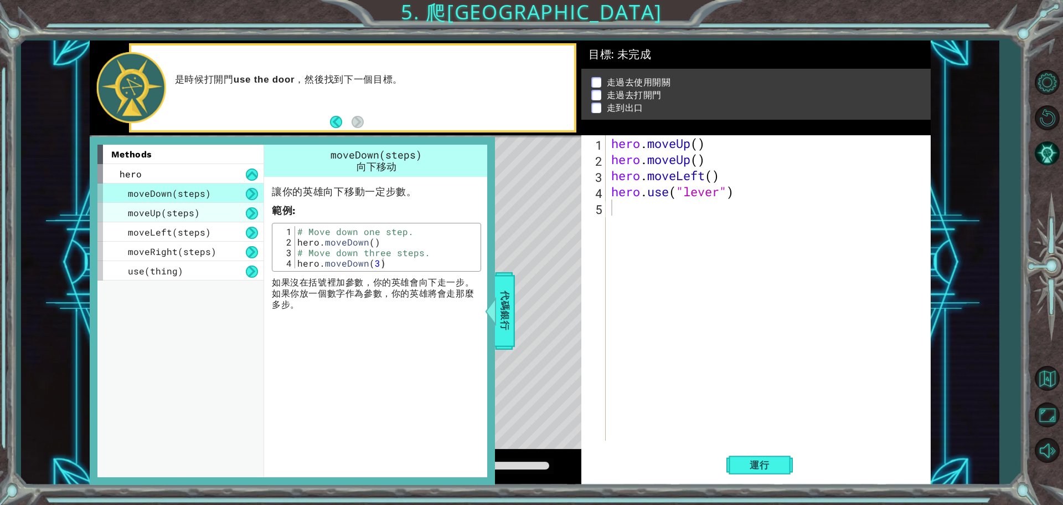
click at [198, 203] on div "moveUp(steps)" at bounding box center [180, 212] width 166 height 19
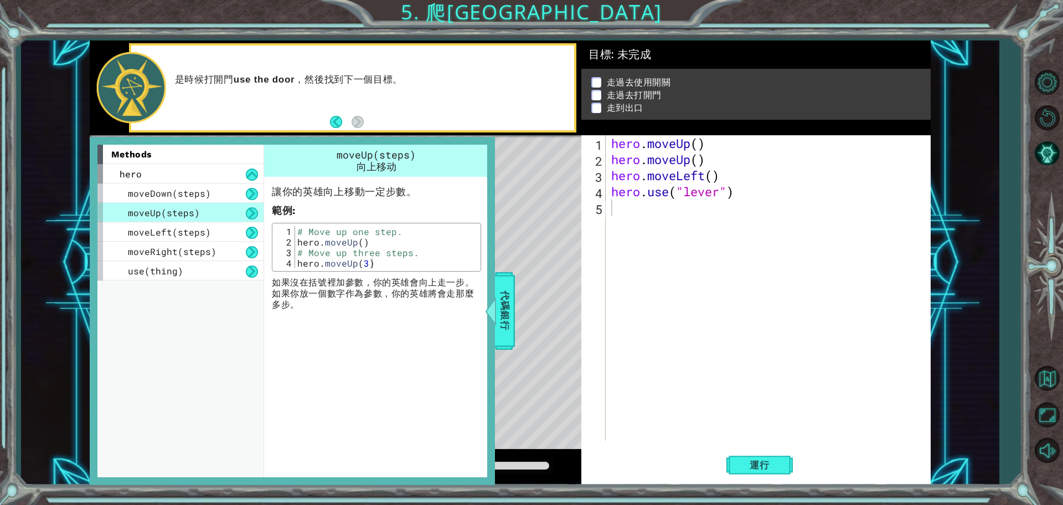
click at [202, 211] on div "moveUp(steps)" at bounding box center [180, 212] width 166 height 19
click at [228, 240] on div "moveLeft(steps)" at bounding box center [180, 231] width 166 height 19
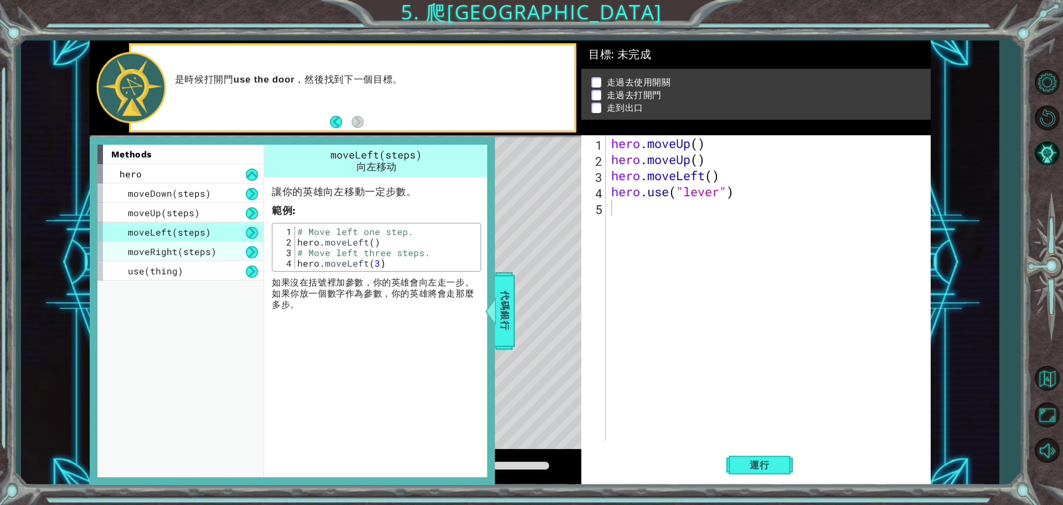
click at [245, 259] on div "moveRight(steps)" at bounding box center [180, 250] width 166 height 19
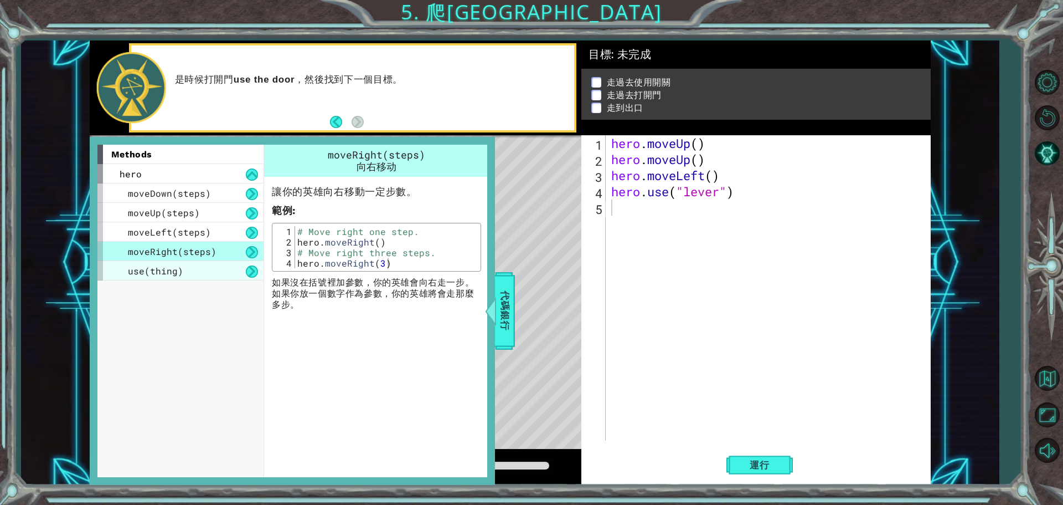
click at [240, 270] on div "use(thing)" at bounding box center [180, 270] width 166 height 19
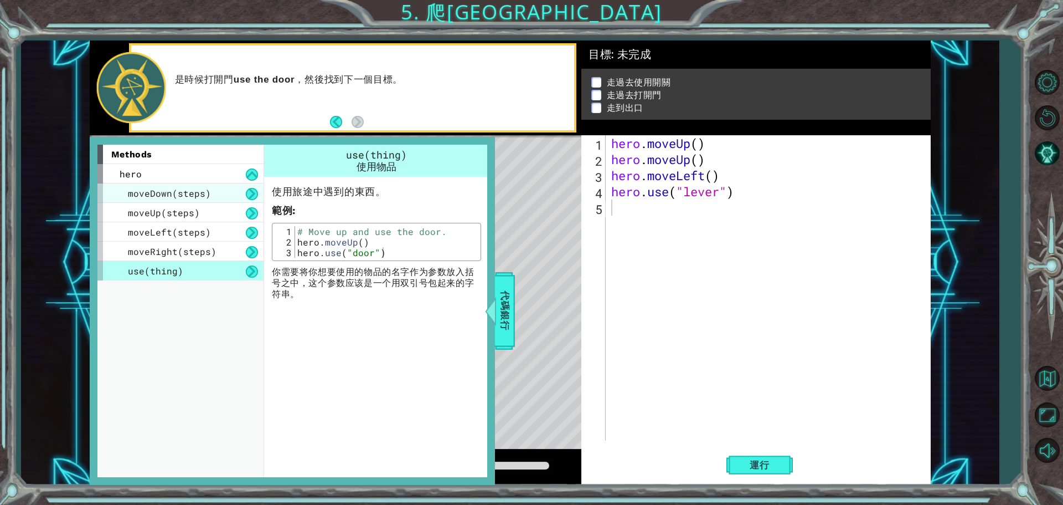
click at [234, 189] on div "moveDown(steps)" at bounding box center [180, 192] width 166 height 19
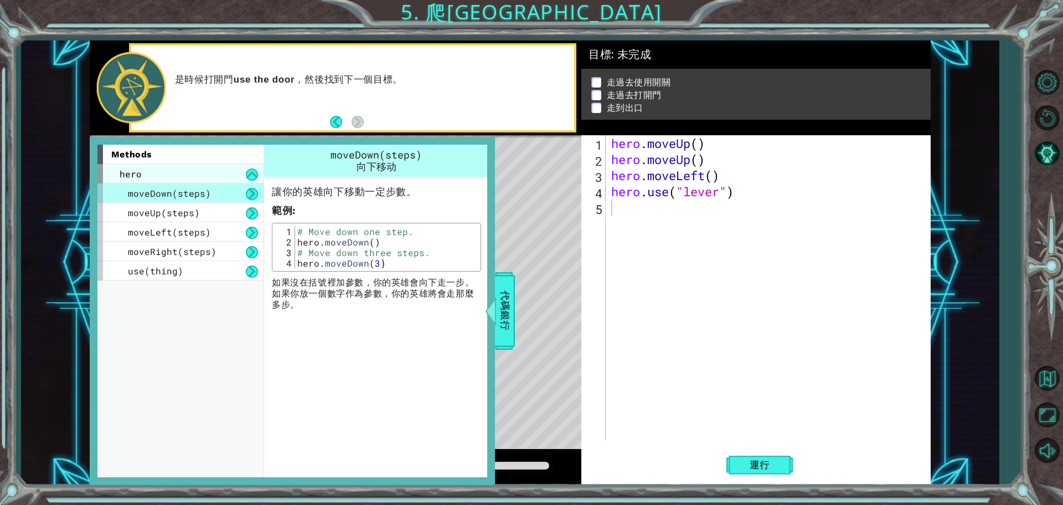
click at [222, 180] on div "hero" at bounding box center [180, 173] width 166 height 19
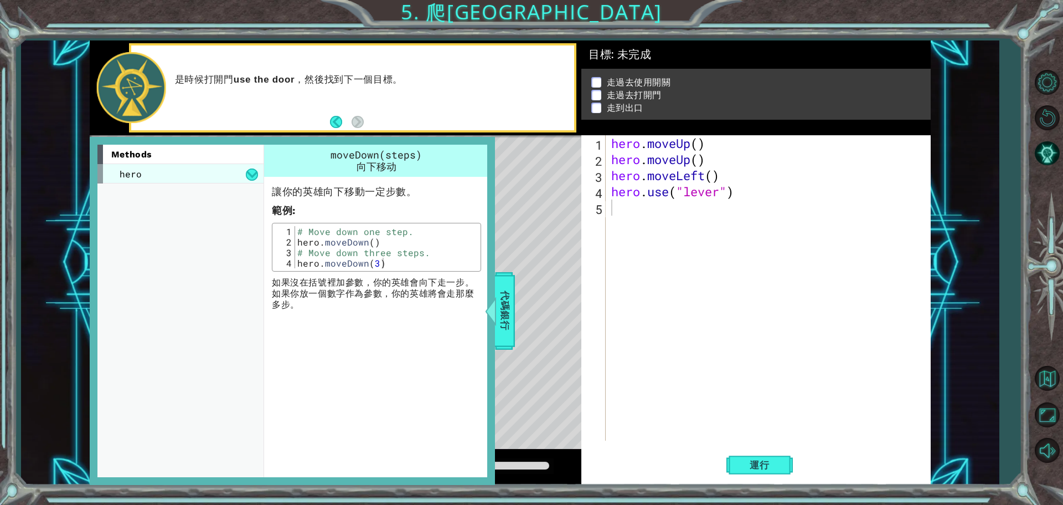
click at [224, 173] on div "hero" at bounding box center [180, 173] width 166 height 19
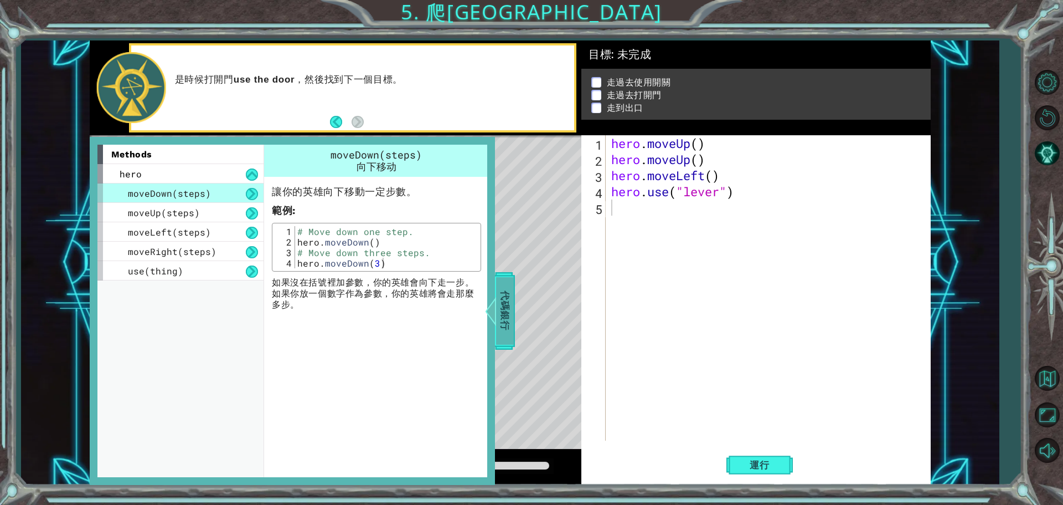
click at [506, 299] on span "代碼銀行" at bounding box center [505, 311] width 18 height 68
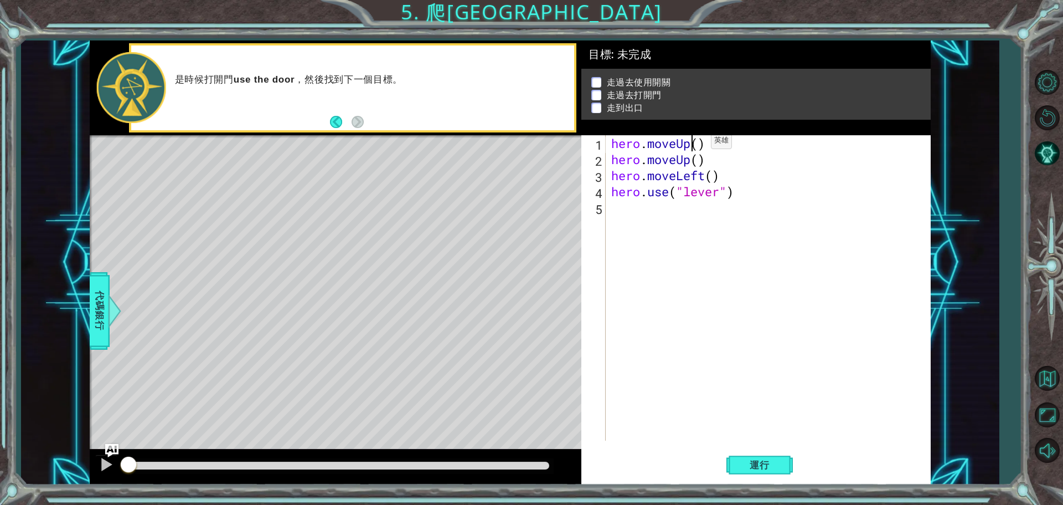
click at [695, 143] on div "hero.moveUp() 1 2 3 4 5 hero . moveUp ( ) hero . moveUp ( ) hero . moveLeft ( )…" at bounding box center [755, 287] width 346 height 305
drag, startPoint x: 695, startPoint y: 143, endPoint x: 700, endPoint y: 140, distance: 6.0
click at [700, 140] on div "hero . moveUp ( ) hero . moveUp ( ) hero . moveLeft ( ) hero . use ( "lever" )" at bounding box center [771, 303] width 324 height 337
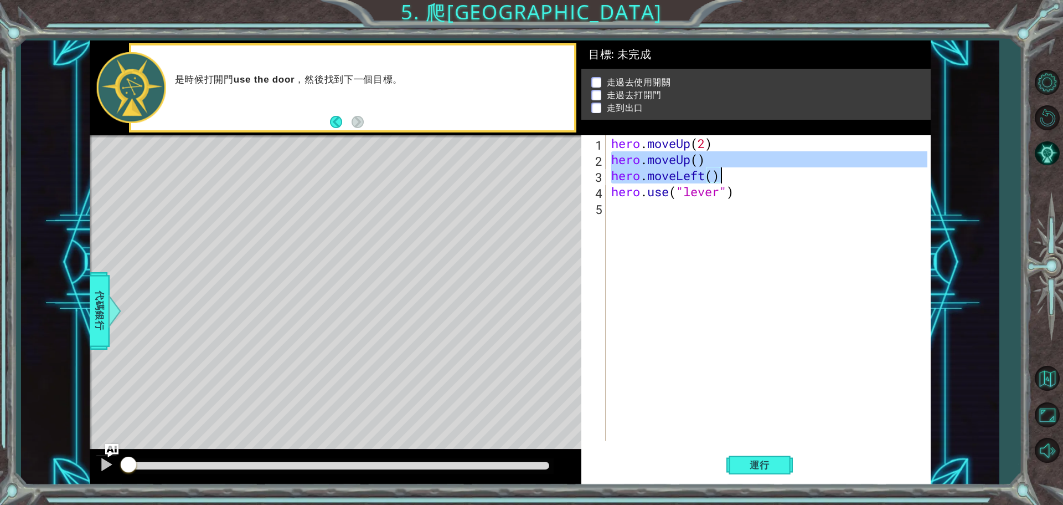
drag, startPoint x: 610, startPoint y: 161, endPoint x: 721, endPoint y: 170, distance: 111.2
click at [721, 170] on div "hero . moveUp ( 2 ) hero . moveUp ( ) hero . moveLeft ( ) hero . use ( "lever" )" at bounding box center [771, 303] width 324 height 337
type textarea "hero.moveUp() hero.moveLeft()"
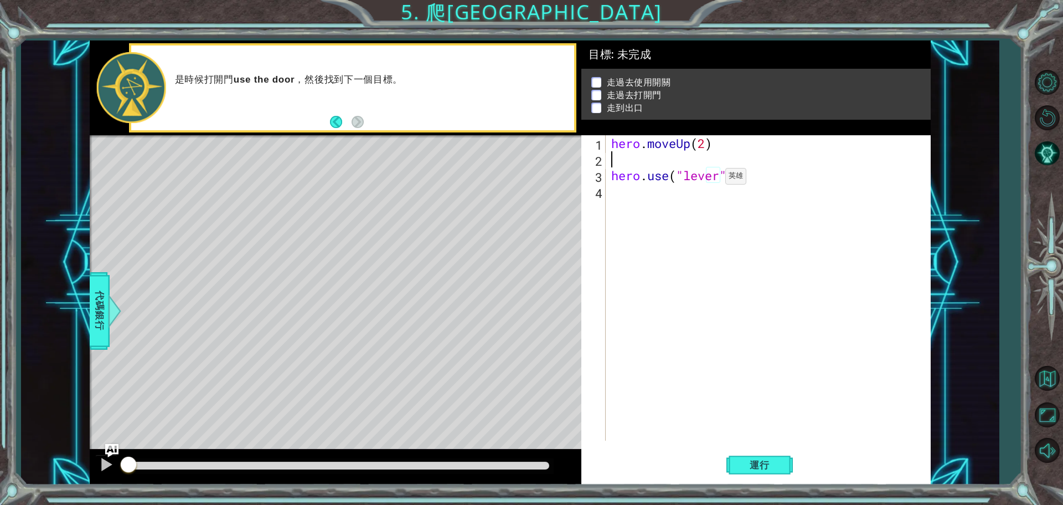
scroll to position [0, 0]
click at [104, 318] on span "代碼銀行" at bounding box center [100, 311] width 18 height 68
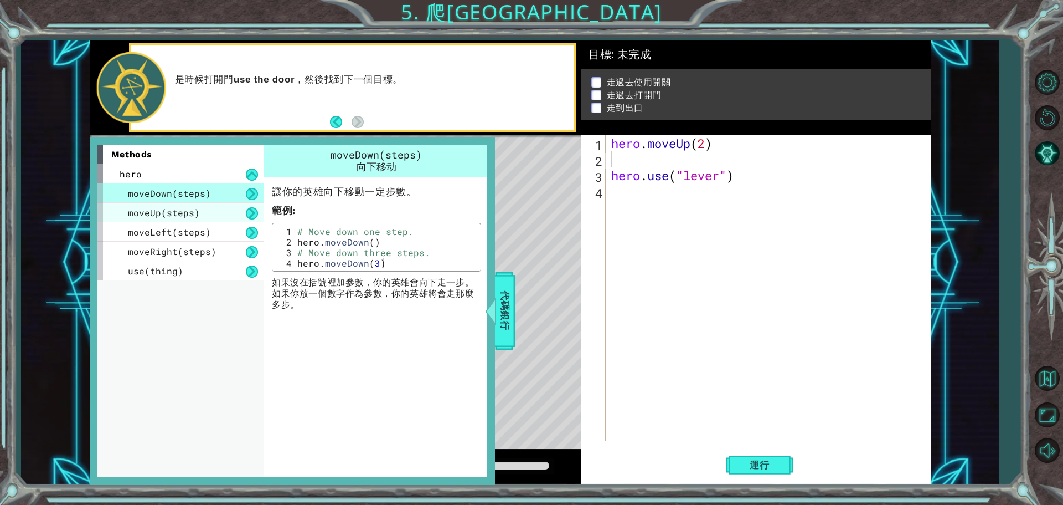
click at [196, 211] on span "moveUp(steps)" at bounding box center [164, 213] width 72 height 12
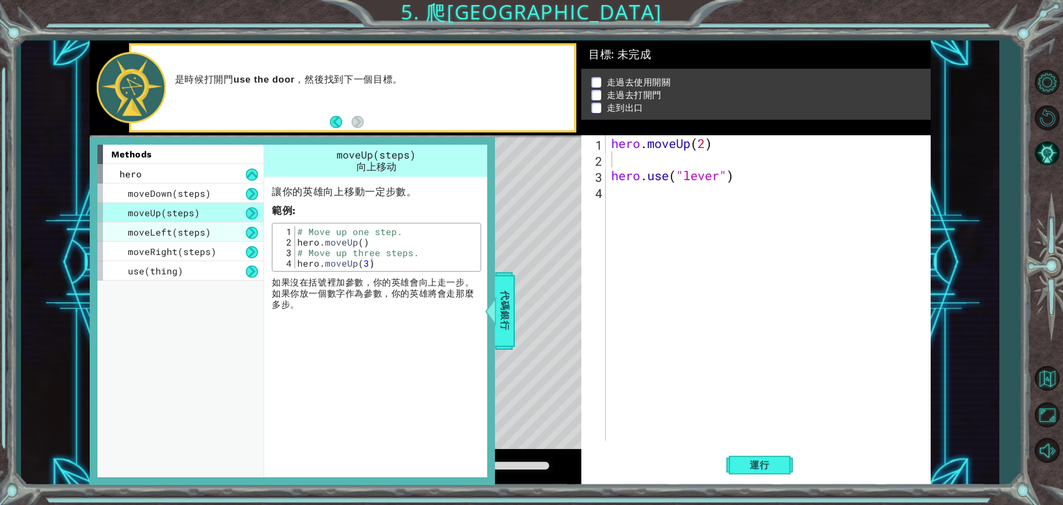
drag, startPoint x: 202, startPoint y: 222, endPoint x: 203, endPoint y: 229, distance: 7.4
click at [202, 223] on div "moveDown(steps) moveUp(steps) moveLeft(steps) moveRight(steps) use(thing)" at bounding box center [180, 231] width 166 height 97
click at [203, 229] on span "moveLeft(steps)" at bounding box center [169, 232] width 83 height 12
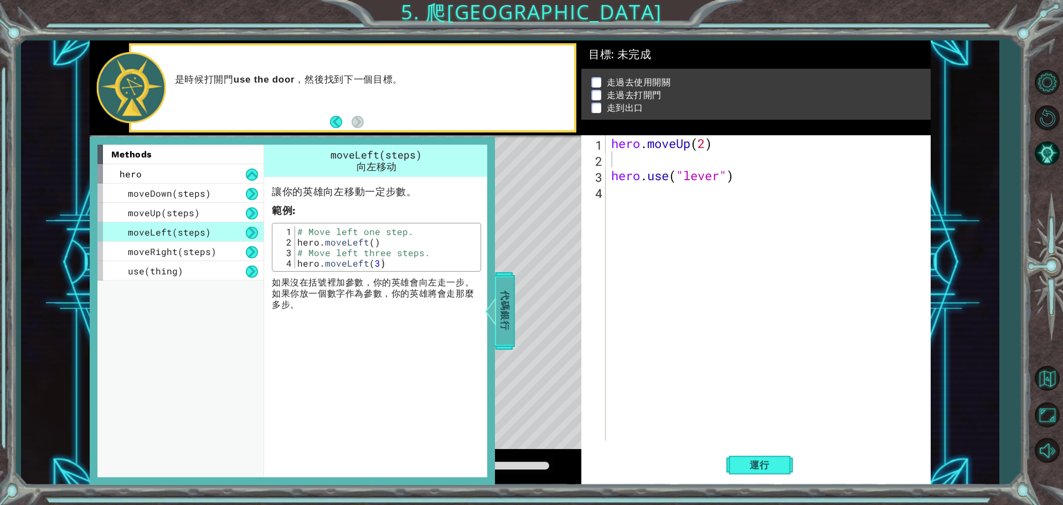
click at [506, 300] on span "代碼銀行" at bounding box center [505, 311] width 18 height 68
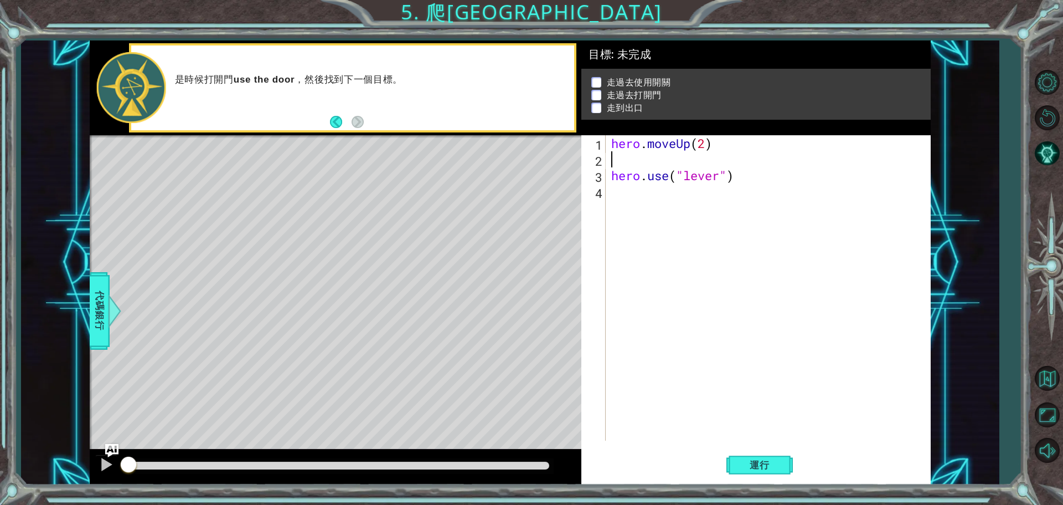
click at [621, 166] on div "hero . moveUp ( 2 ) hero . use ( "lever" )" at bounding box center [771, 303] width 324 height 337
type textarea "h"
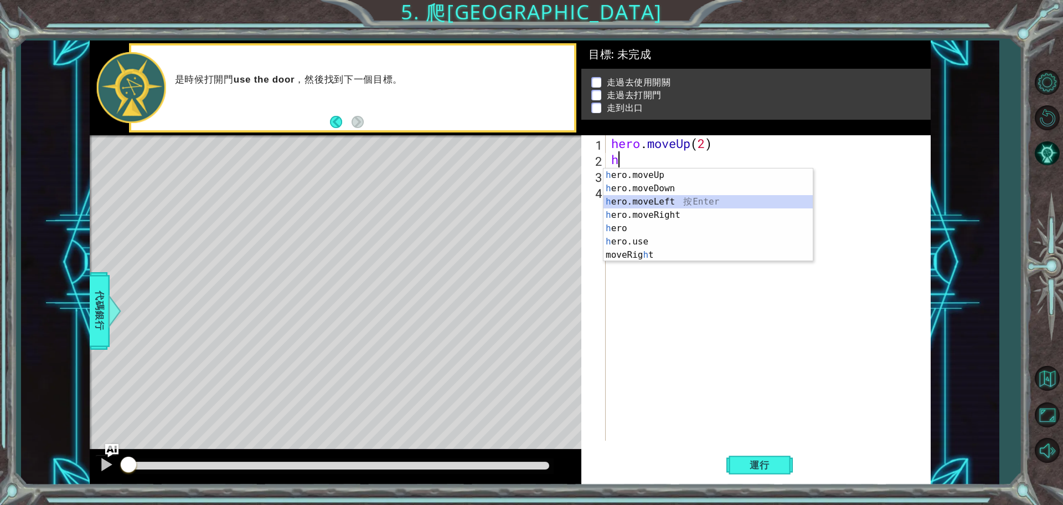
click at [655, 206] on div "h ero.moveUp 按 Enter h ero.moveDown 按 Enter h ero.moveLeft 按 Enter h ero.moveRi…" at bounding box center [708, 228] width 209 height 120
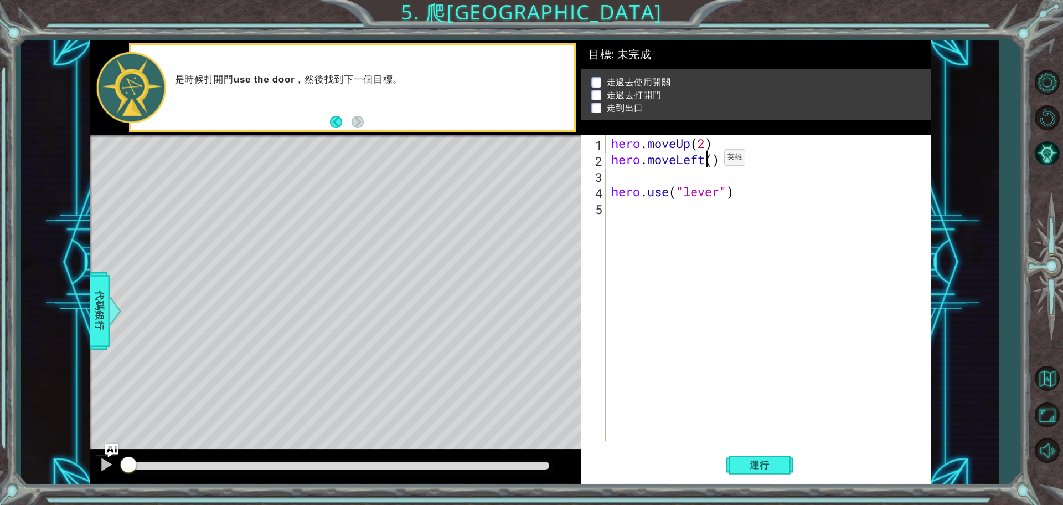
click at [708, 160] on div "hero . moveUp ( 2 ) hero . moveLeft ( ) hero . use ( "lever" )" at bounding box center [771, 303] width 324 height 337
type textarea "hero.moveLeft()"
